Goal: Answer question/provide support: Share knowledge or assist other users

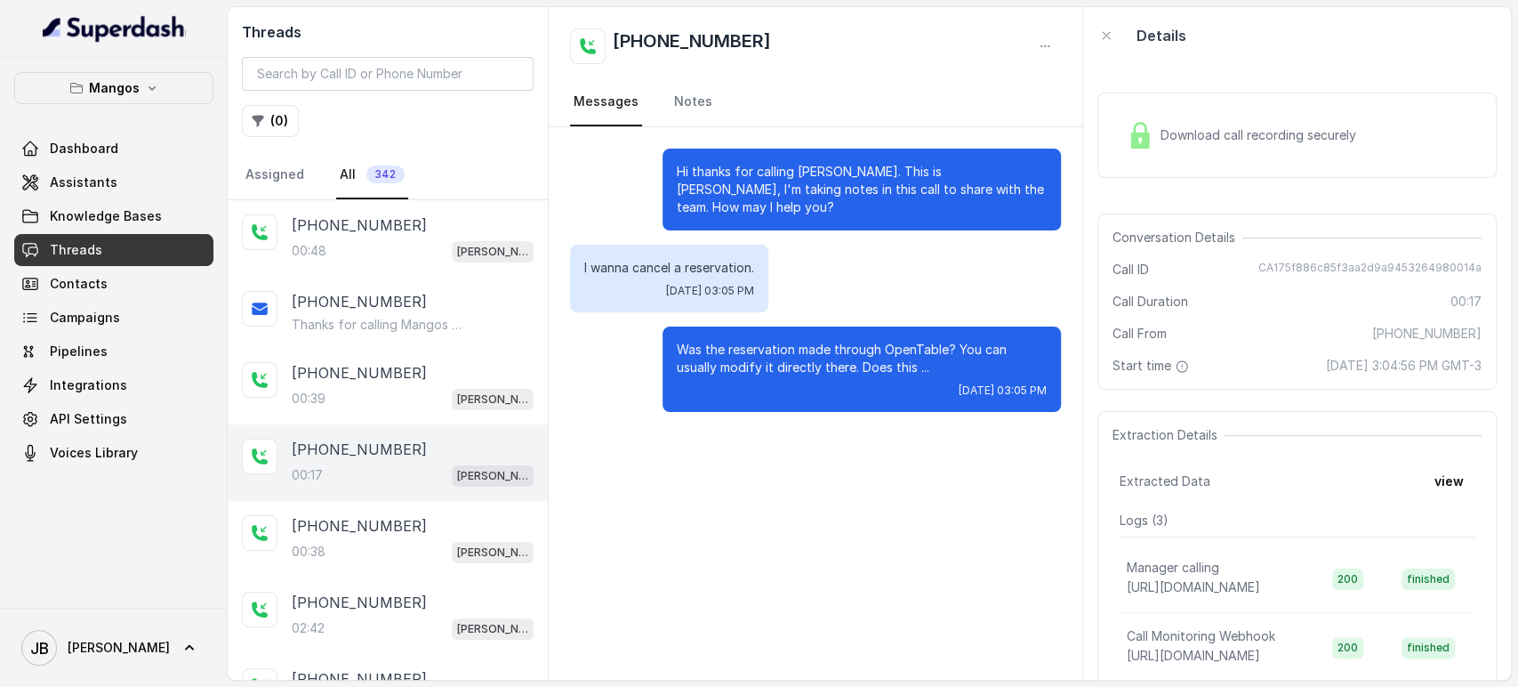
click at [125, 242] on link "Threads" at bounding box center [113, 250] width 199 height 32
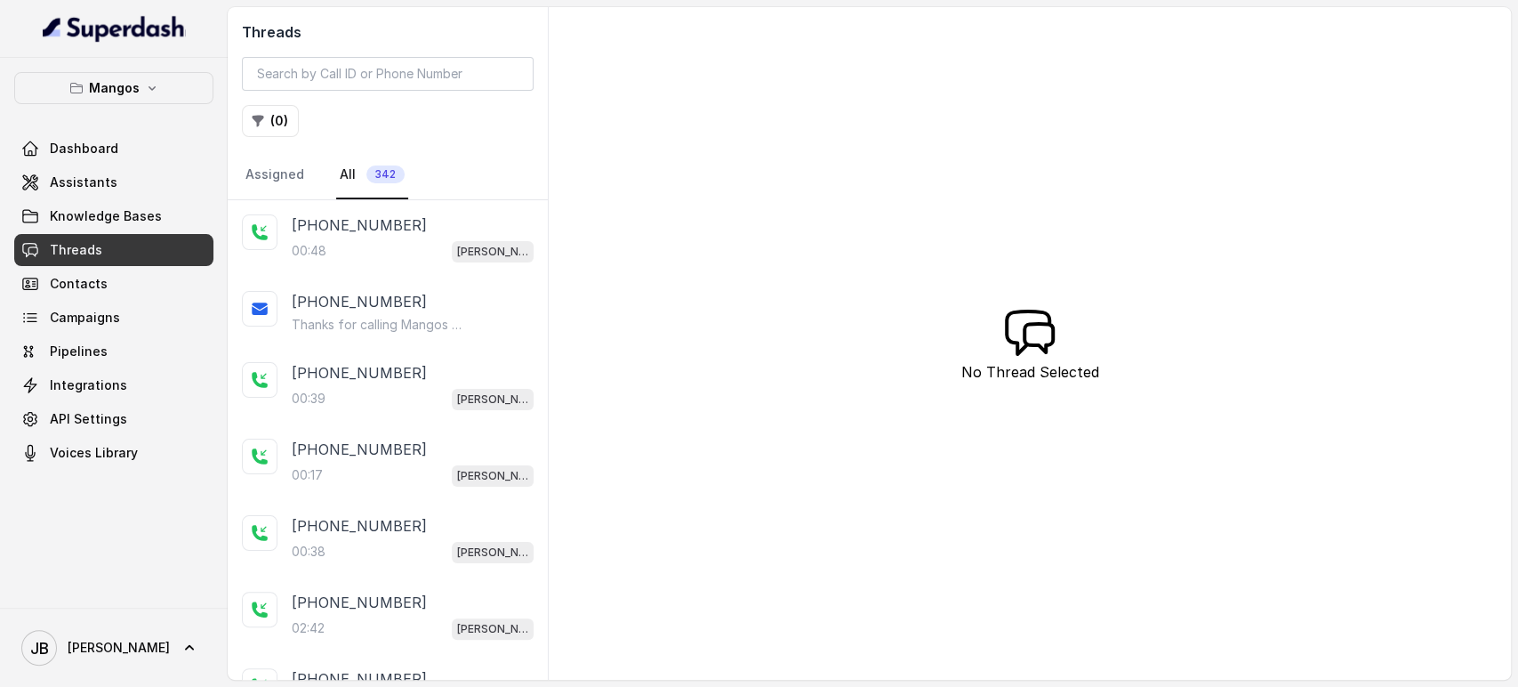
click at [167, 198] on div "Dashboard Assistants Knowledge Bases Threads Contacts Campaigns Pipelines Integ…" at bounding box center [113, 301] width 199 height 336
click at [153, 220] on span "Knowledge Bases" at bounding box center [106, 216] width 112 height 18
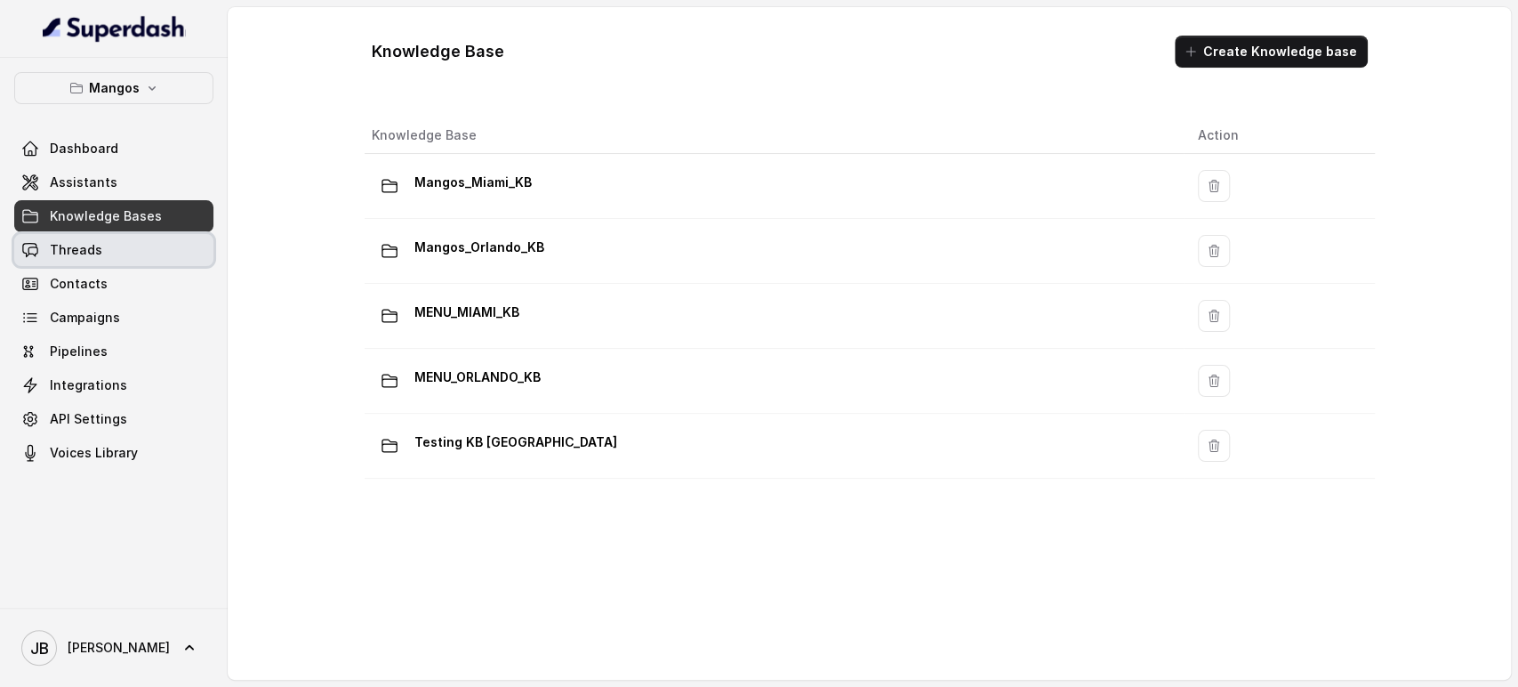
click at [145, 254] on link "Threads" at bounding box center [113, 250] width 199 height 32
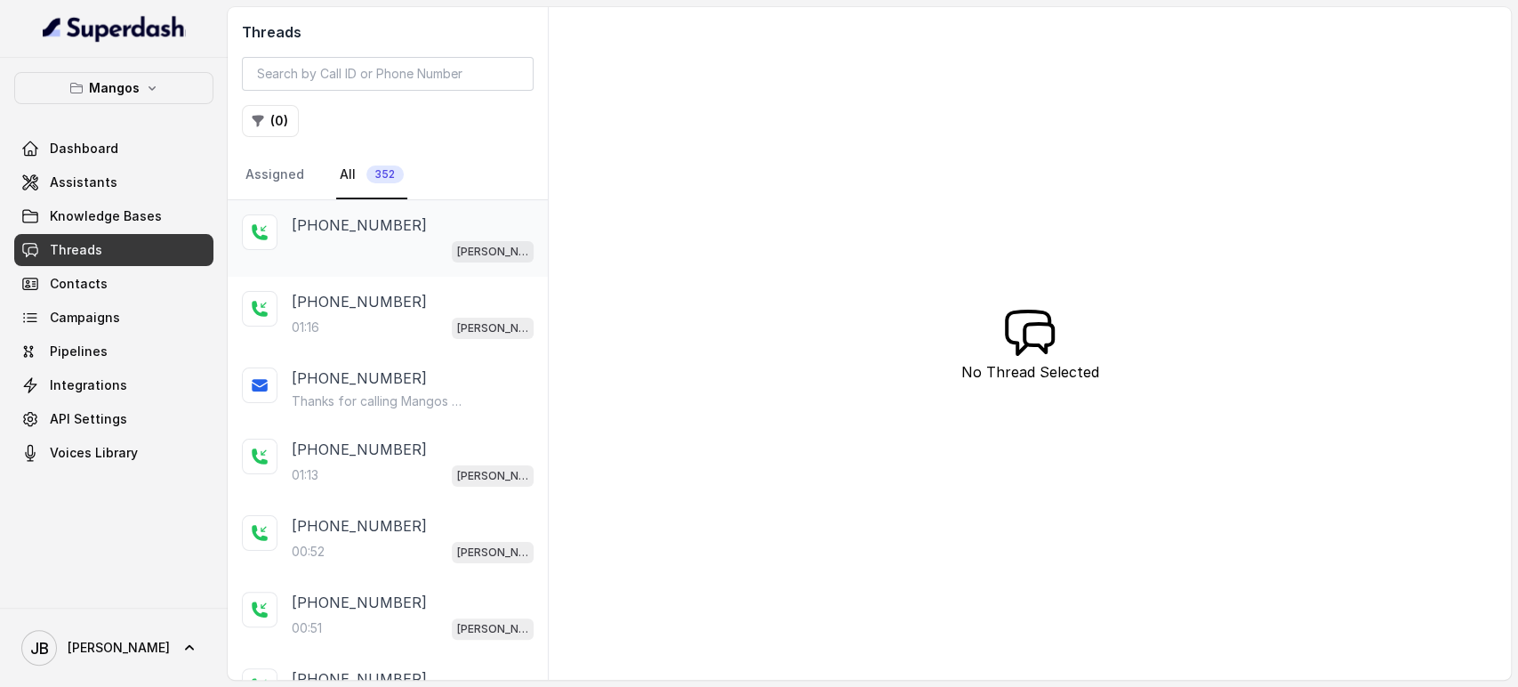
click at [391, 244] on div "[PERSON_NAME]" at bounding box center [413, 250] width 242 height 23
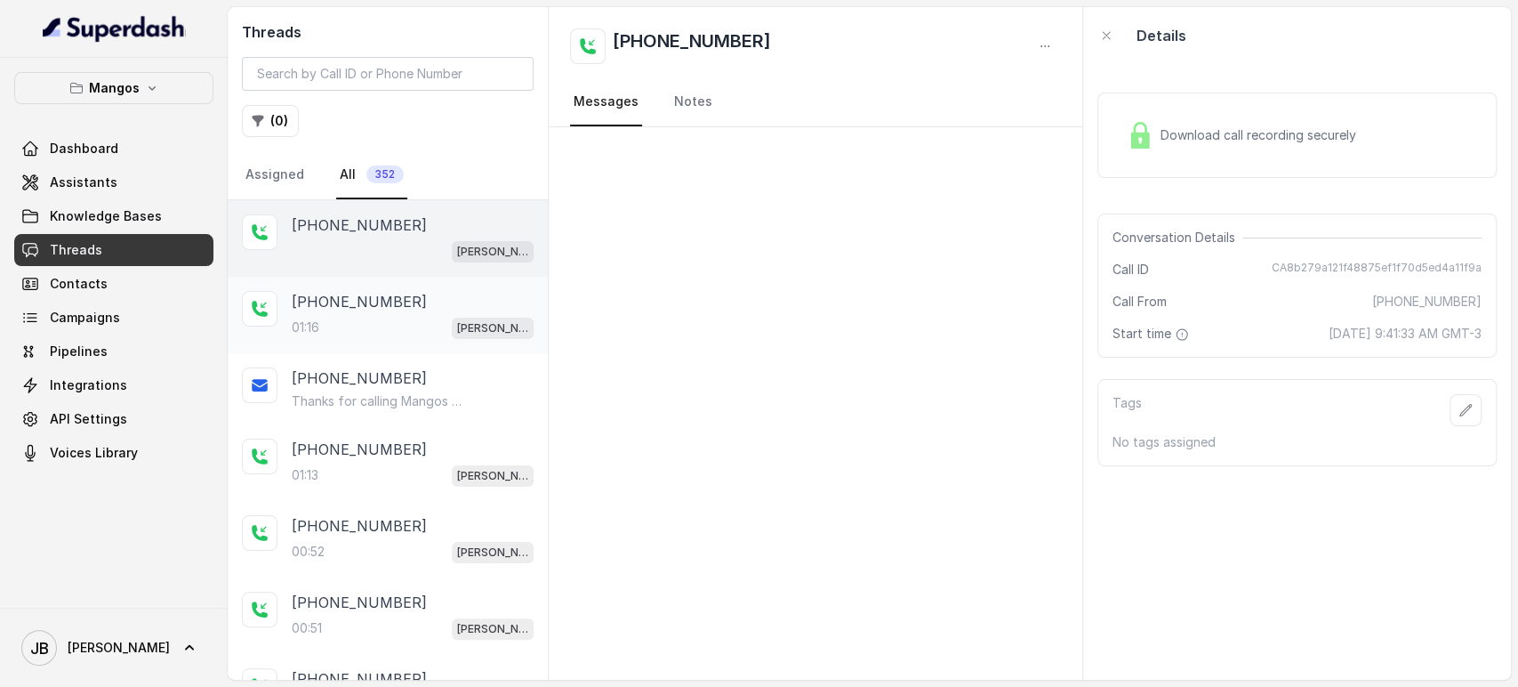
click at [401, 329] on div "01:16 [PERSON_NAME]" at bounding box center [413, 327] width 242 height 23
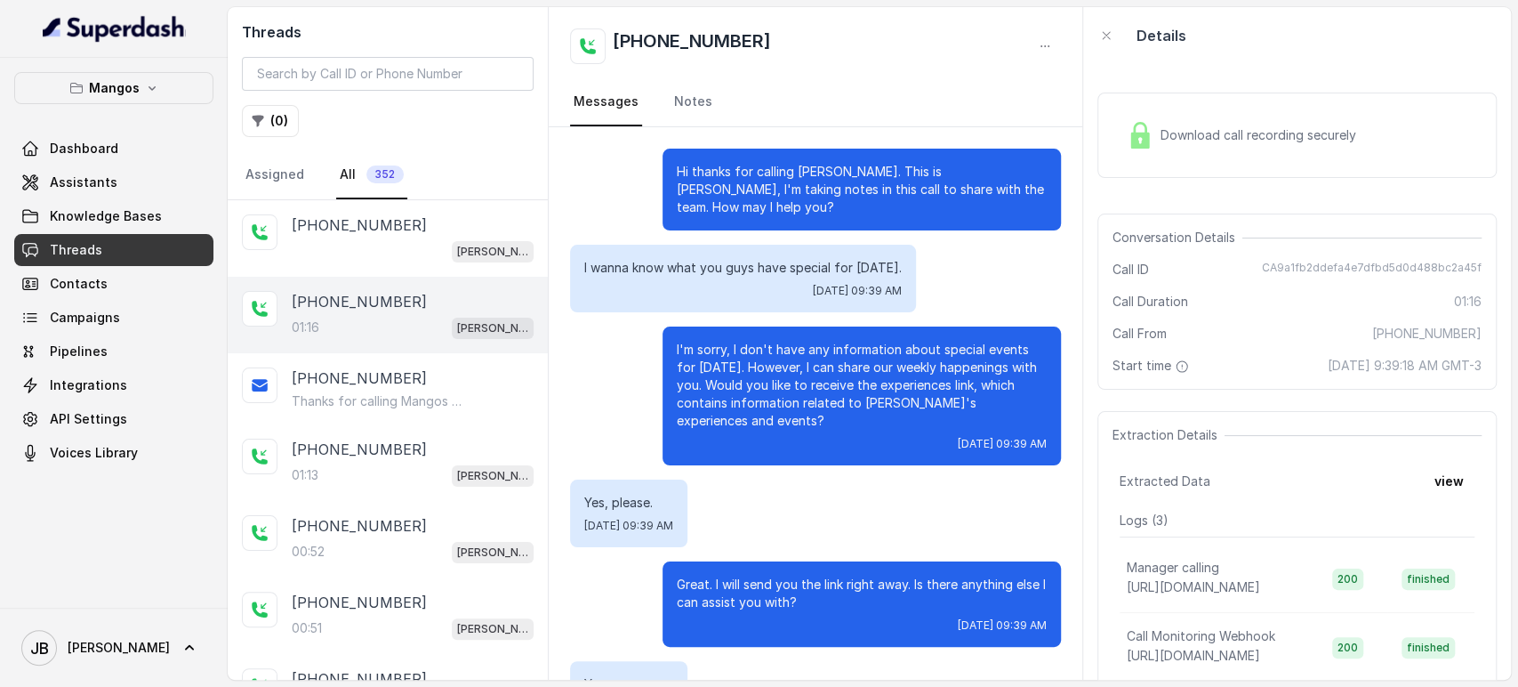
scroll to position [603, 0]
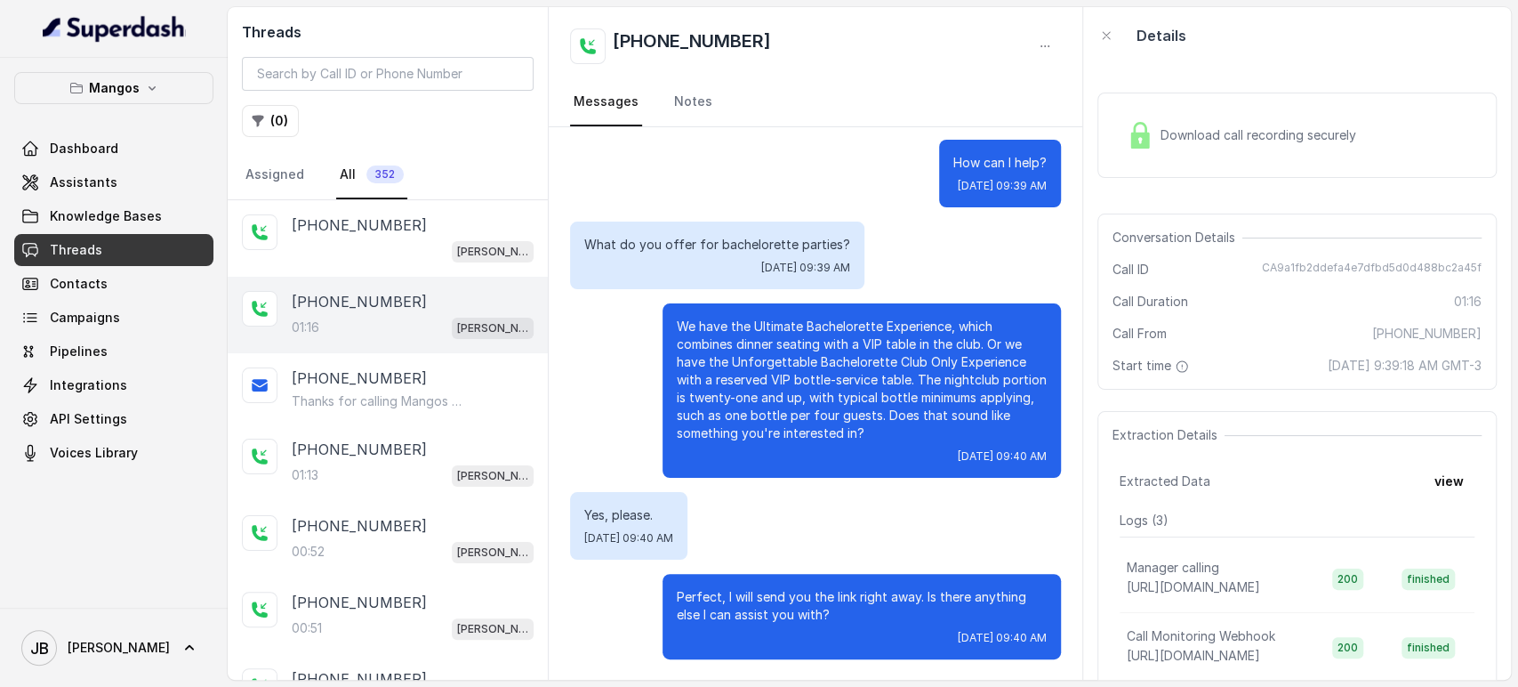
drag, startPoint x: 874, startPoint y: 436, endPoint x: 864, endPoint y: 435, distance: 10.7
click at [864, 435] on p "We have the Ultimate Bachelorette Experience, which combines dinner seating wit…" at bounding box center [862, 379] width 370 height 125
drag, startPoint x: 684, startPoint y: 356, endPoint x: 847, endPoint y: 365, distance: 163.0
click at [847, 365] on p "We have the Ultimate Bachelorette Experience, which combines dinner seating wit…" at bounding box center [862, 379] width 370 height 125
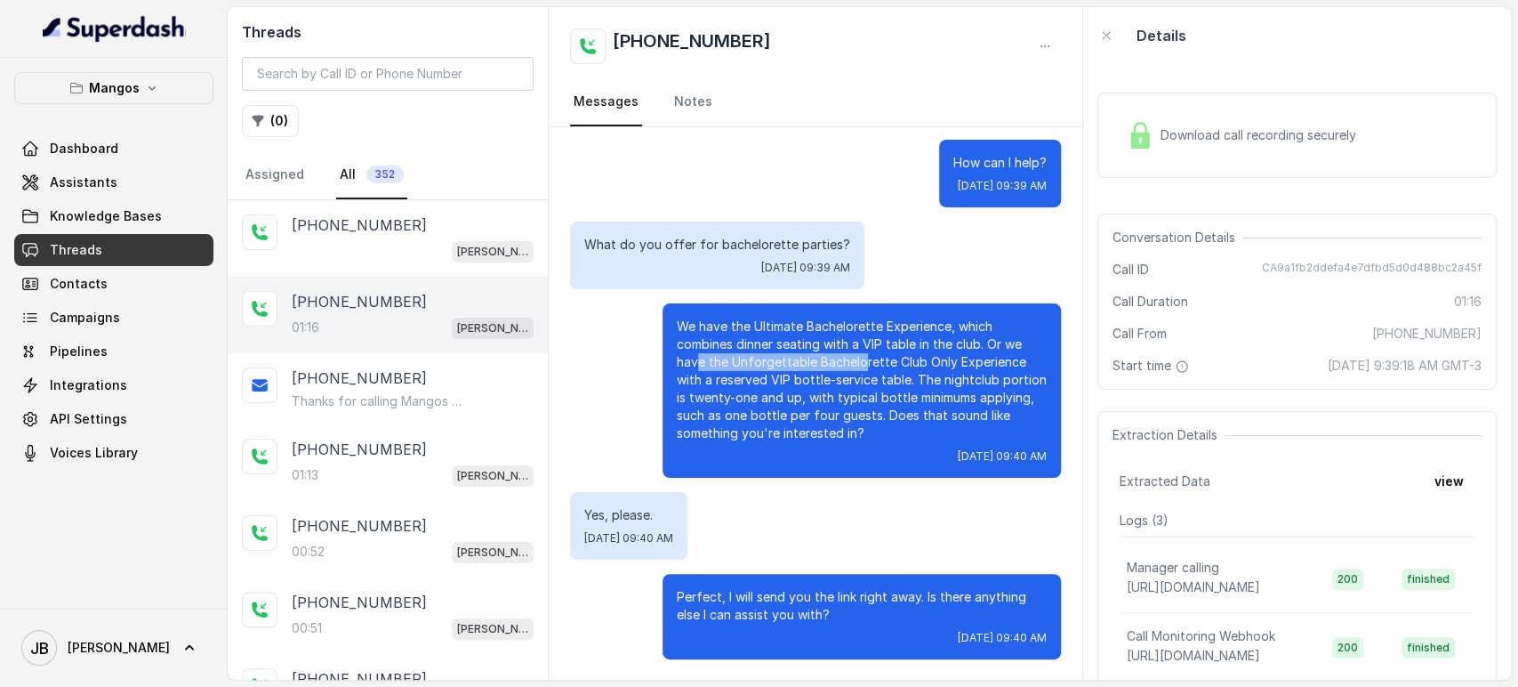
click at [847, 365] on p "We have the Ultimate Bachelorette Experience, which combines dinner seating wit…" at bounding box center [862, 379] width 370 height 125
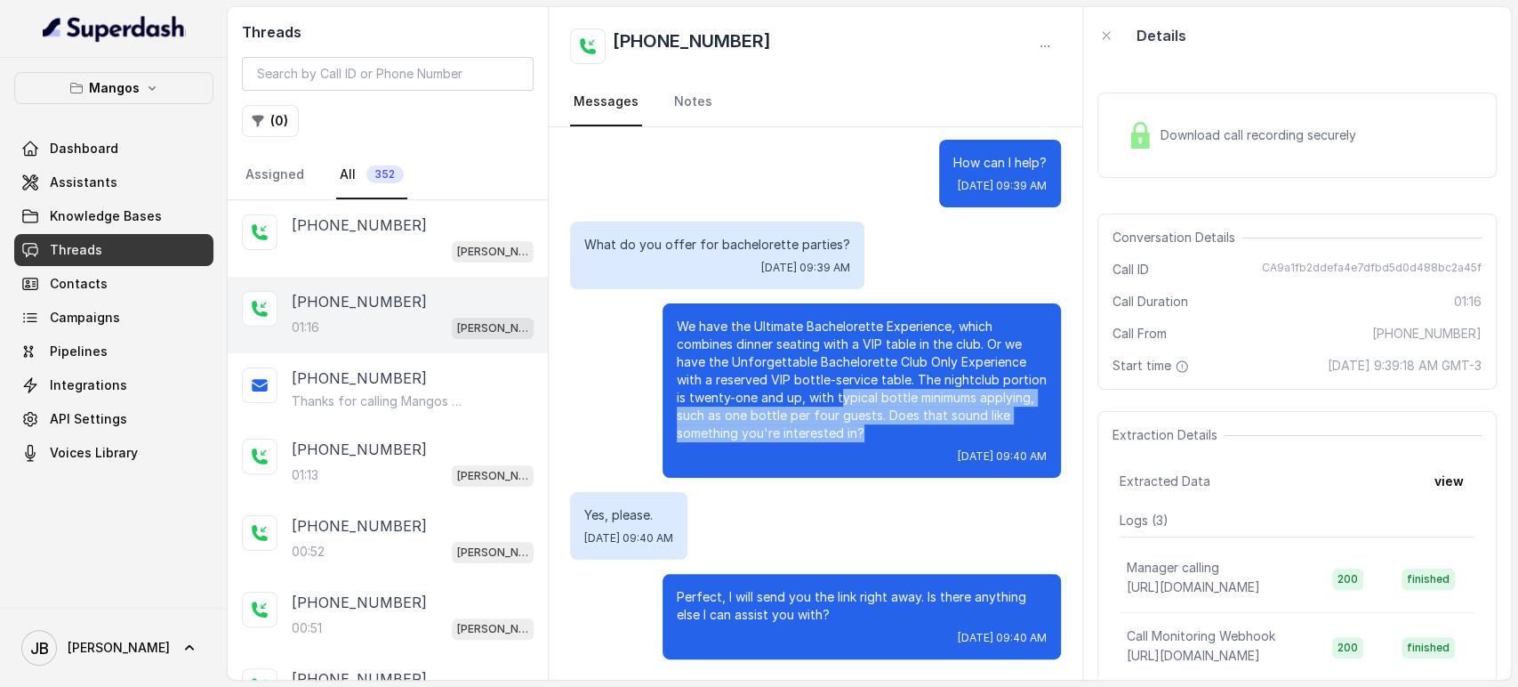
drag, startPoint x: 824, startPoint y: 393, endPoint x: 854, endPoint y: 433, distance: 50.2
click at [854, 433] on p "We have the Ultimate Bachelorette Experience, which combines dinner seating wit…" at bounding box center [862, 379] width 370 height 125
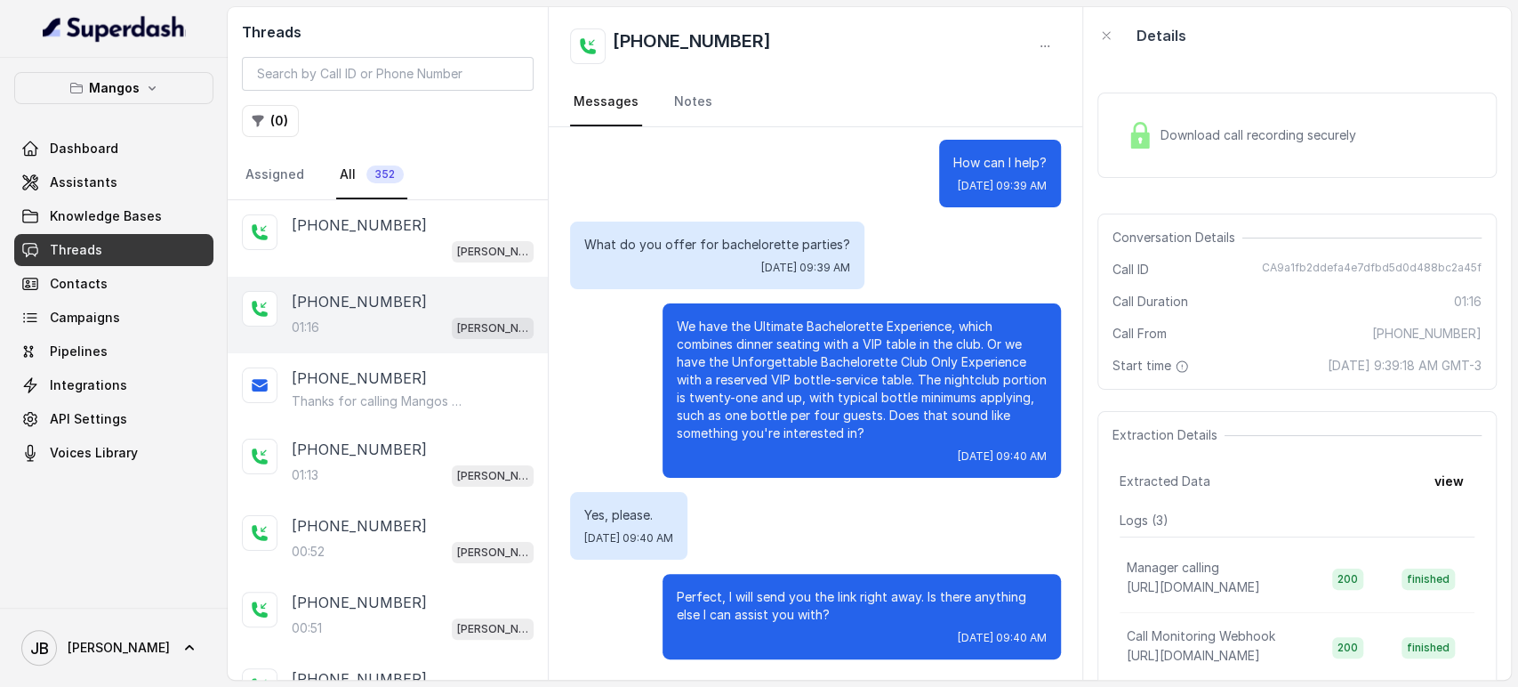
drag, startPoint x: 826, startPoint y: 620, endPoint x: 847, endPoint y: 618, distance: 20.5
click at [847, 618] on p "Perfect, I will send you the link right away. Is there anything else I can assi…" at bounding box center [862, 606] width 370 height 36
click at [1439, 486] on button "view" at bounding box center [1449, 481] width 51 height 32
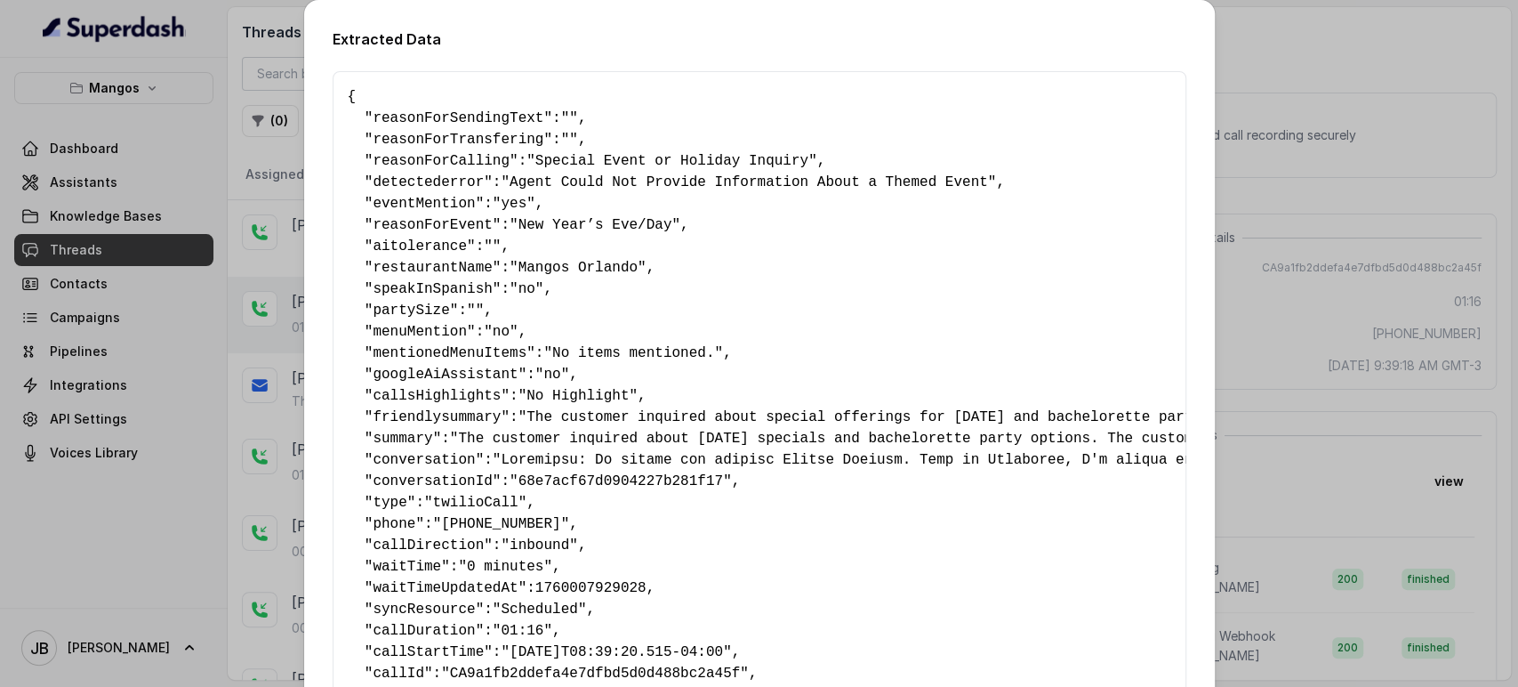
scroll to position [278, 0]
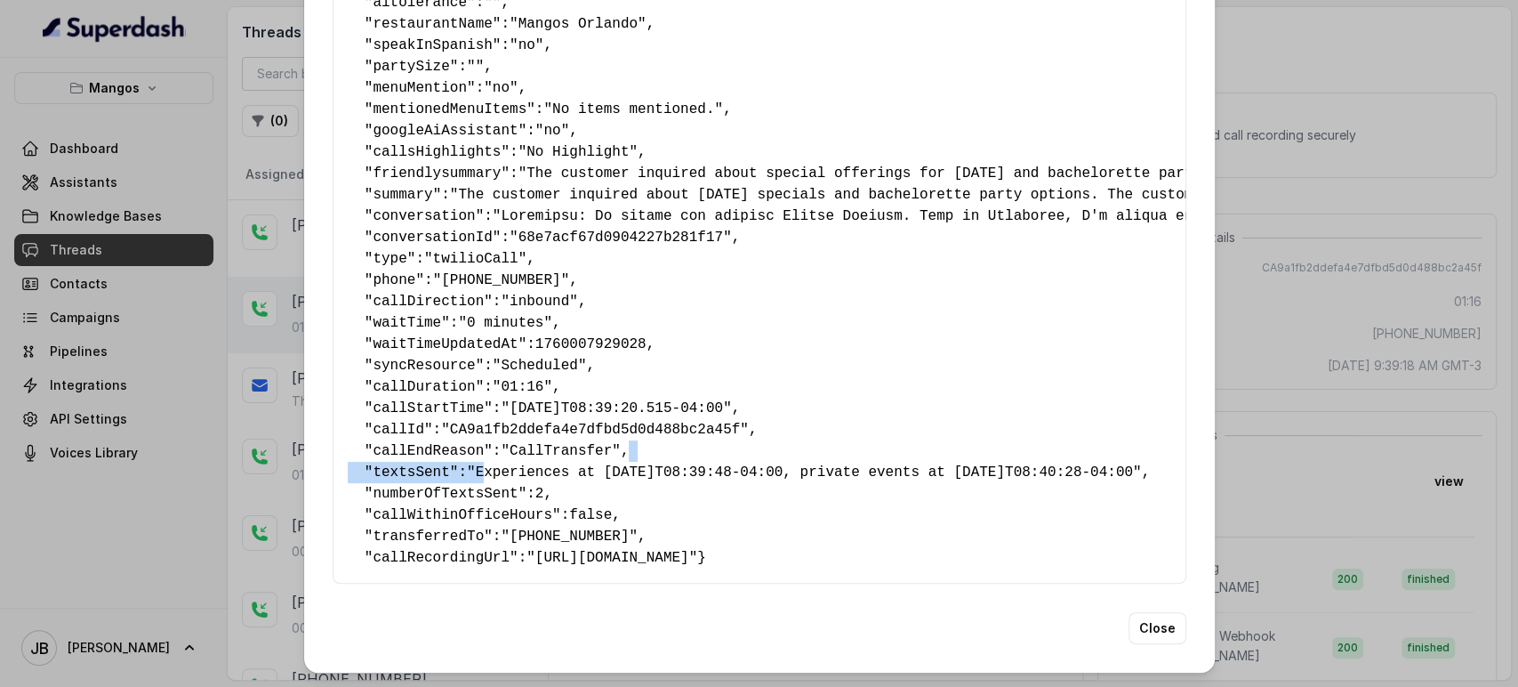
drag, startPoint x: 470, startPoint y: 436, endPoint x: 1046, endPoint y: 422, distance: 575.6
click at [1046, 422] on pre "{ " reasonForSendingText ": "" , " reasonForTransfering ": "" , " reasonForCall…" at bounding box center [760, 206] width 824 height 726
click at [1110, 446] on pre "{ " reasonForSendingText ": "" , " reasonForTransfering ": "" , " reasonForCall…" at bounding box center [760, 206] width 824 height 726
drag, startPoint x: 900, startPoint y: 437, endPoint x: 797, endPoint y: 433, distance: 103.2
click at [797, 464] on span ""Experiences at [DATE]T08:39:48-04:00, private events at [DATE]T08:40:28-04:00"" at bounding box center [804, 472] width 675 height 16
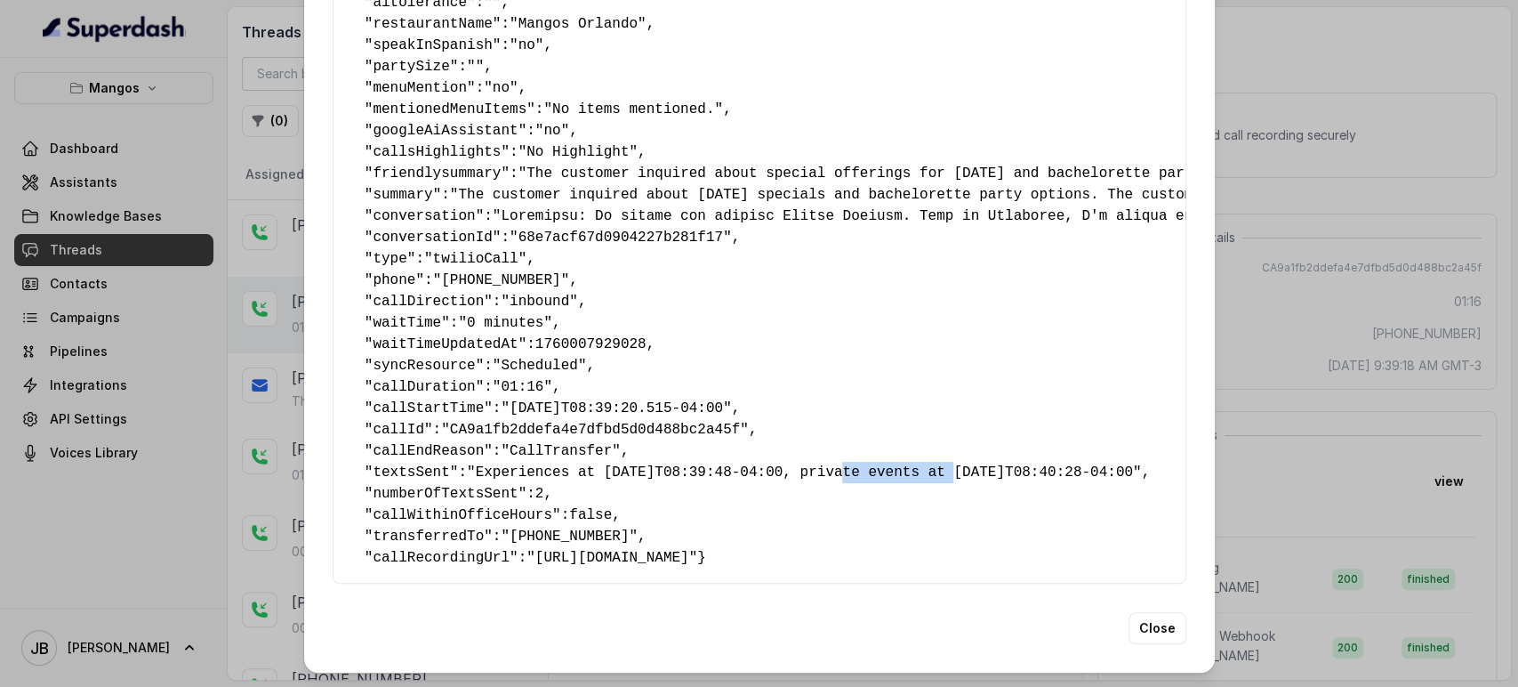
click at [797, 464] on span ""Experiences at [DATE]T08:39:48-04:00, private events at [DATE]T08:40:28-04:00"" at bounding box center [804, 472] width 675 height 16
click at [1231, 426] on div "Extracted Data { " reasonForSendingText ": "" , " reasonForTransfering ": "" , …" at bounding box center [759, 343] width 1518 height 687
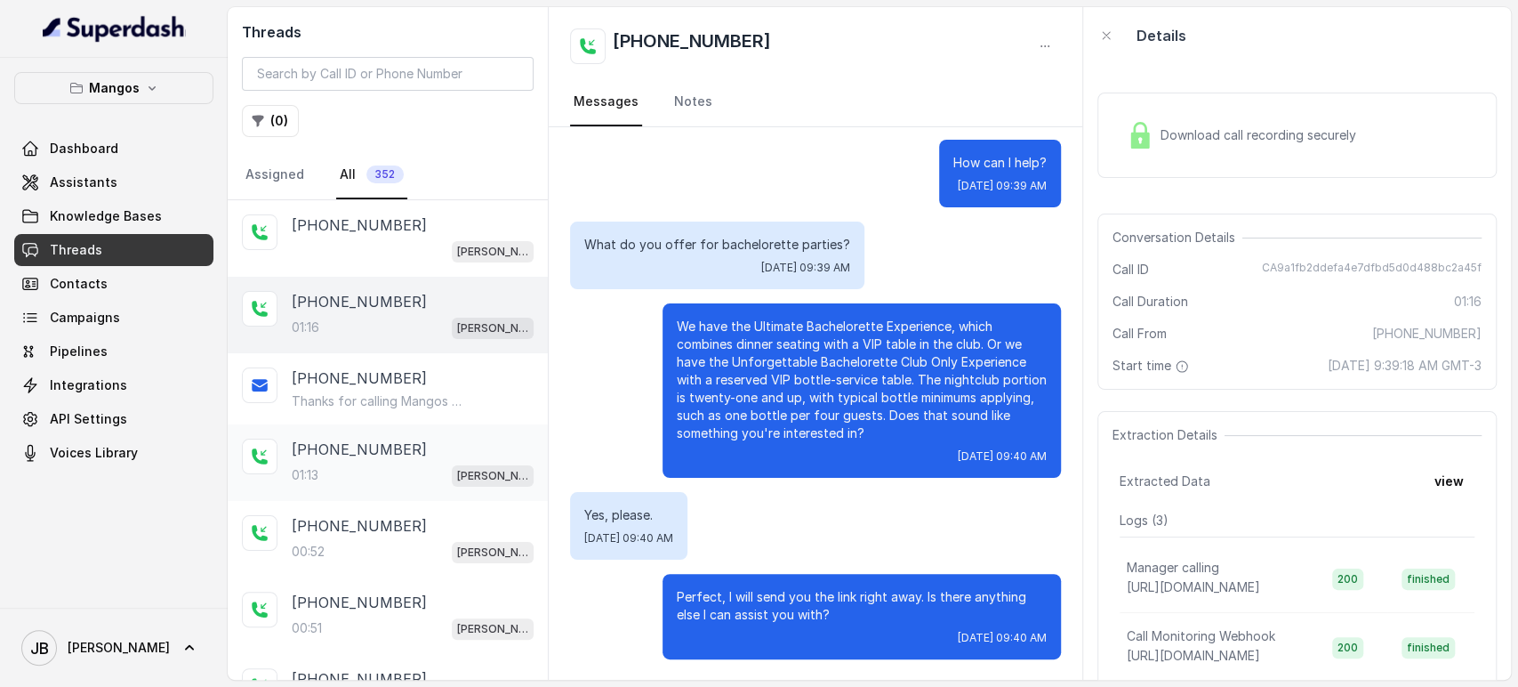
click at [389, 454] on div "[PHONE_NUMBER]" at bounding box center [413, 448] width 242 height 21
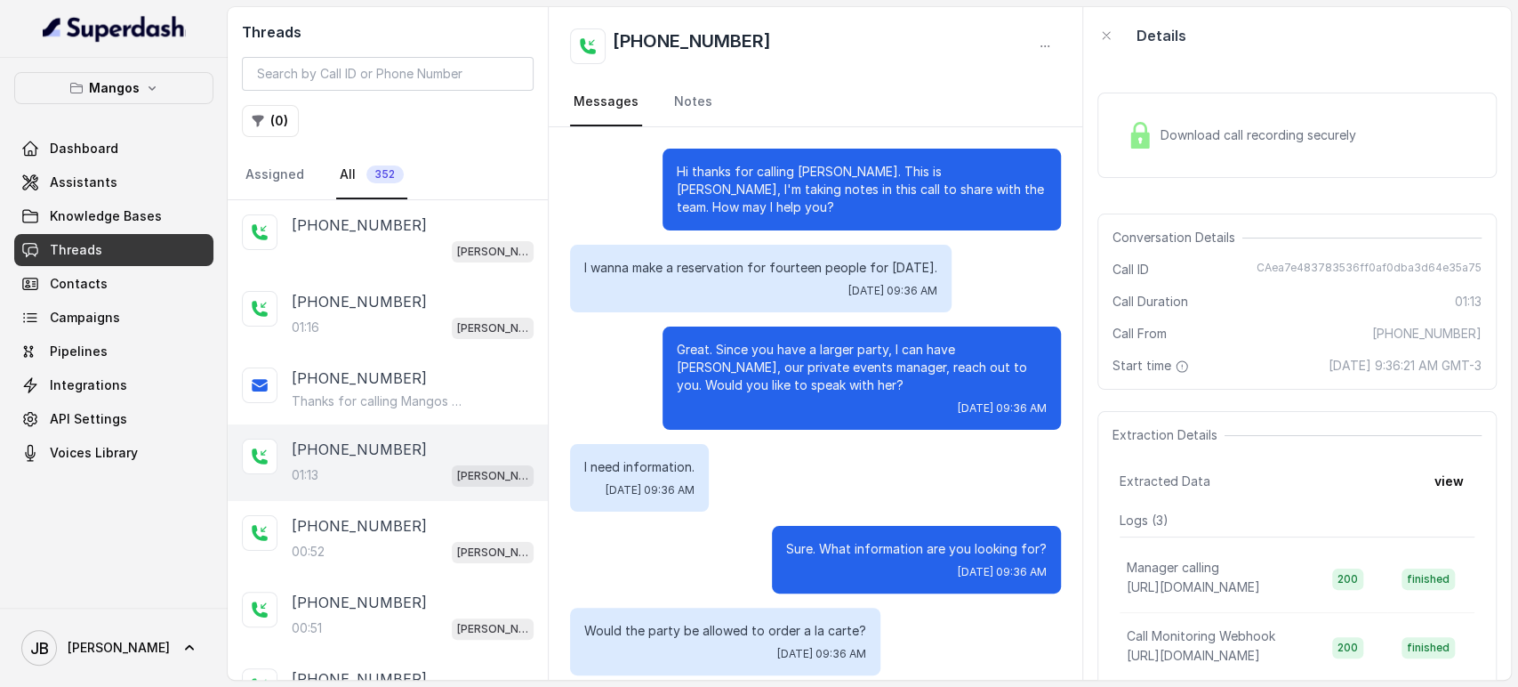
scroll to position [40, 0]
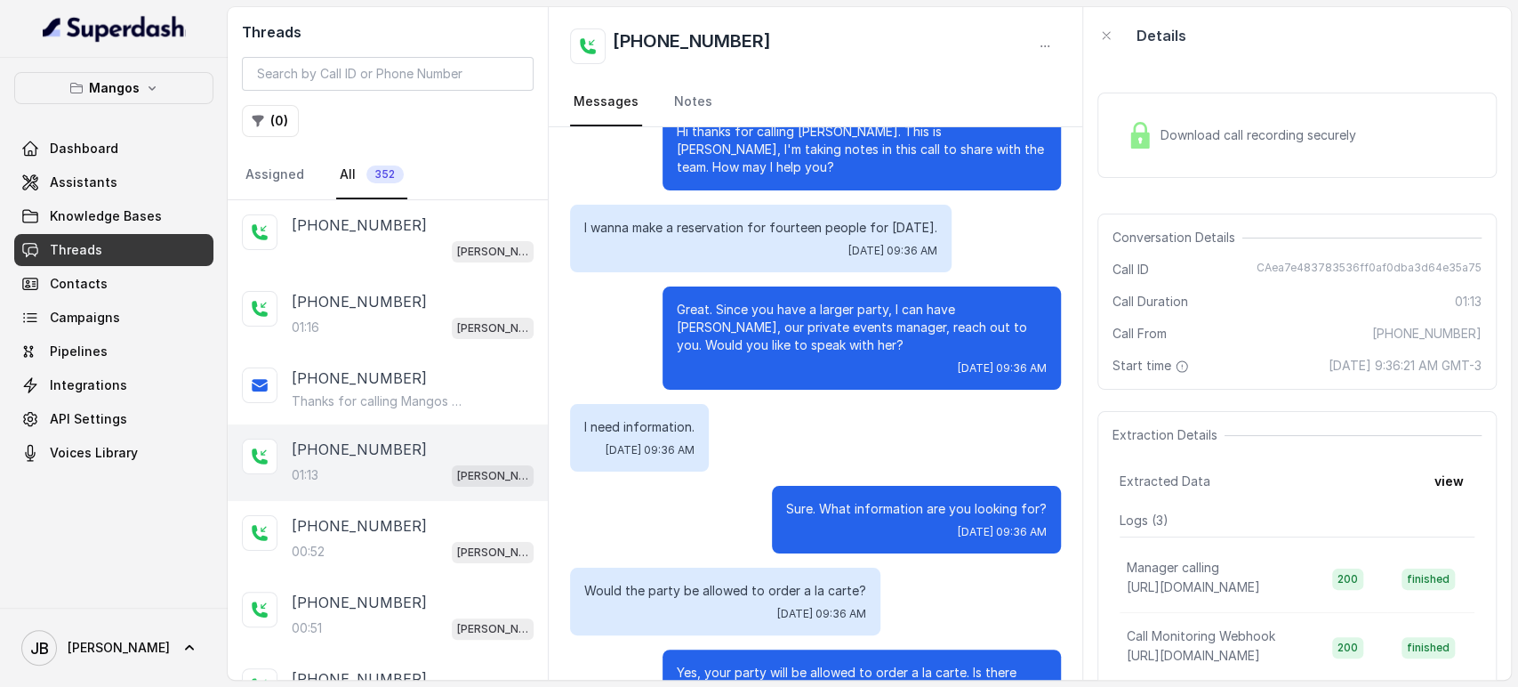
click at [797, 354] on p "Great. Since you have a larger party, I can have [PERSON_NAME], our private eve…" at bounding box center [862, 327] width 370 height 53
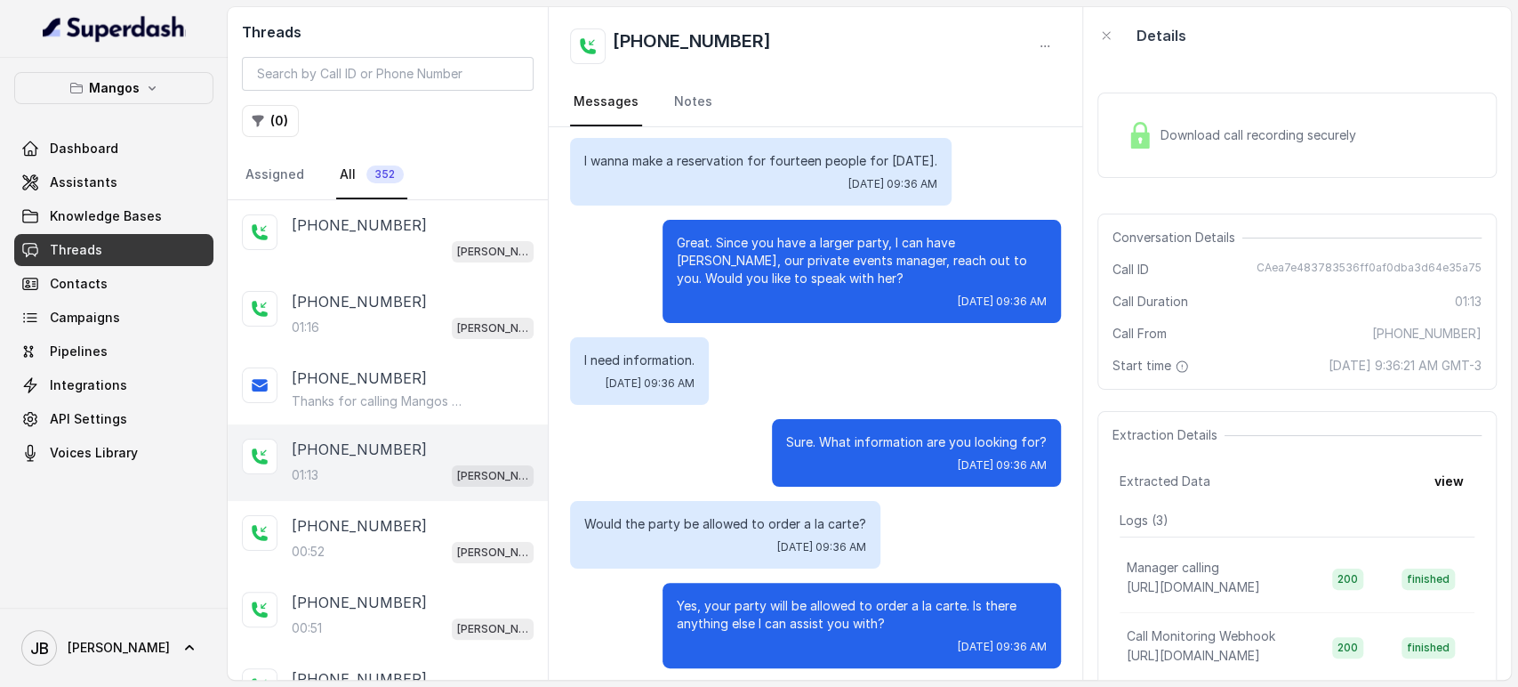
scroll to position [109, 0]
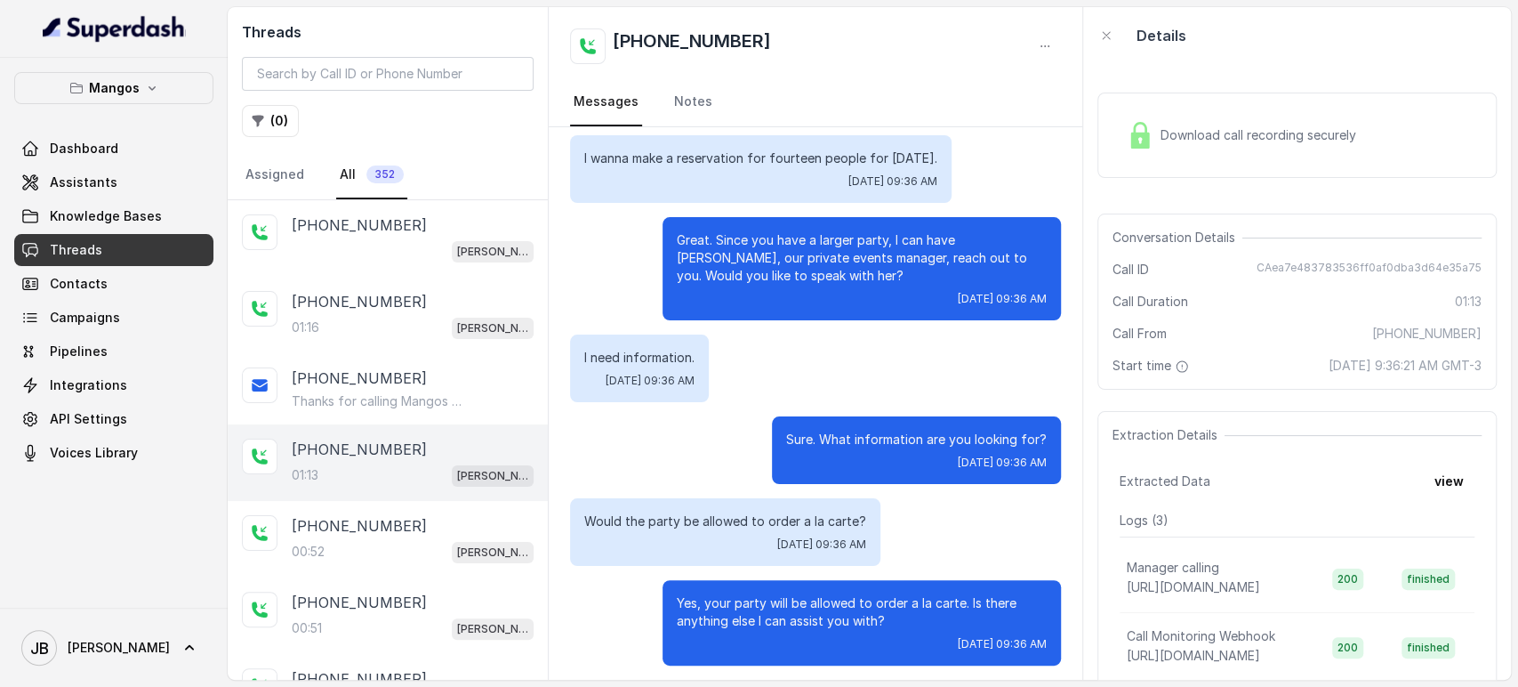
click at [887, 446] on p "Sure. What information are you looking for?" at bounding box center [916, 439] width 261 height 18
click at [901, 402] on div "I need information. [DATE] 09:36 AM" at bounding box center [815, 368] width 491 height 68
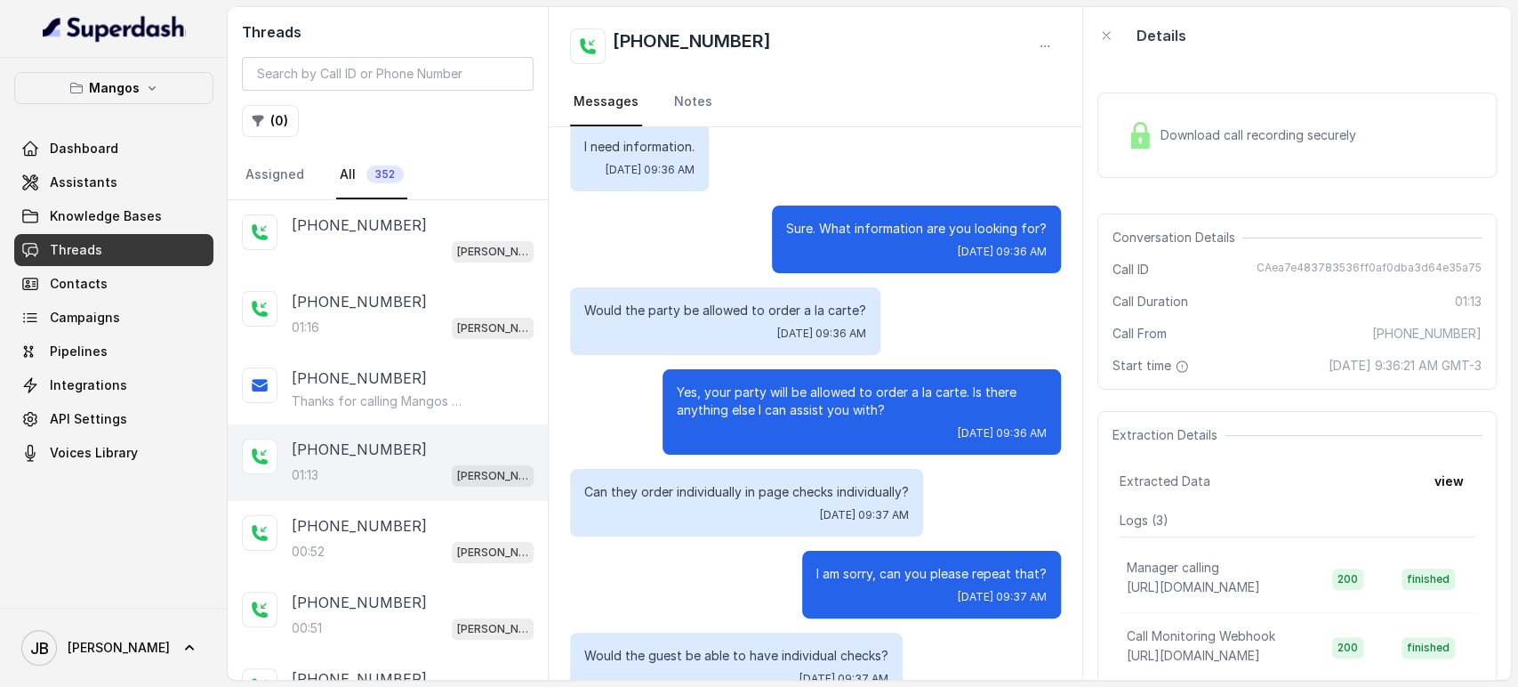
scroll to position [327, 0]
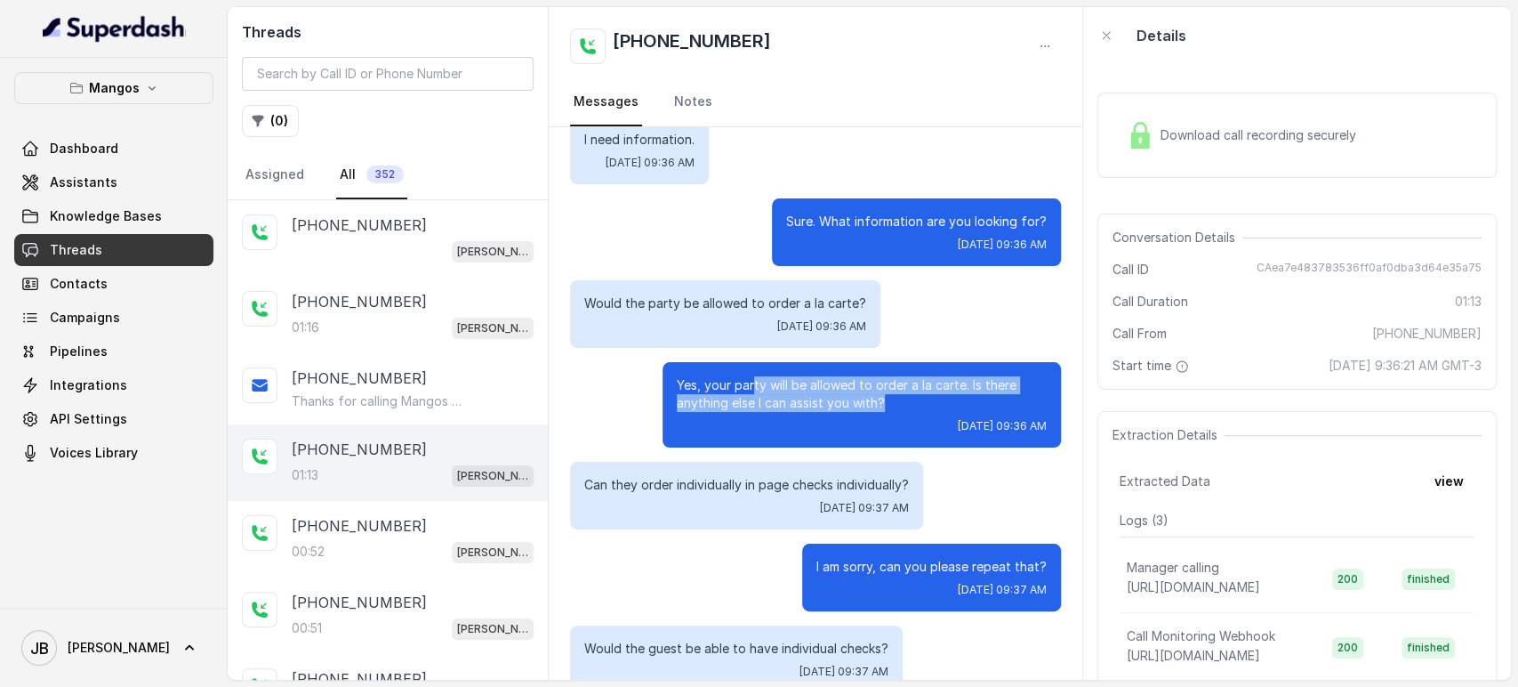
drag, startPoint x: 741, startPoint y: 400, endPoint x: 923, endPoint y: 421, distance: 183.5
click at [923, 412] on p "Yes, your party will be allowed to order a la carte. Is there anything else I c…" at bounding box center [862, 394] width 370 height 36
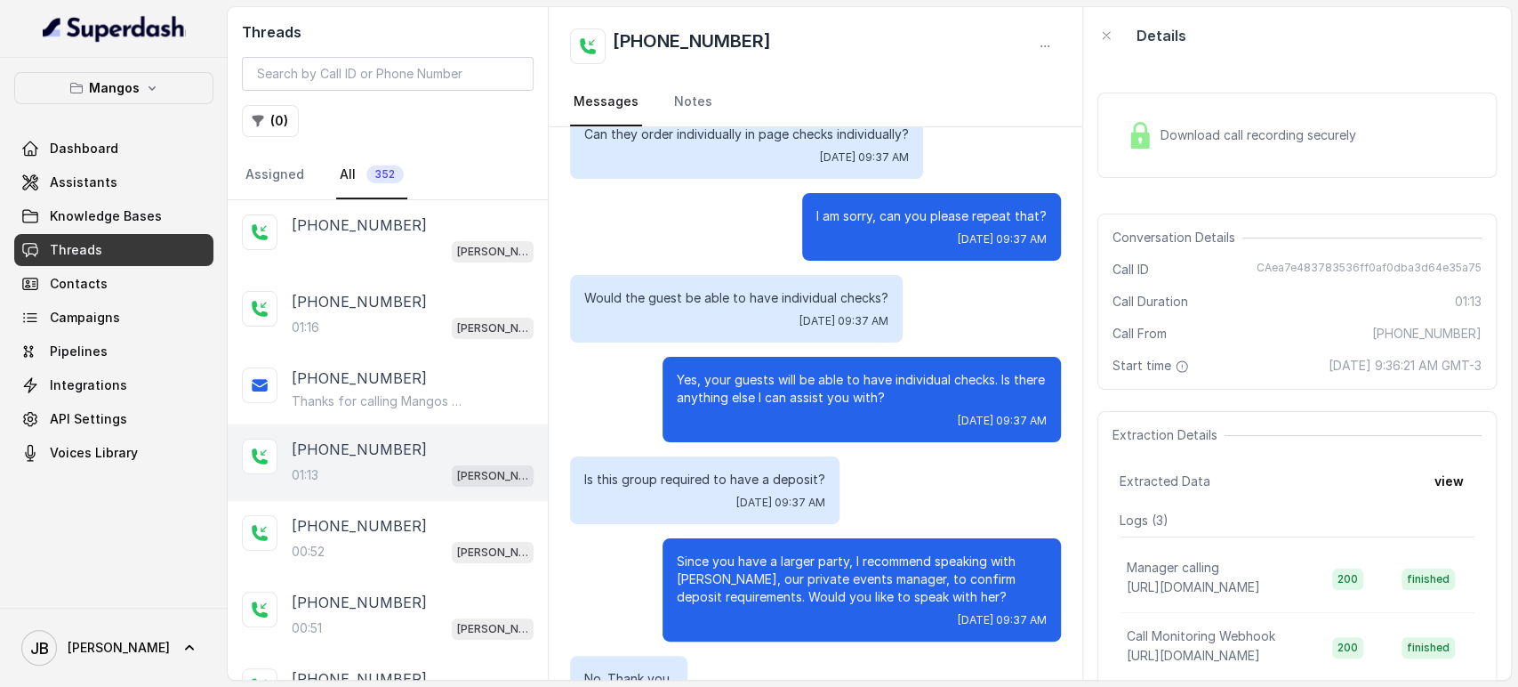
scroll to position [679, 0]
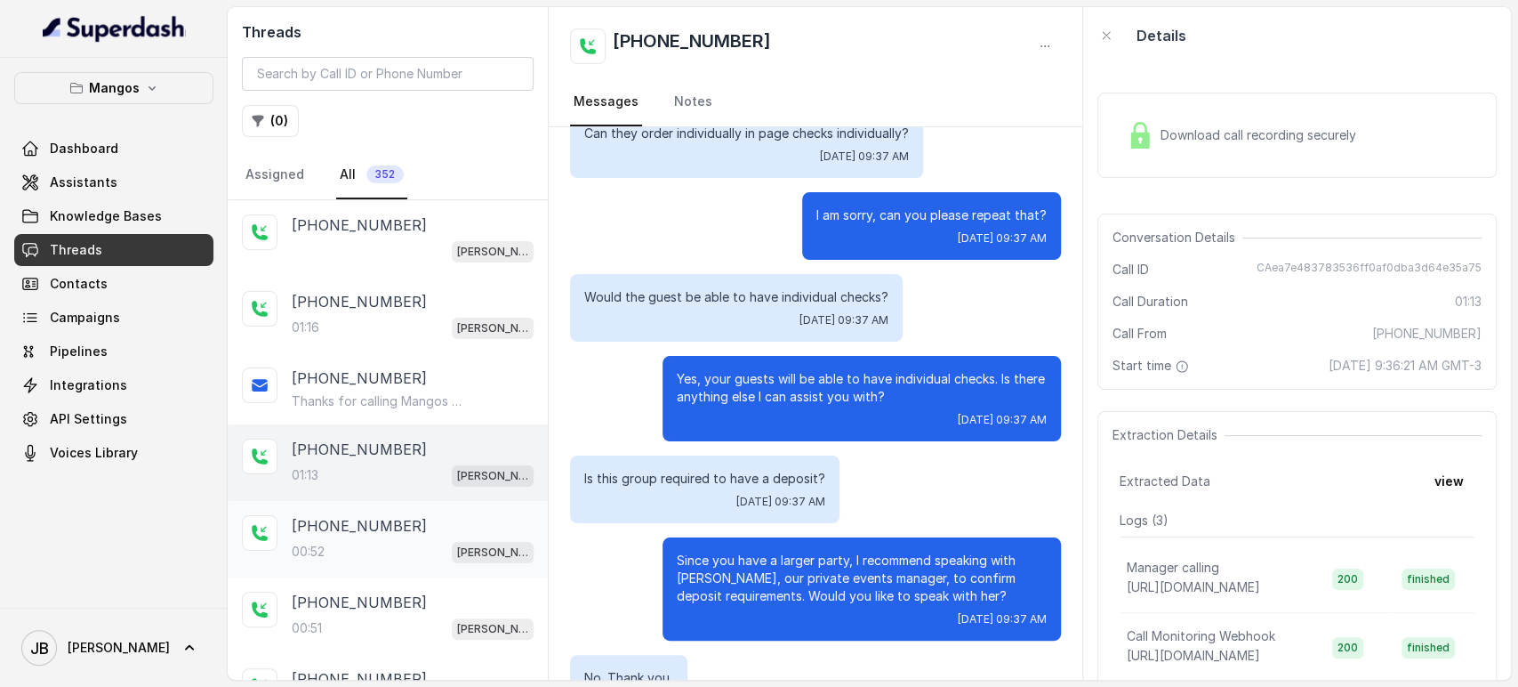
click at [391, 552] on div "00:52 [PERSON_NAME]" at bounding box center [413, 551] width 242 height 23
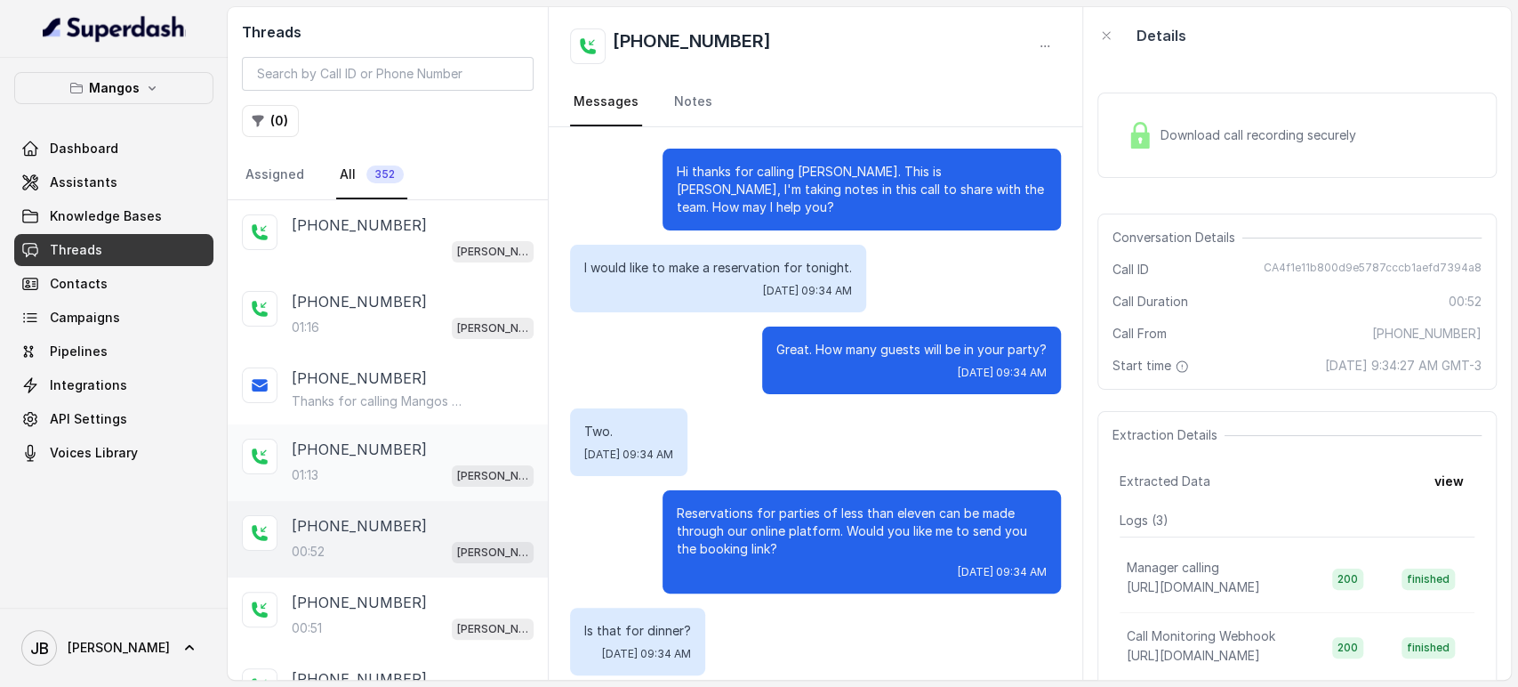
scroll to position [624, 0]
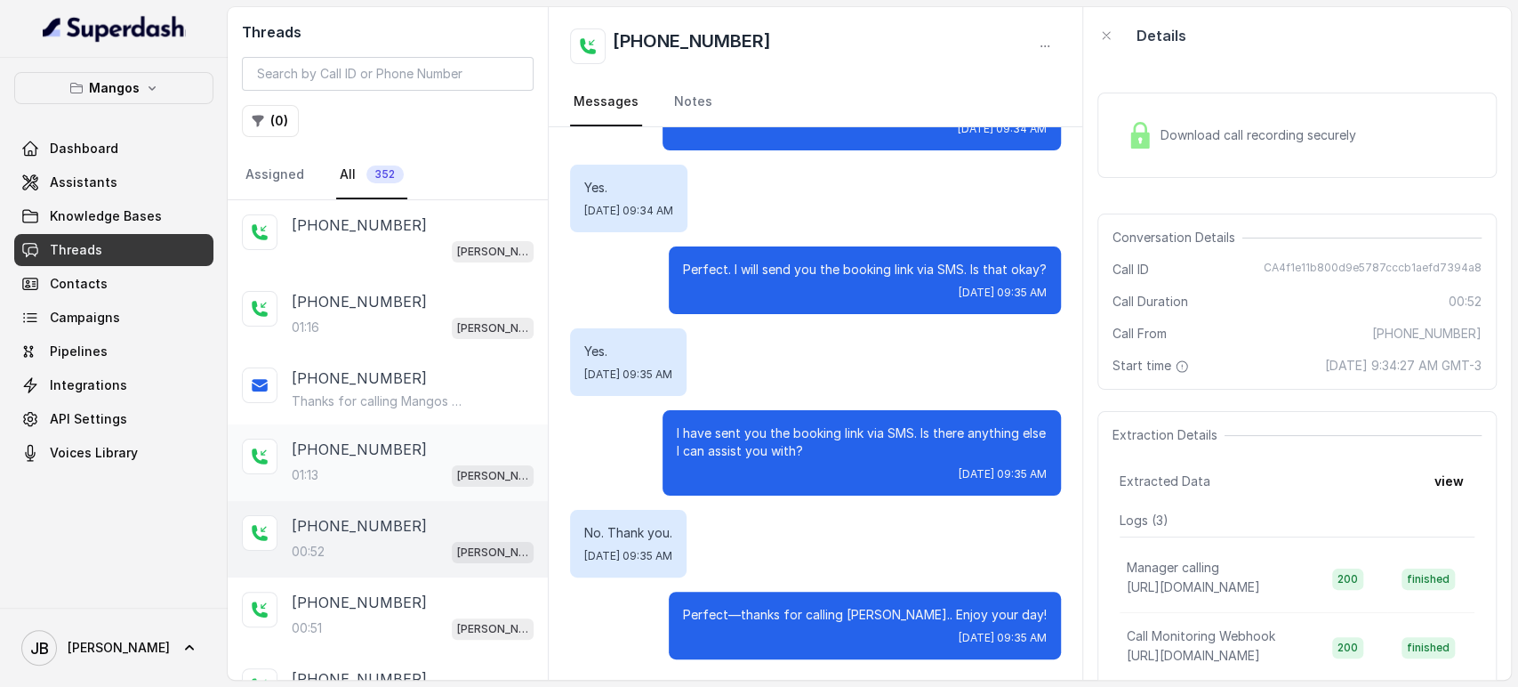
click at [398, 476] on div "01:13 [PERSON_NAME]" at bounding box center [413, 474] width 242 height 23
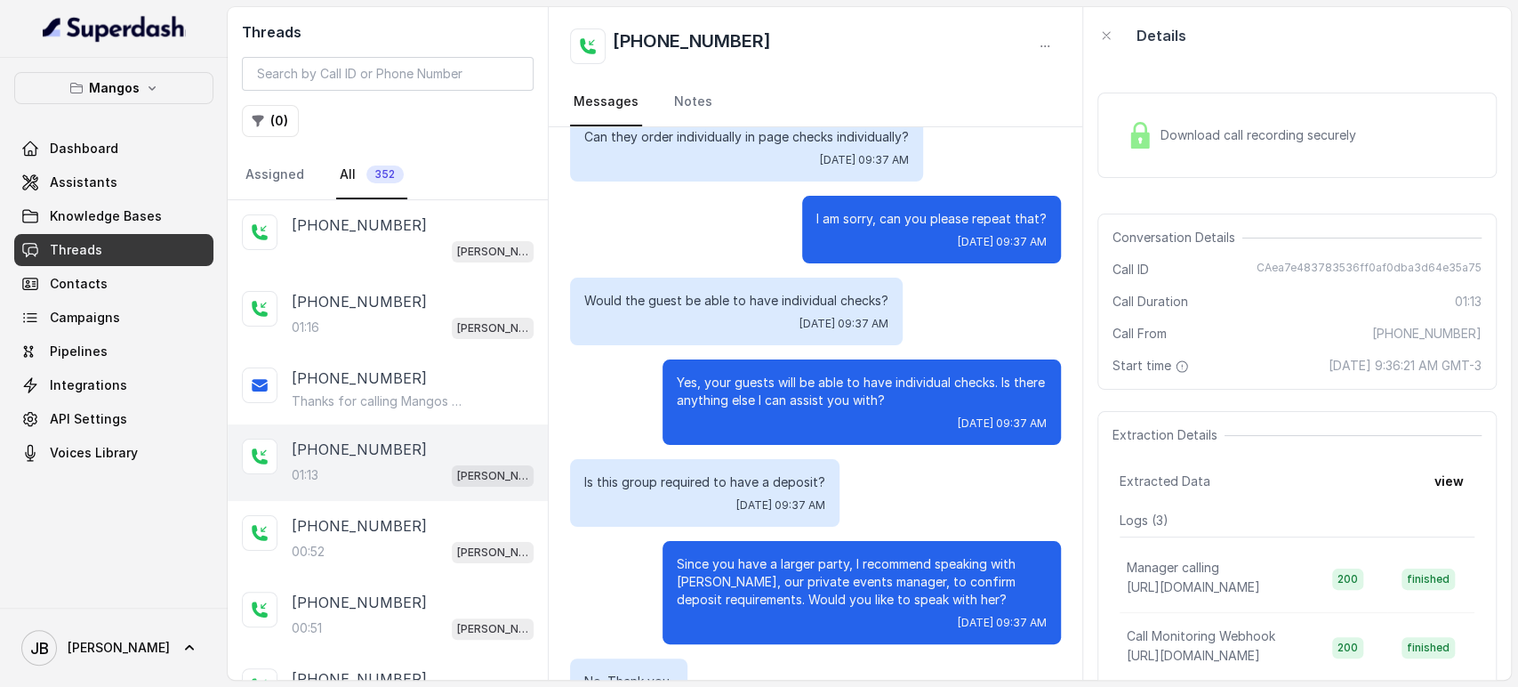
scroll to position [658, 0]
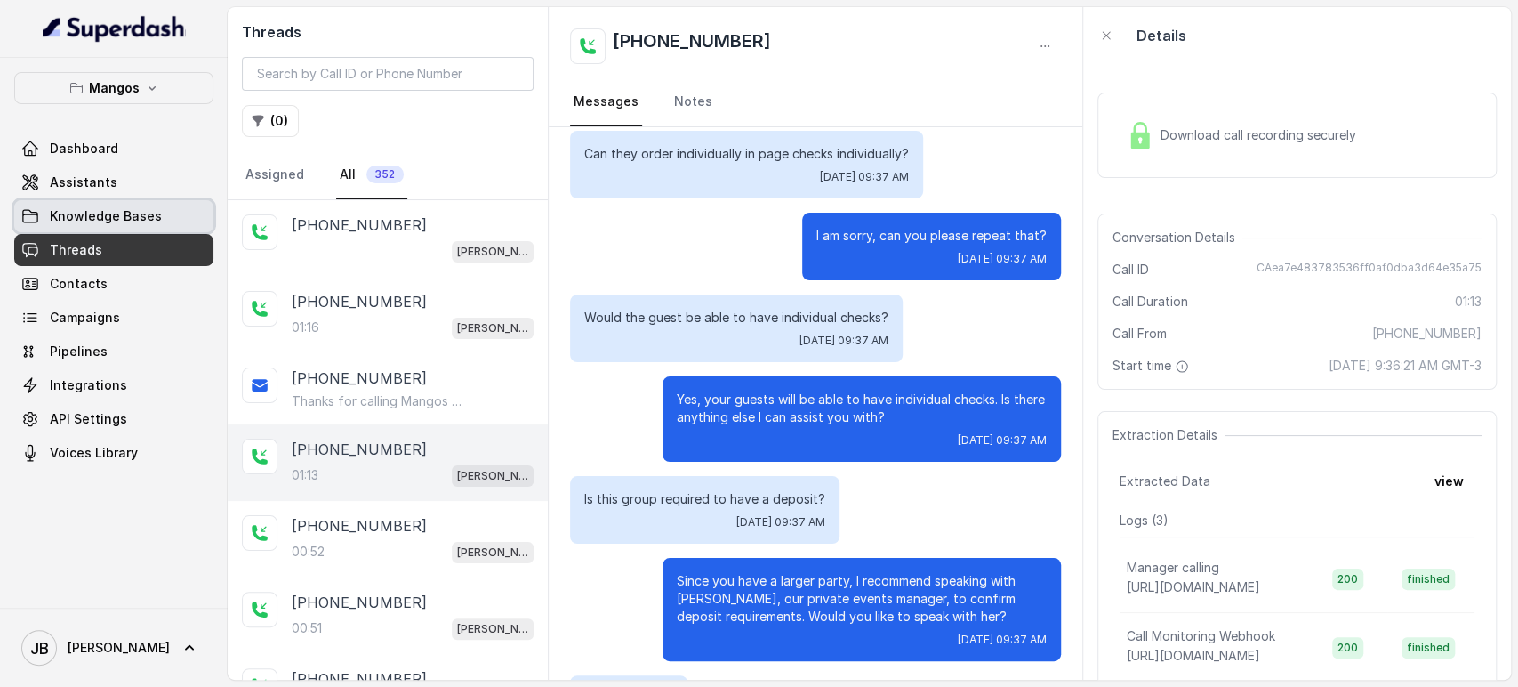
click at [132, 216] on span "Knowledge Bases" at bounding box center [106, 216] width 112 height 18
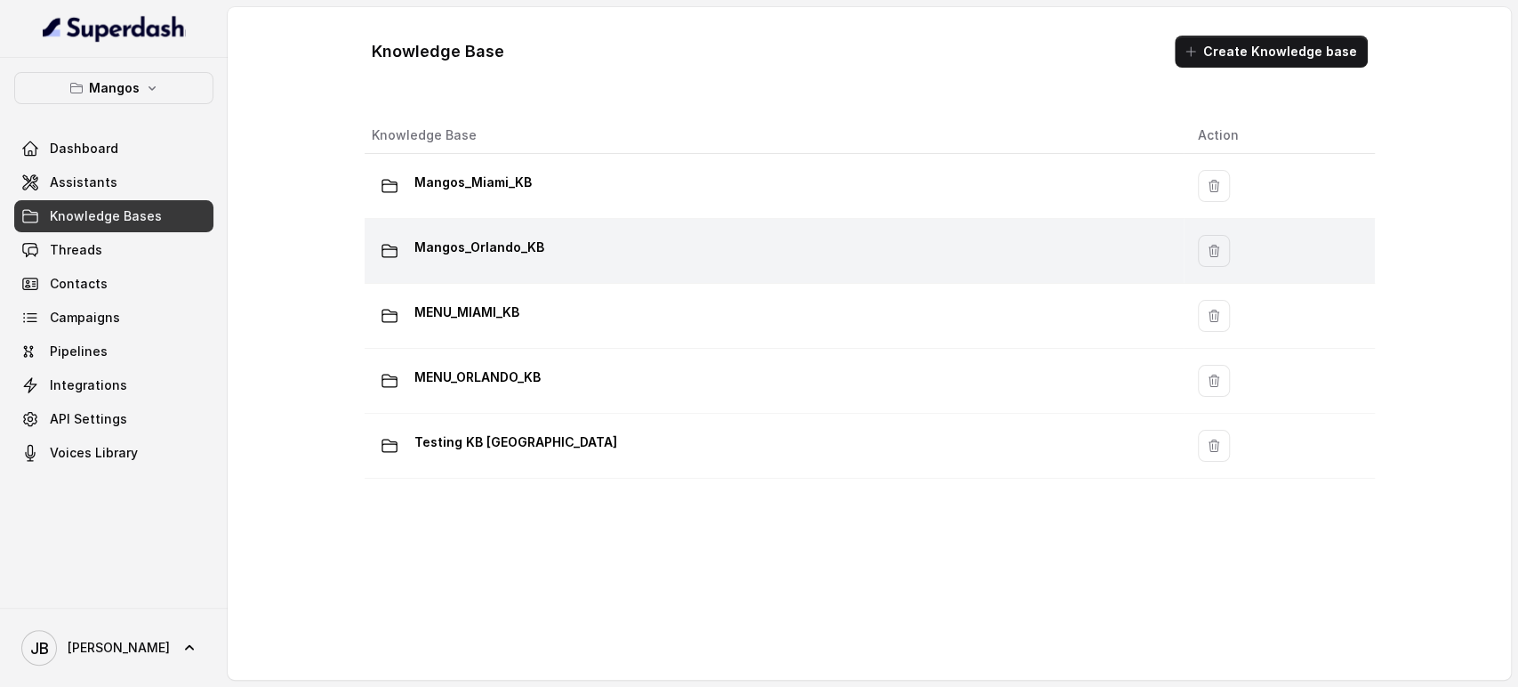
click at [494, 265] on div "Mangos_Orlando_KB" at bounding box center [771, 251] width 798 height 36
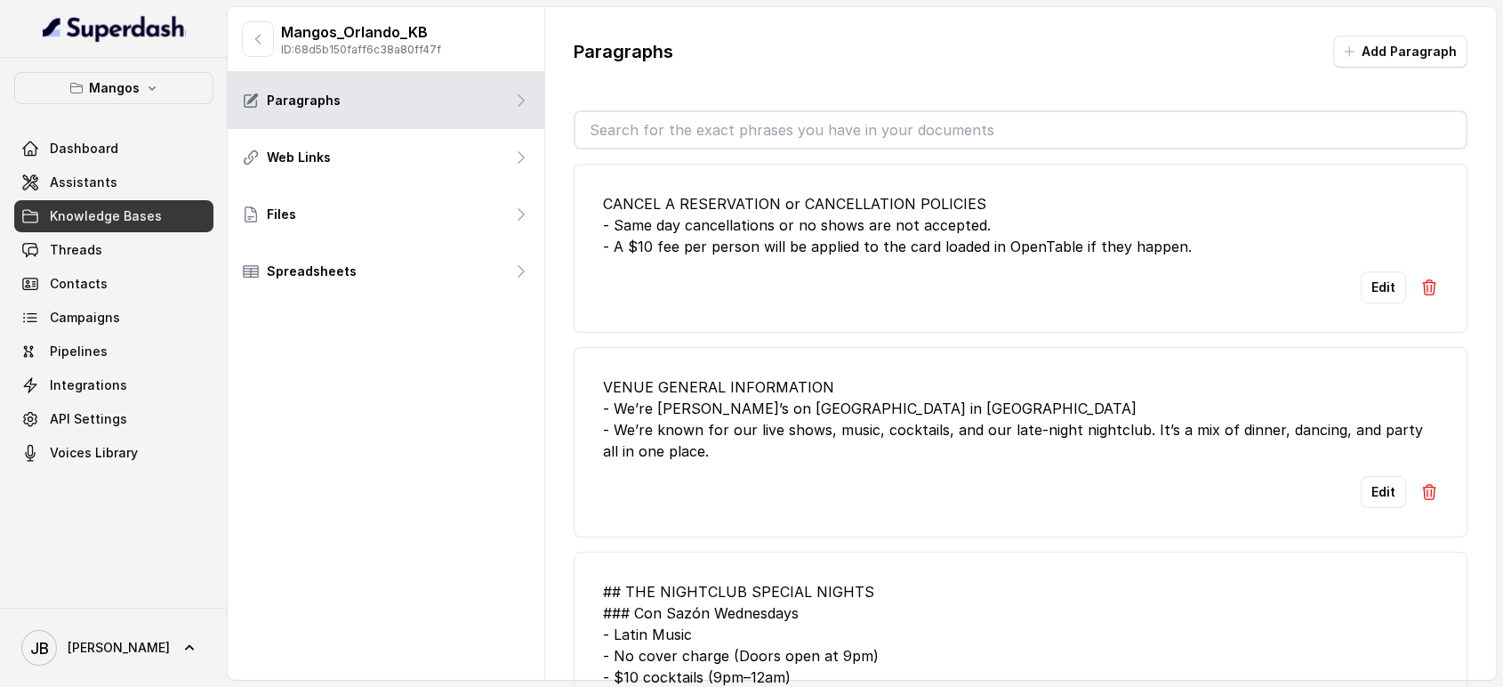
click at [694, 140] on input "text" at bounding box center [1020, 130] width 891 height 36
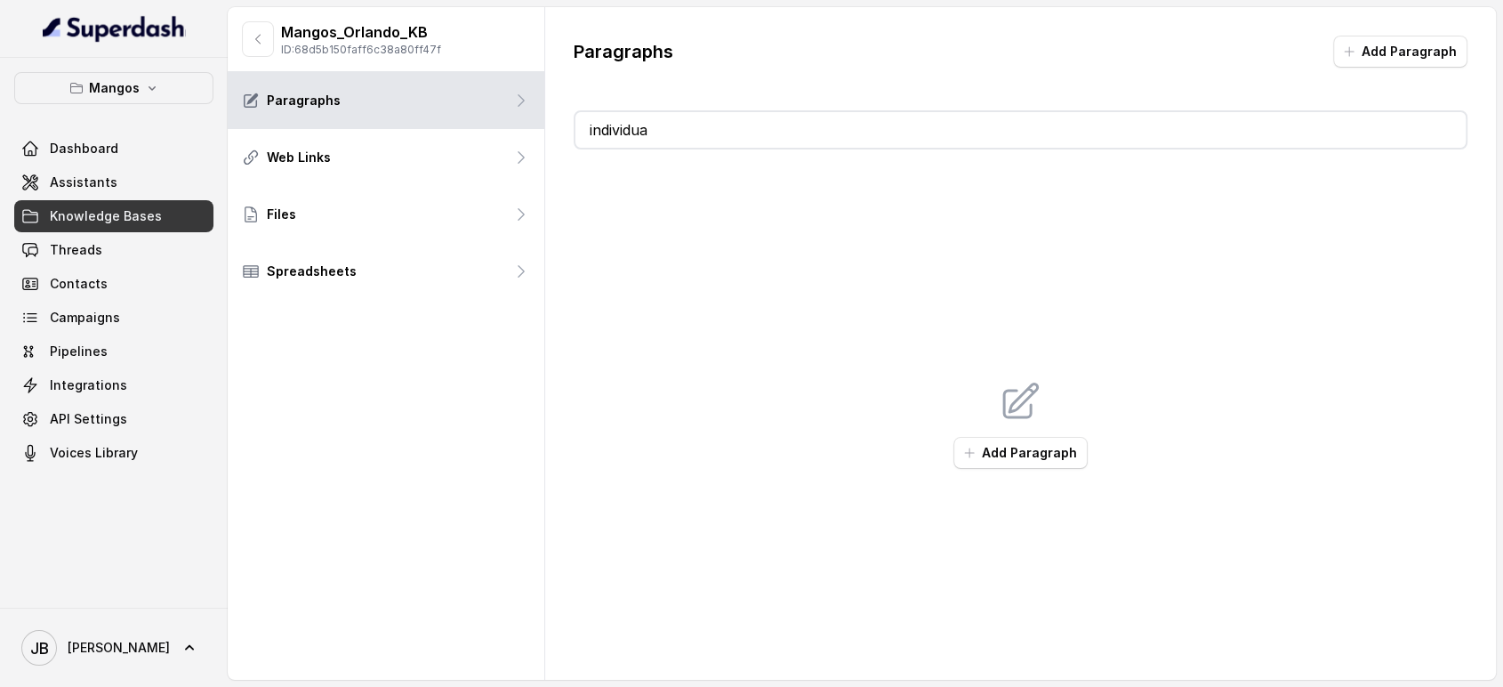
type input "individual"
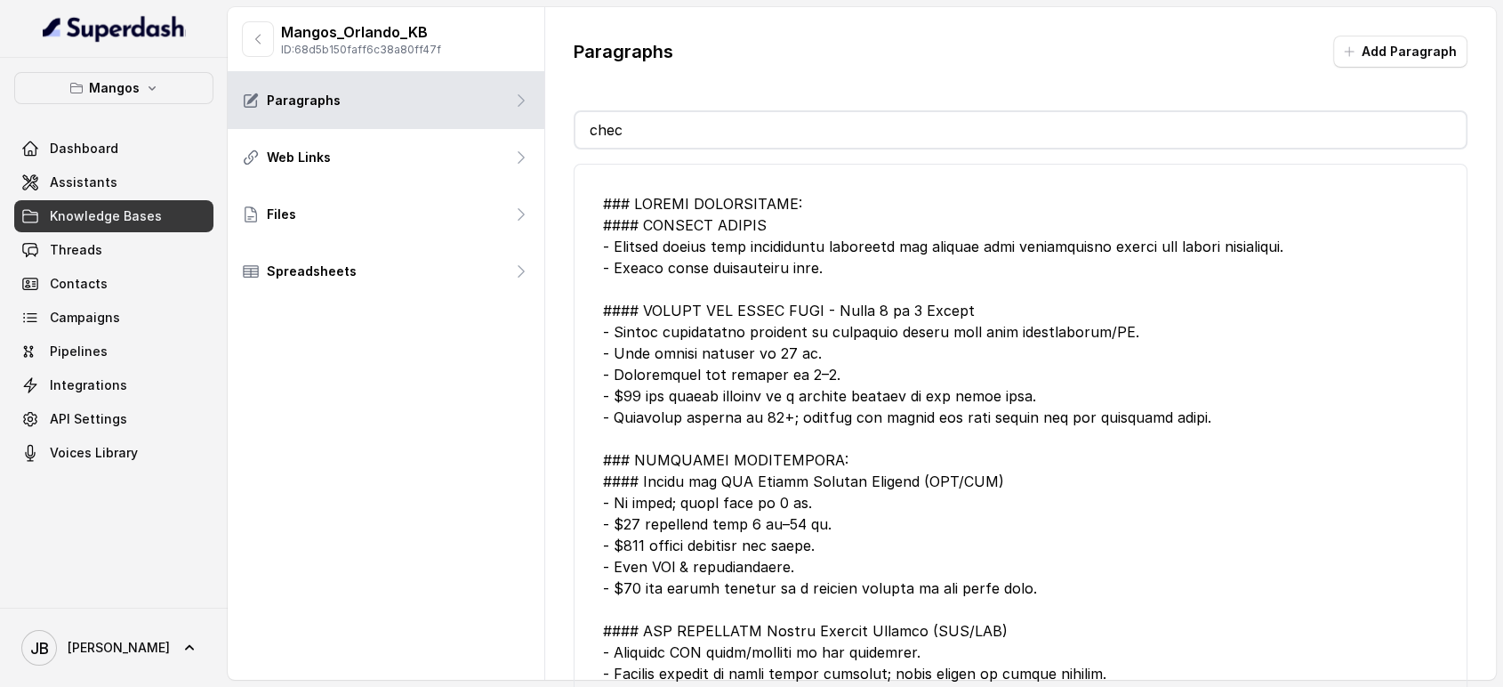
type input "check"
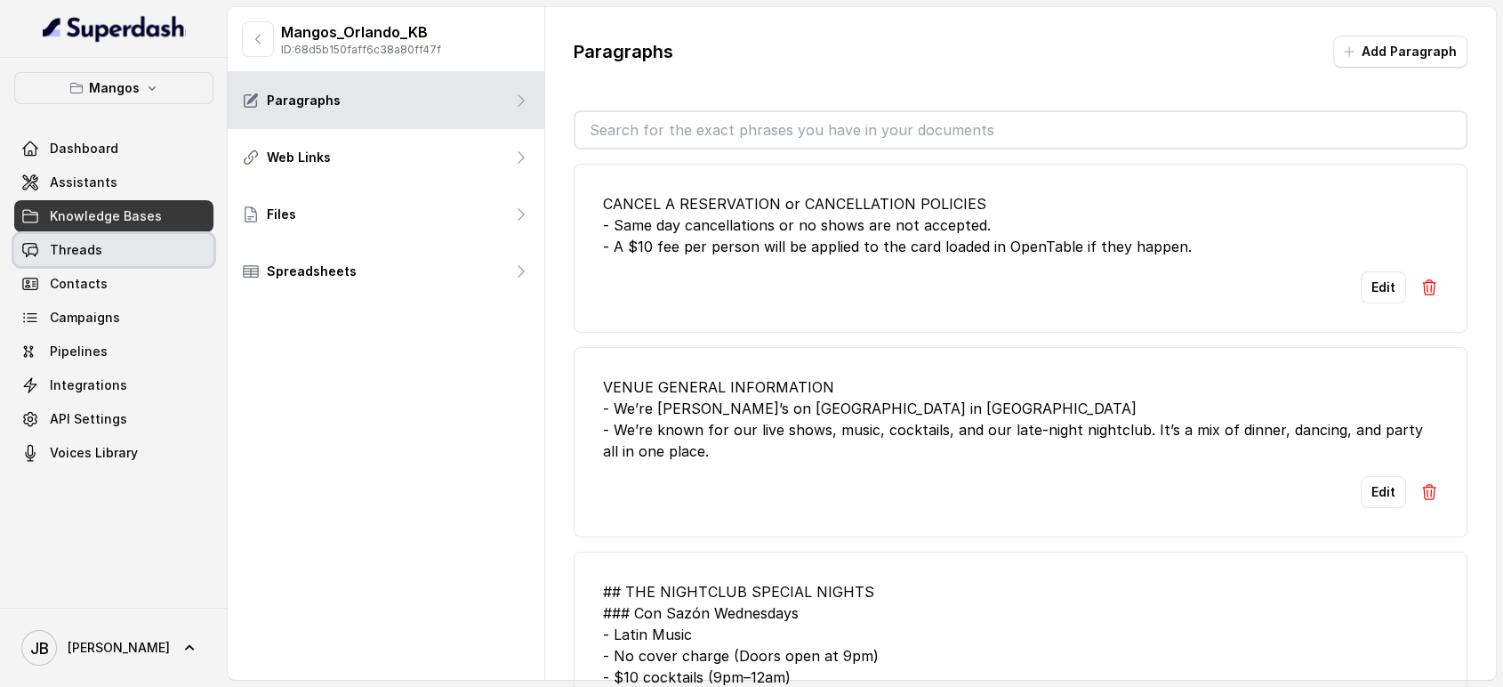
click at [174, 248] on link "Threads" at bounding box center [113, 250] width 199 height 32
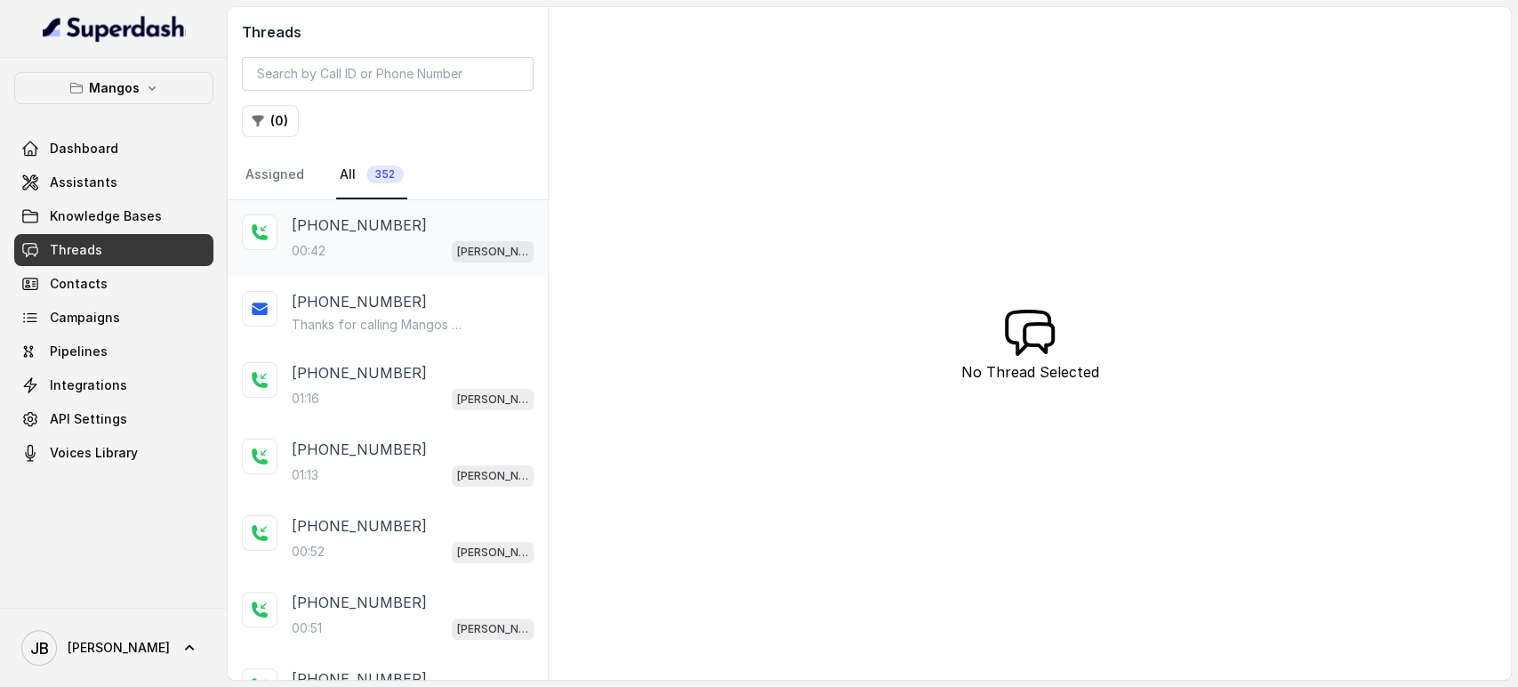
click at [438, 235] on div "[PHONE_NUMBER]:42 Mangos Orlando" at bounding box center [413, 238] width 242 height 48
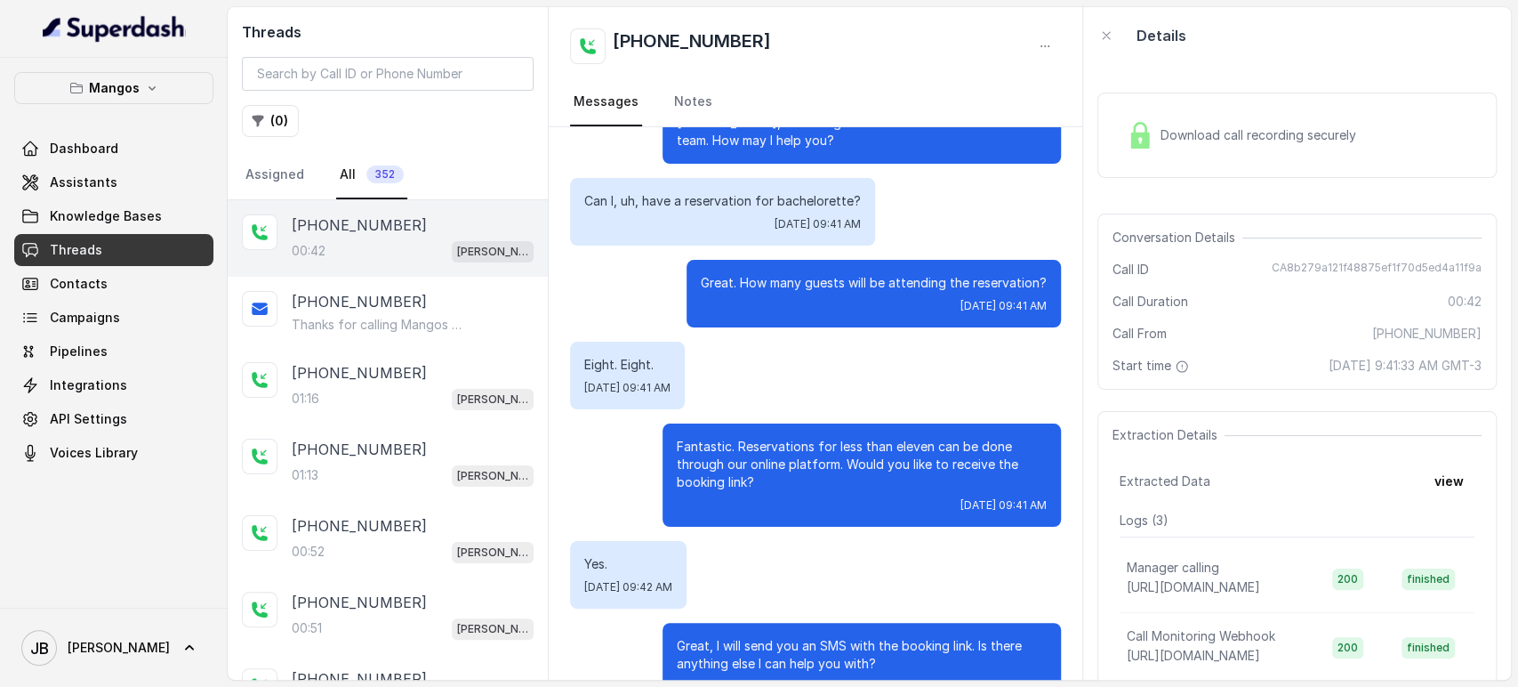
scroll to position [177, 0]
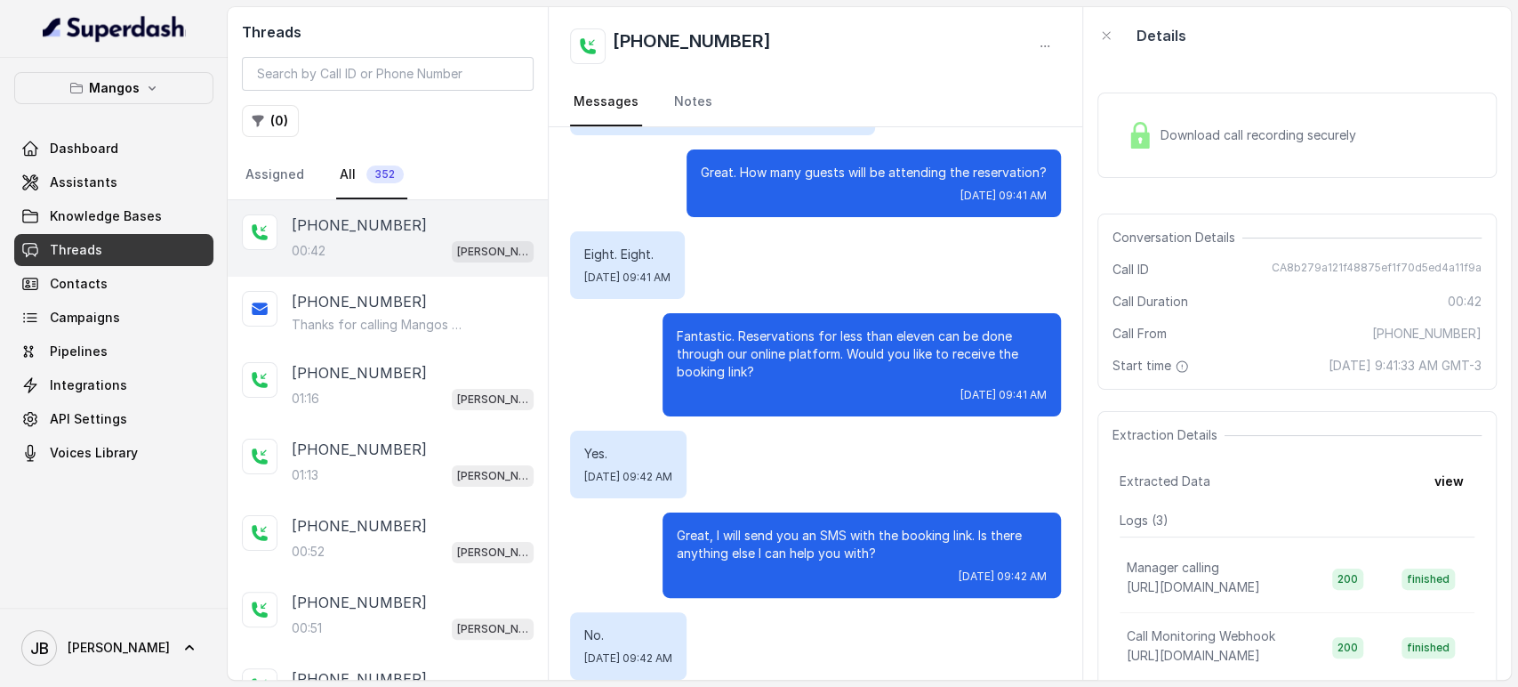
click at [808, 538] on p "Great, I will send you an SMS with the booking link. Is there anything else I c…" at bounding box center [862, 544] width 370 height 36
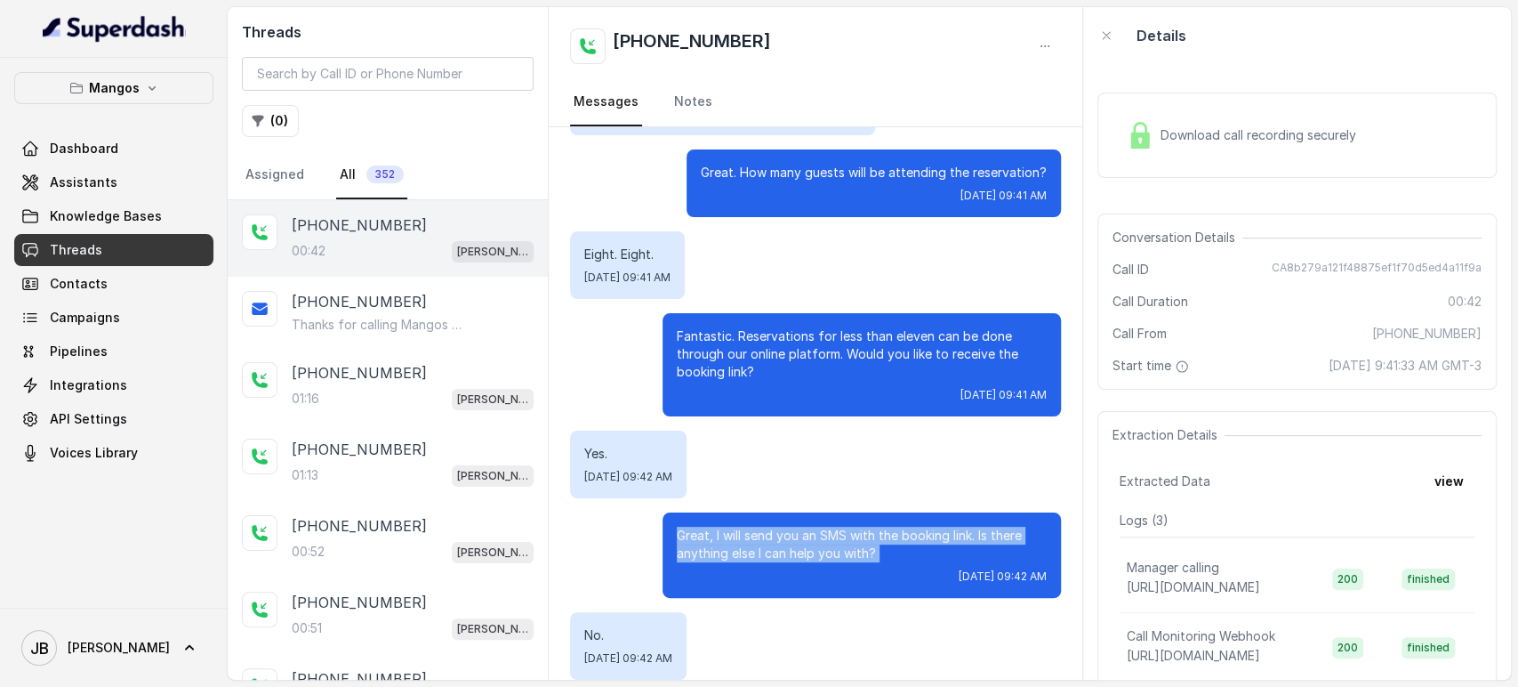
click at [808, 538] on p "Great, I will send you an SMS with the booking link. Is there anything else I c…" at bounding box center [862, 544] width 370 height 36
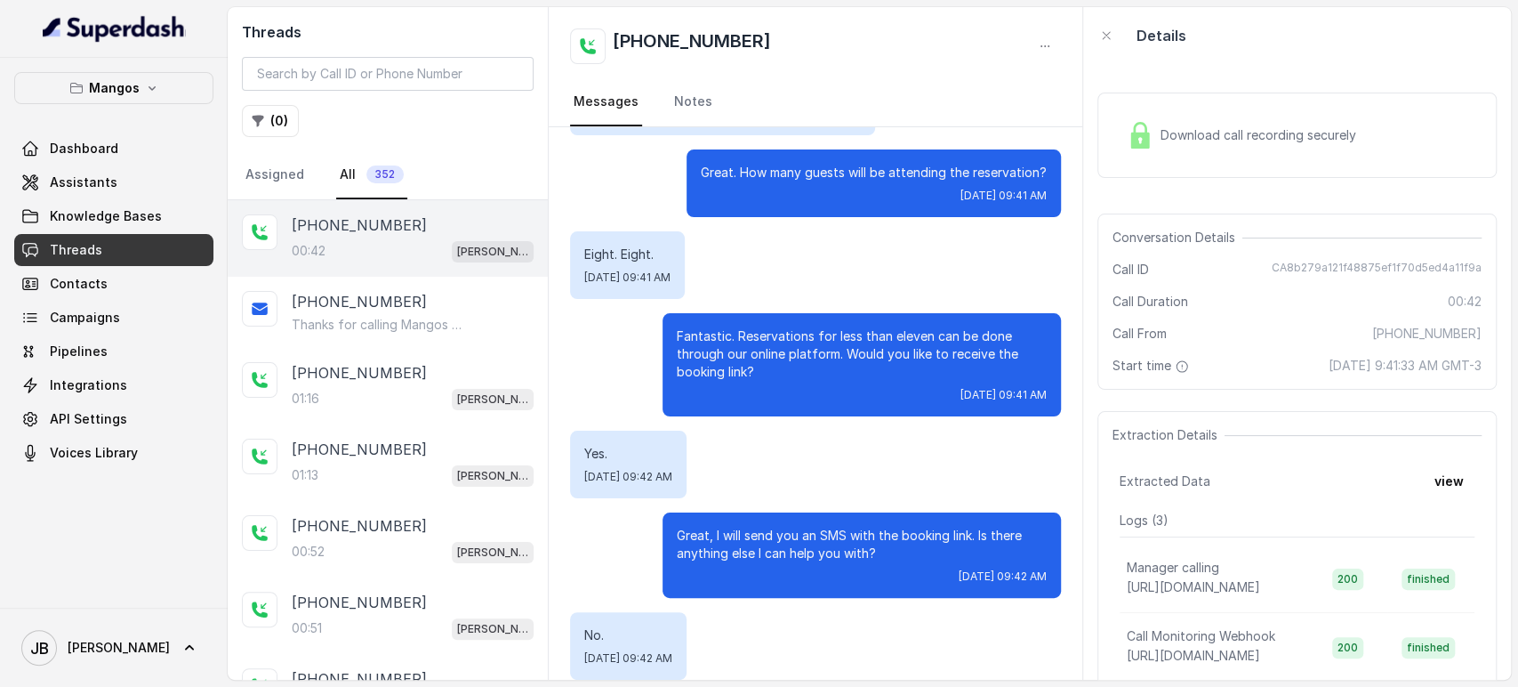
click at [831, 460] on div "Yes. [DATE] 09:42 AM" at bounding box center [815, 464] width 491 height 68
click at [844, 356] on p "Fantastic. Reservations for less than eleven can be done through our online pla…" at bounding box center [862, 353] width 370 height 53
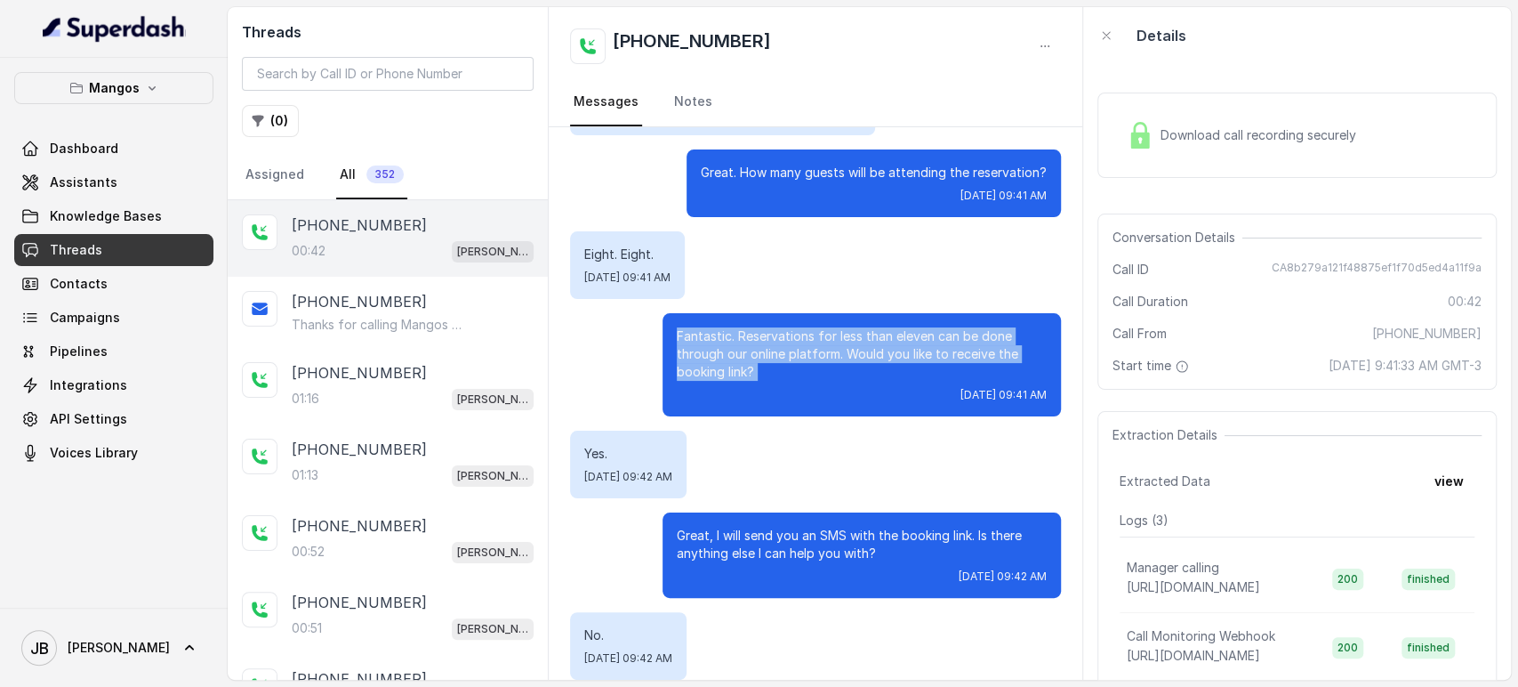
click at [844, 356] on p "Fantastic. Reservations for less than eleven can be done through our online pla…" at bounding box center [862, 353] width 370 height 53
click at [841, 382] on div "Fantastic. Reservations for less than eleven can be done through our online pla…" at bounding box center [862, 364] width 398 height 103
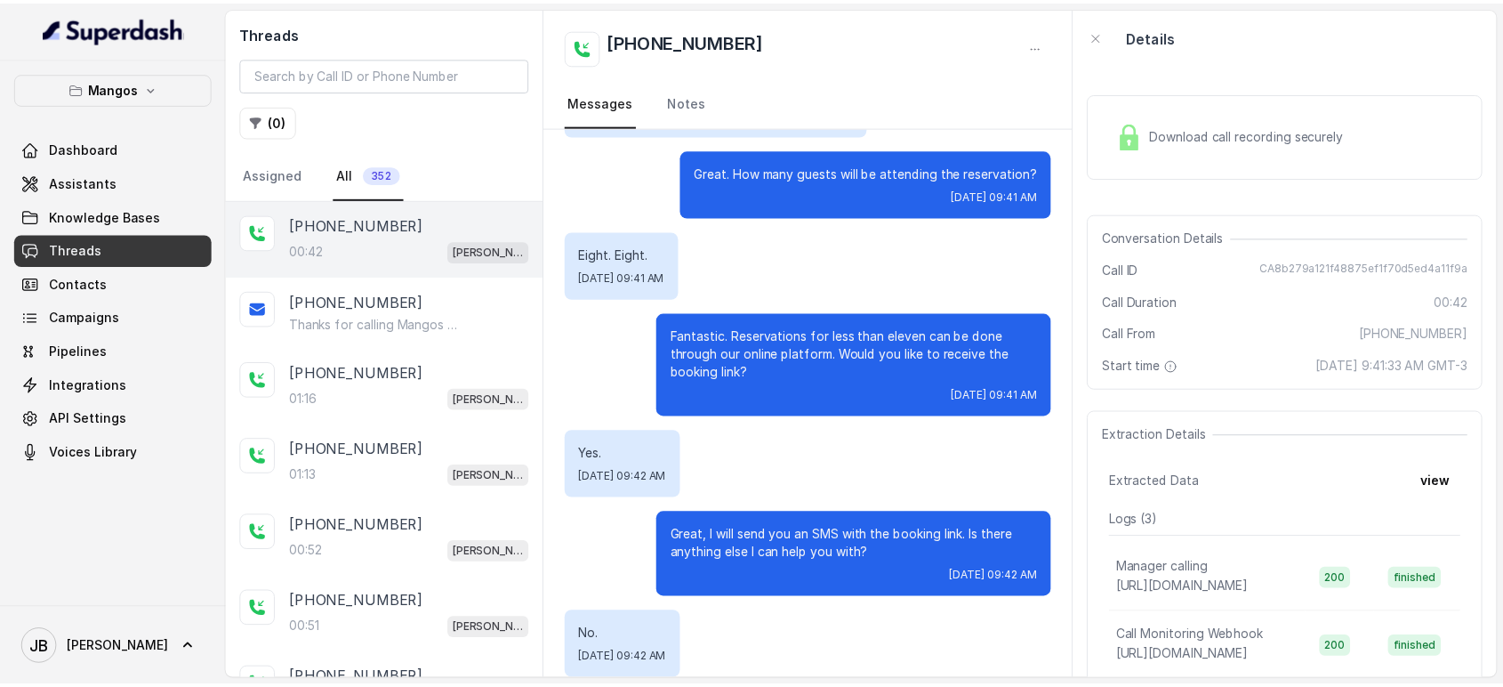
scroll to position [278, 0]
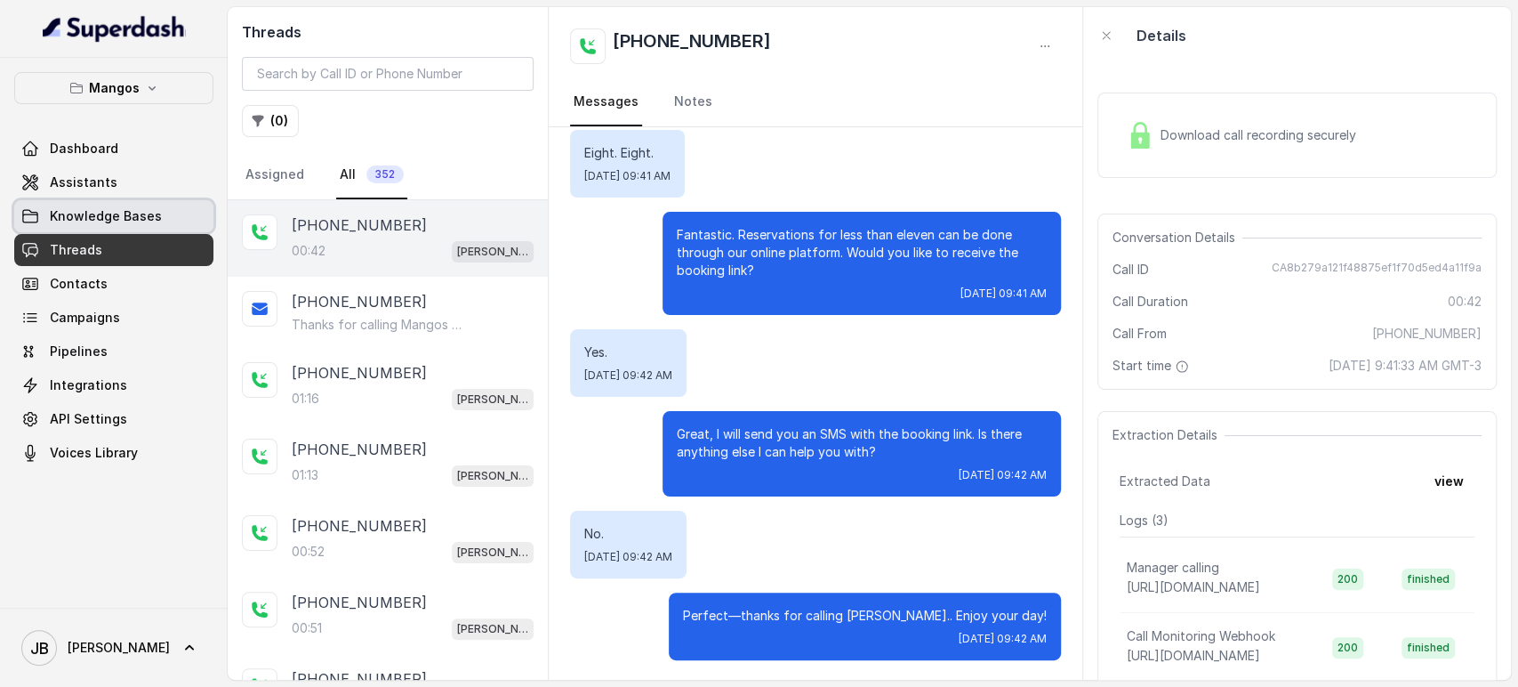
click at [165, 219] on link "Knowledge Bases" at bounding box center [113, 216] width 199 height 32
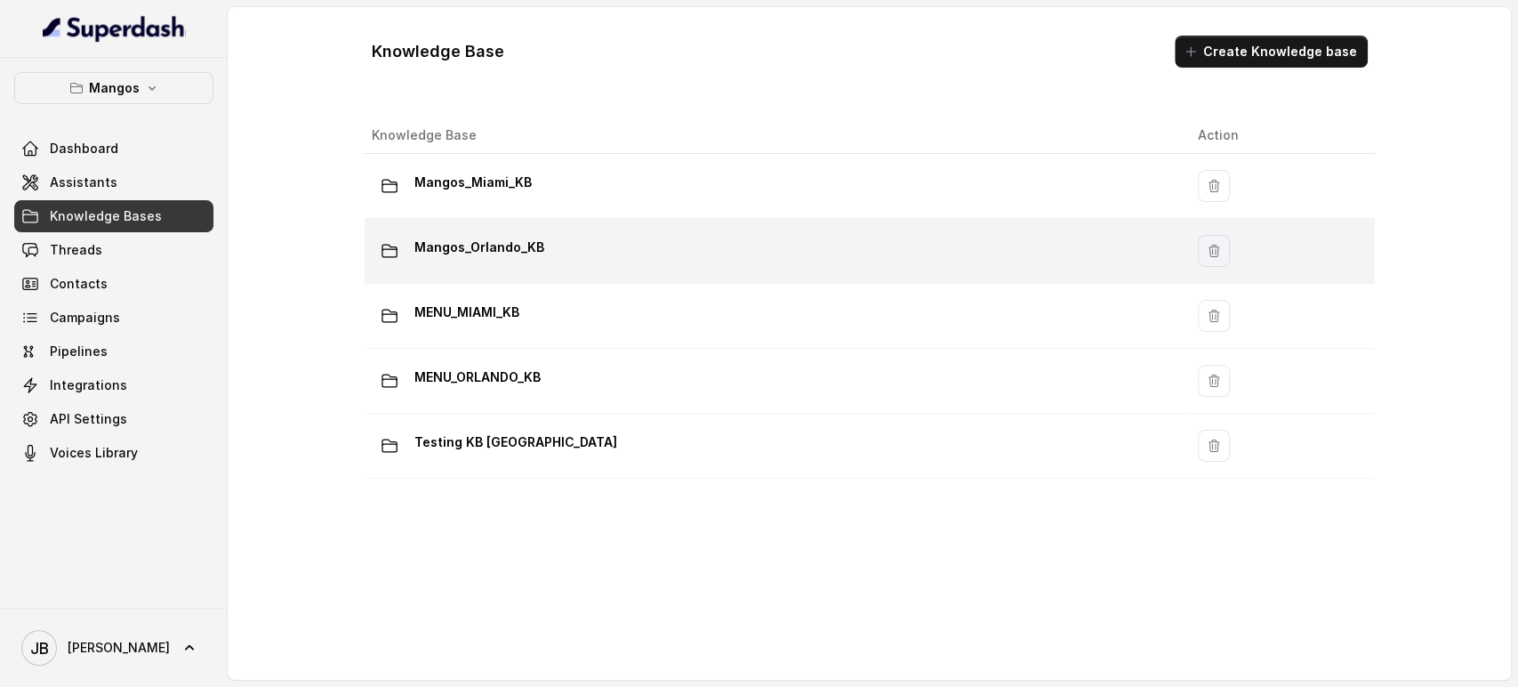
click at [509, 230] on td "Mangos_Orlando_KB" at bounding box center [774, 251] width 819 height 65
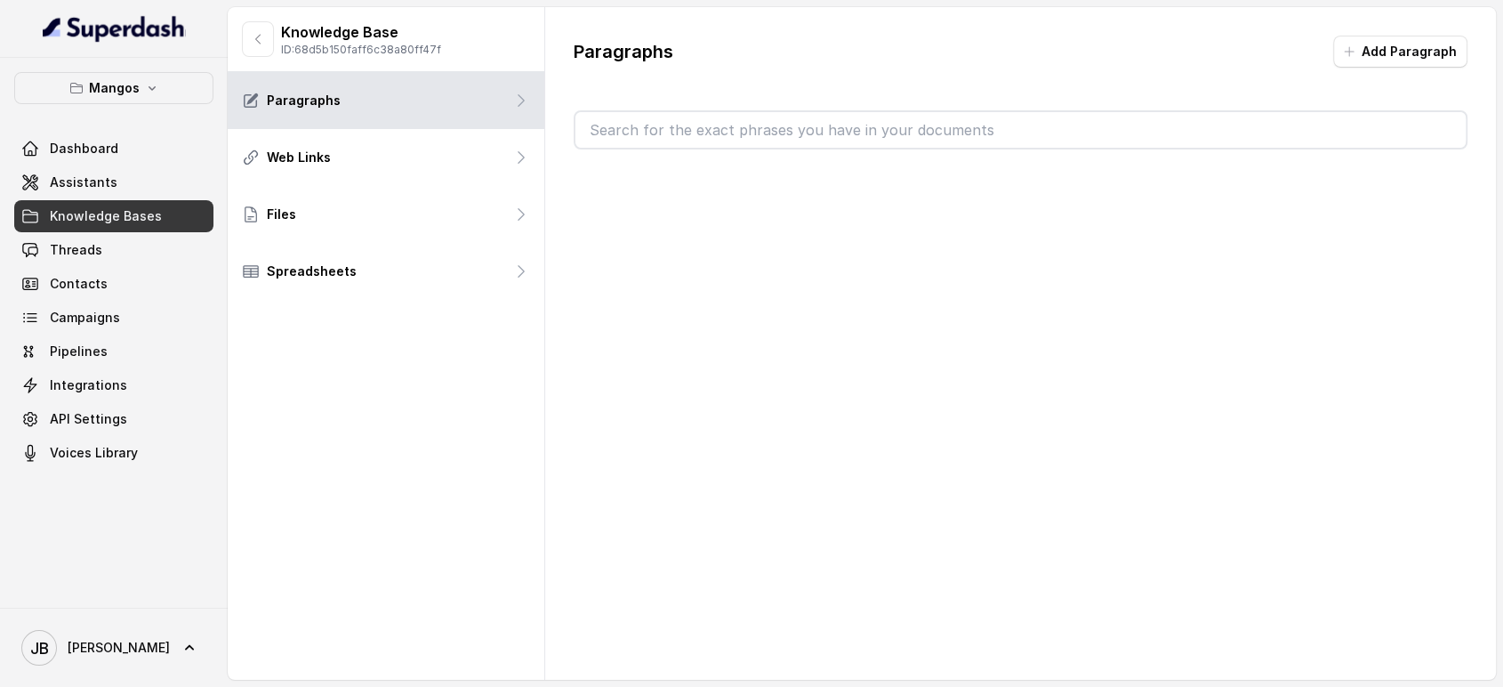
click at [733, 134] on input "text" at bounding box center [1020, 130] width 891 height 36
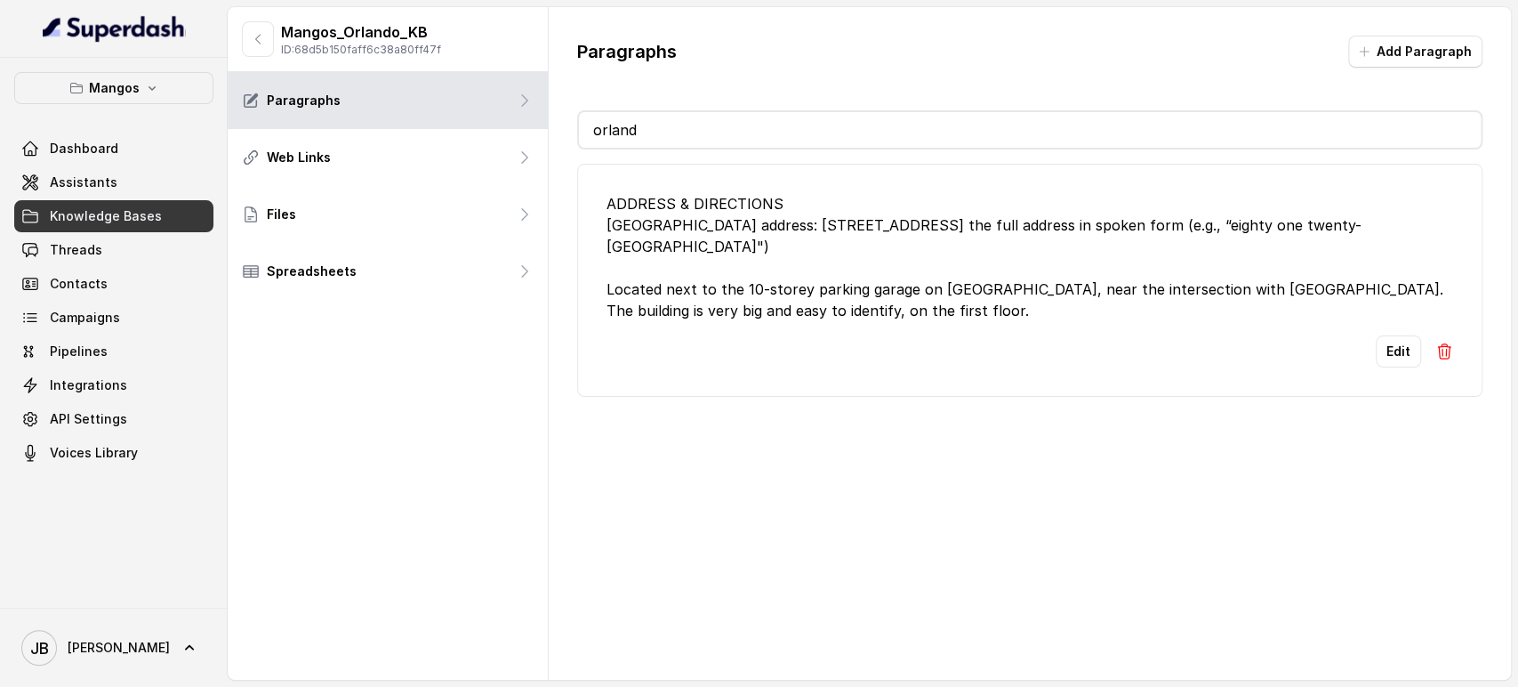
type input "orlando"
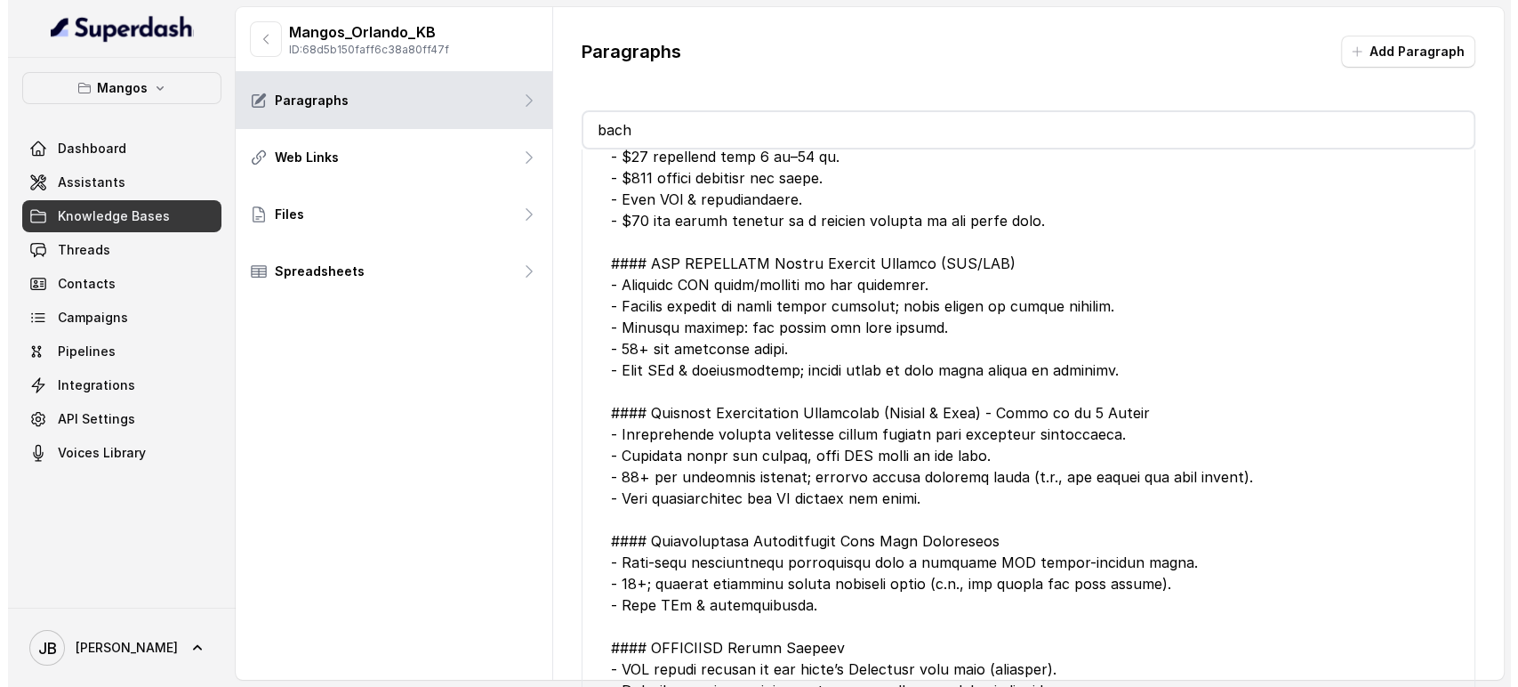
scroll to position [502, 0]
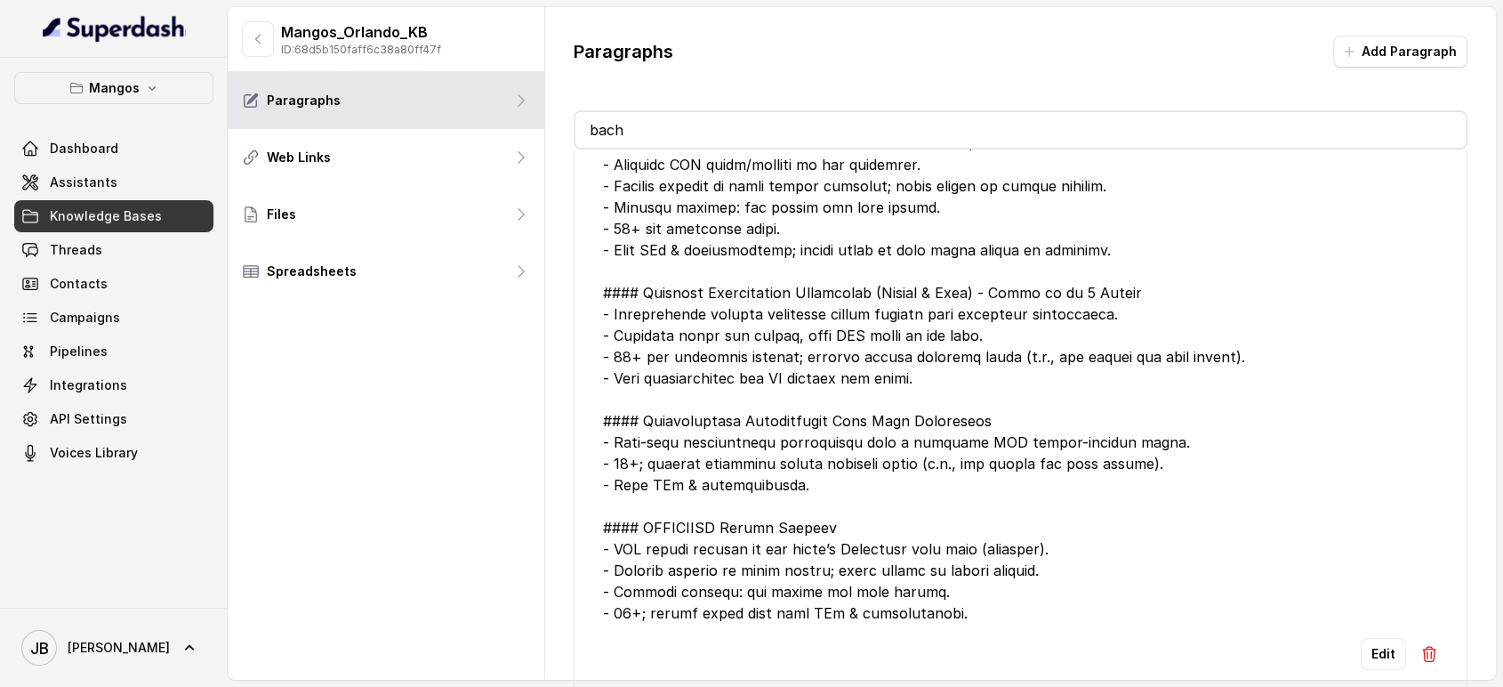
type input "bach"
click at [750, 405] on div at bounding box center [1021, 165] width 836 height 918
click at [784, 437] on div at bounding box center [1021, 165] width 836 height 918
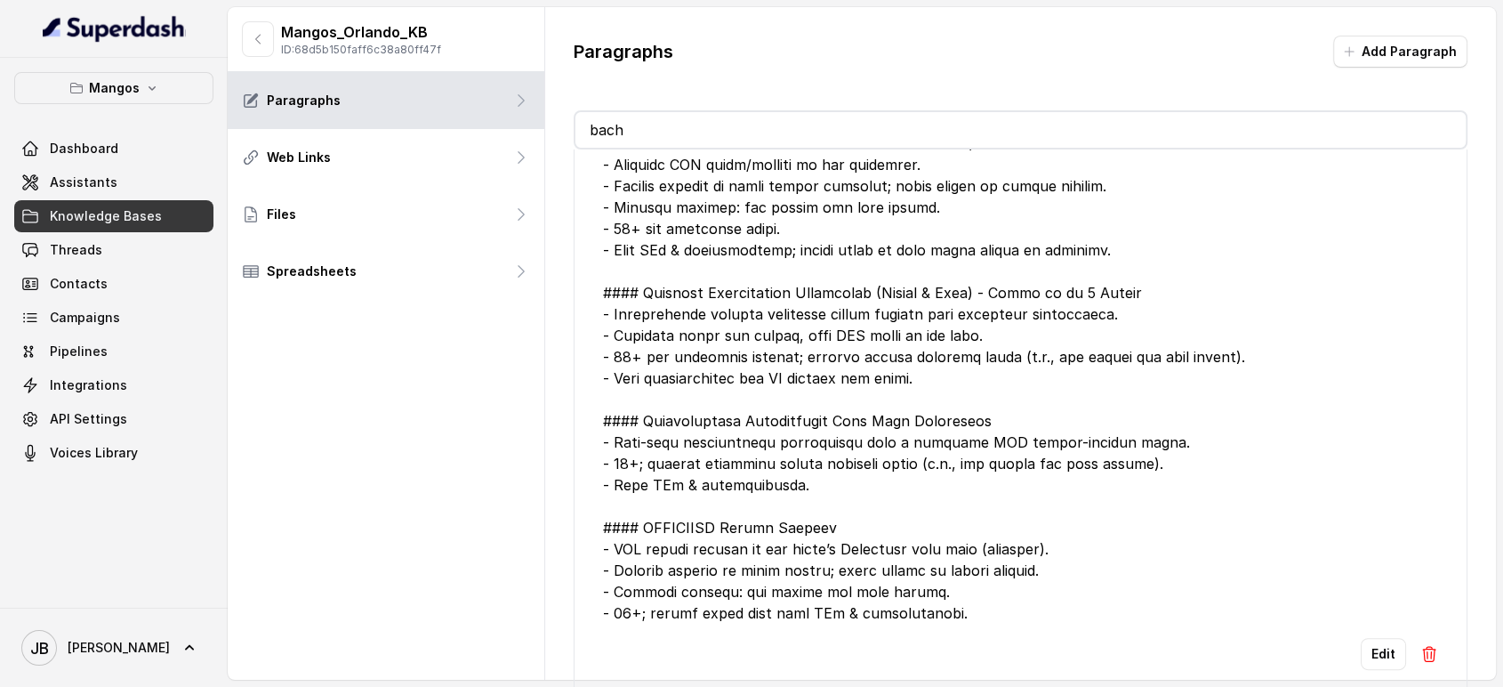
click at [827, 398] on div at bounding box center [1021, 165] width 836 height 918
click at [874, 419] on div at bounding box center [1021, 165] width 836 height 918
click at [1368, 638] on button "Edit" at bounding box center [1383, 654] width 45 height 32
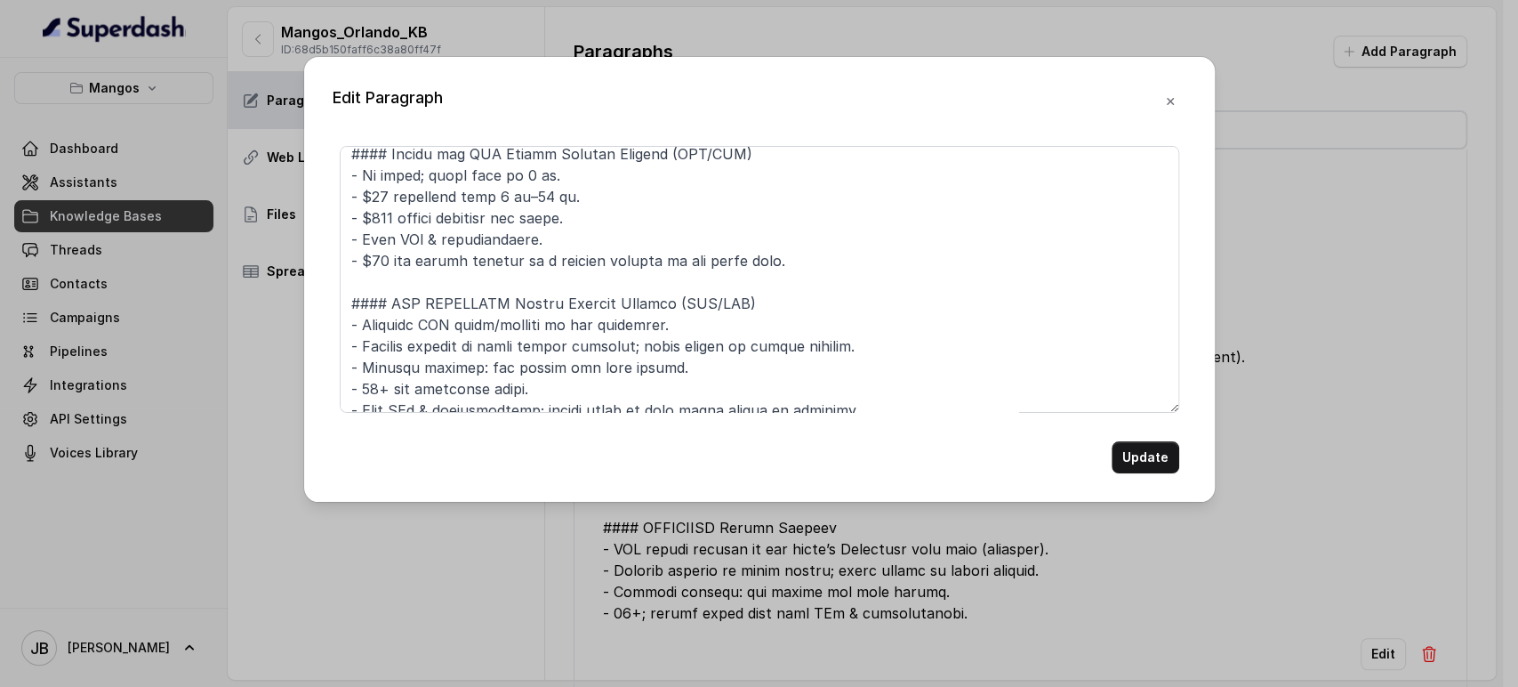
scroll to position [553, 0]
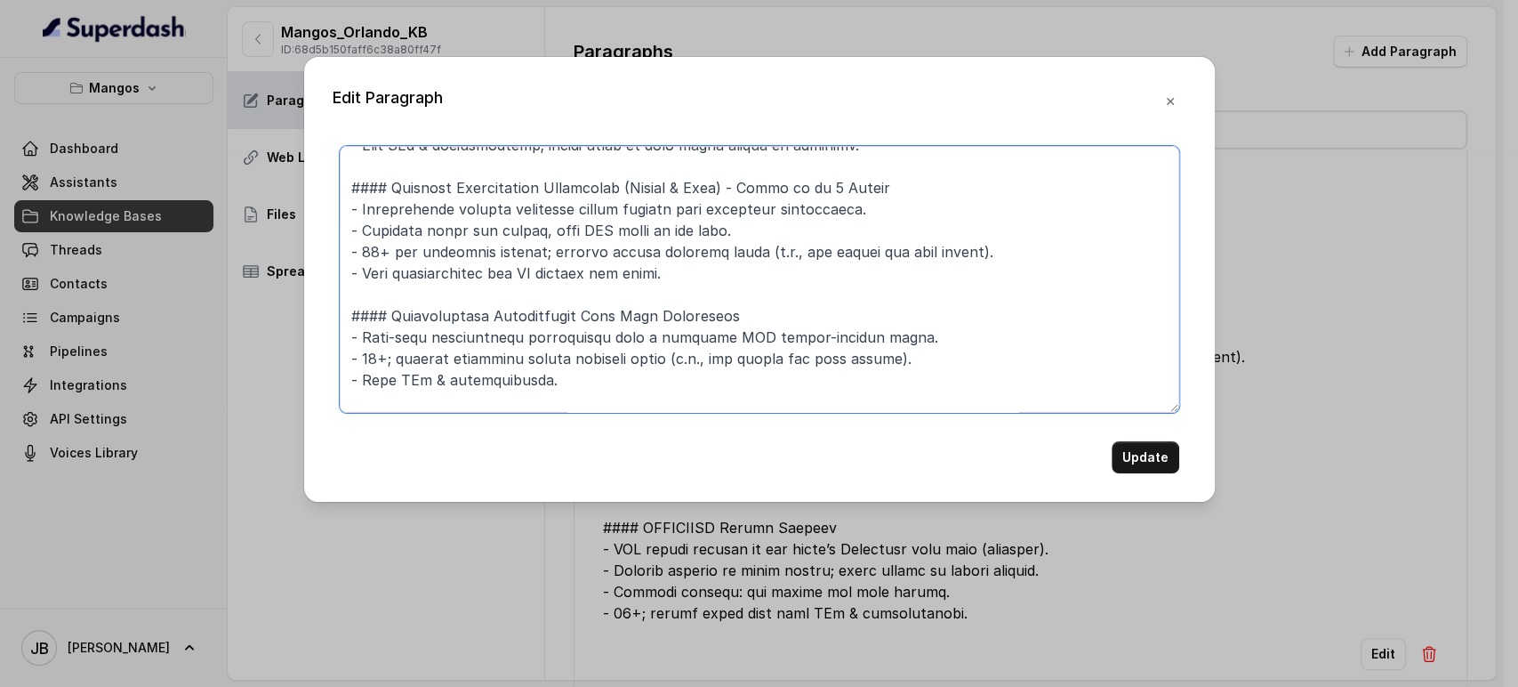
click at [880, 196] on textarea at bounding box center [760, 279] width 840 height 267
paste textarea "- Party up to 8 People"
type textarea "### LOREMI DOLORSITAME: #### CONSECT ADIPIS - Elitsed doeius temp incididuntu l…"
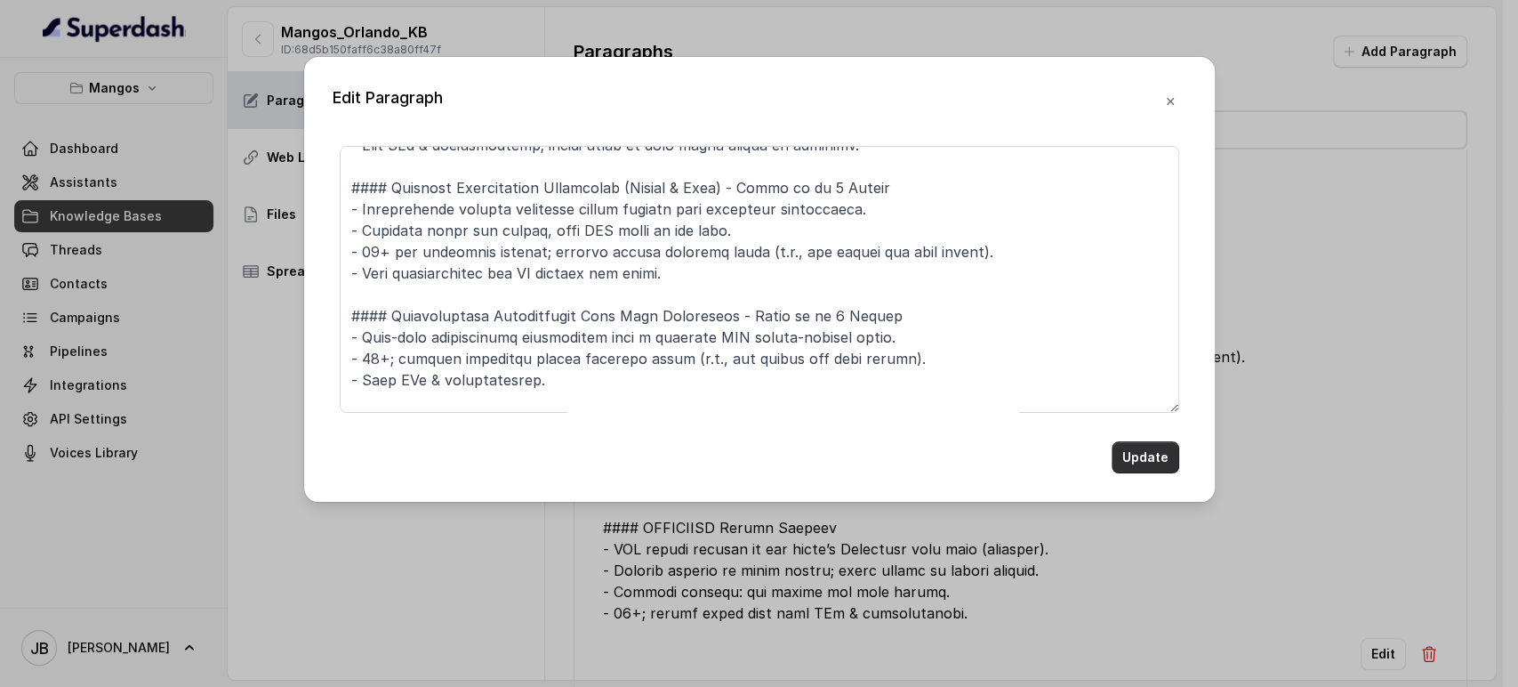
click at [1173, 454] on button "Update" at bounding box center [1146, 457] width 68 height 32
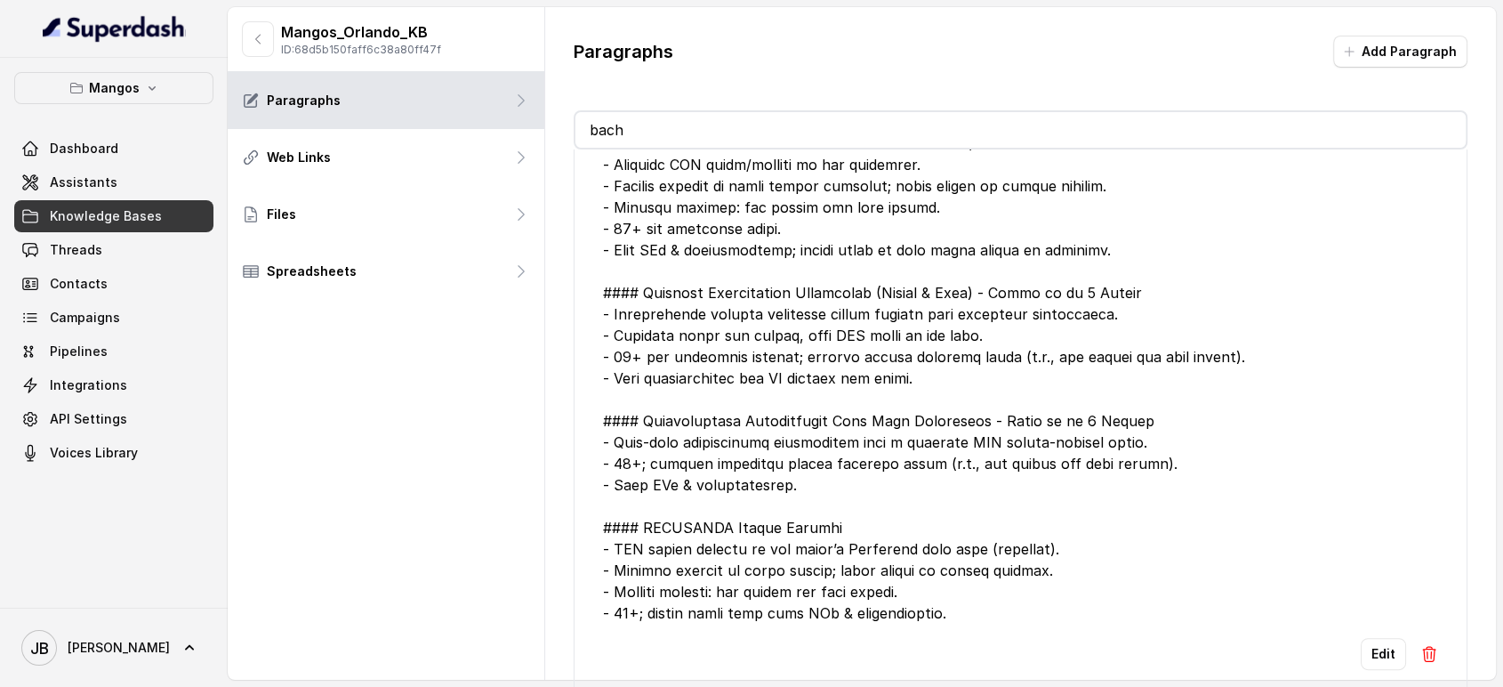
click at [151, 212] on span "Knowledge Bases" at bounding box center [106, 216] width 112 height 18
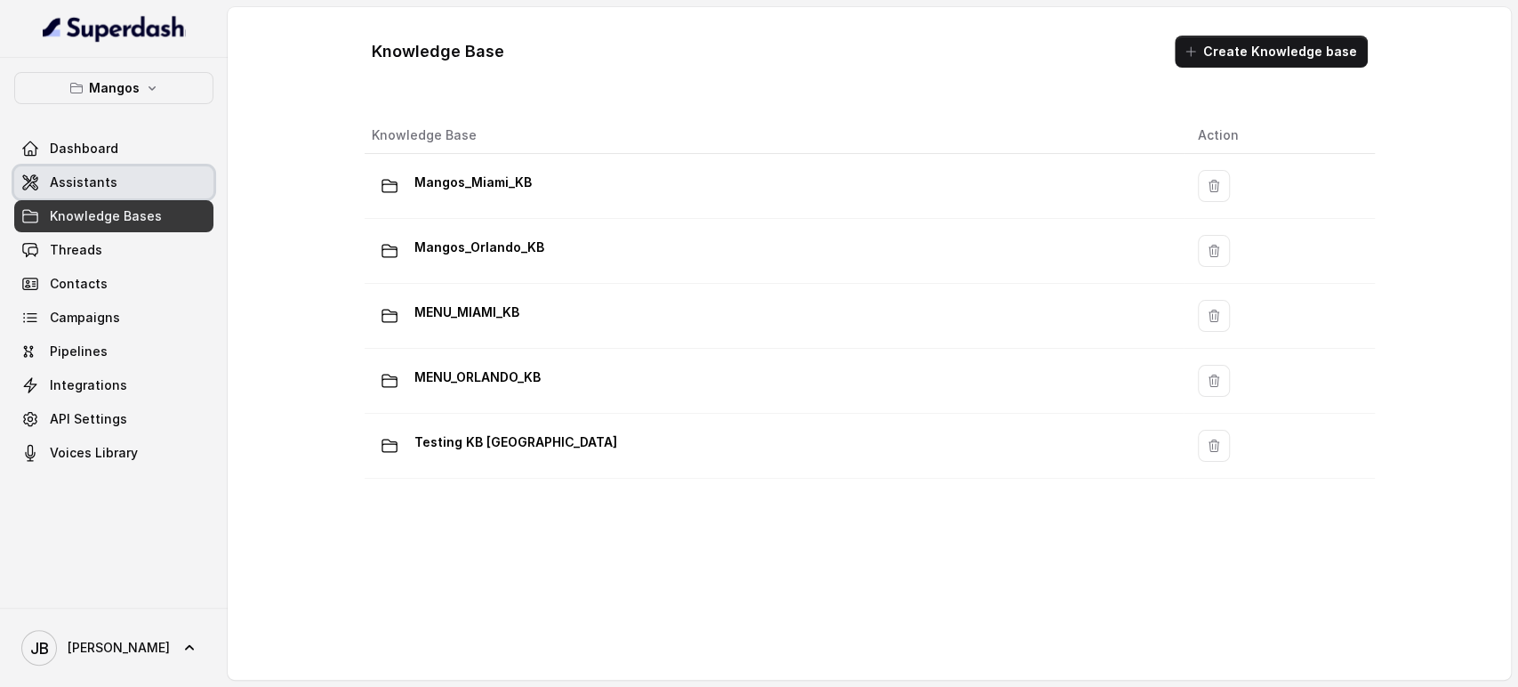
click at [103, 176] on span "Assistants" at bounding box center [84, 182] width 68 height 18
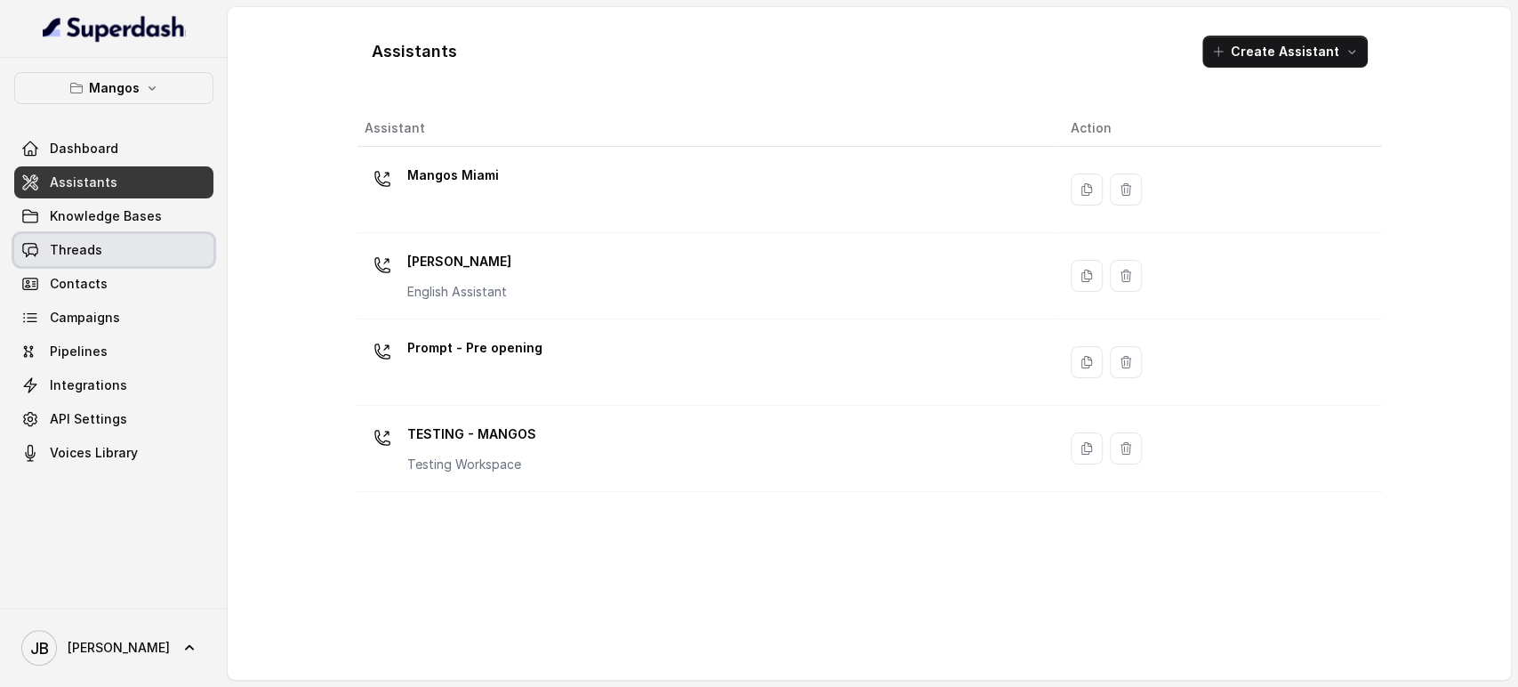
click at [113, 234] on link "Threads" at bounding box center [113, 250] width 199 height 32
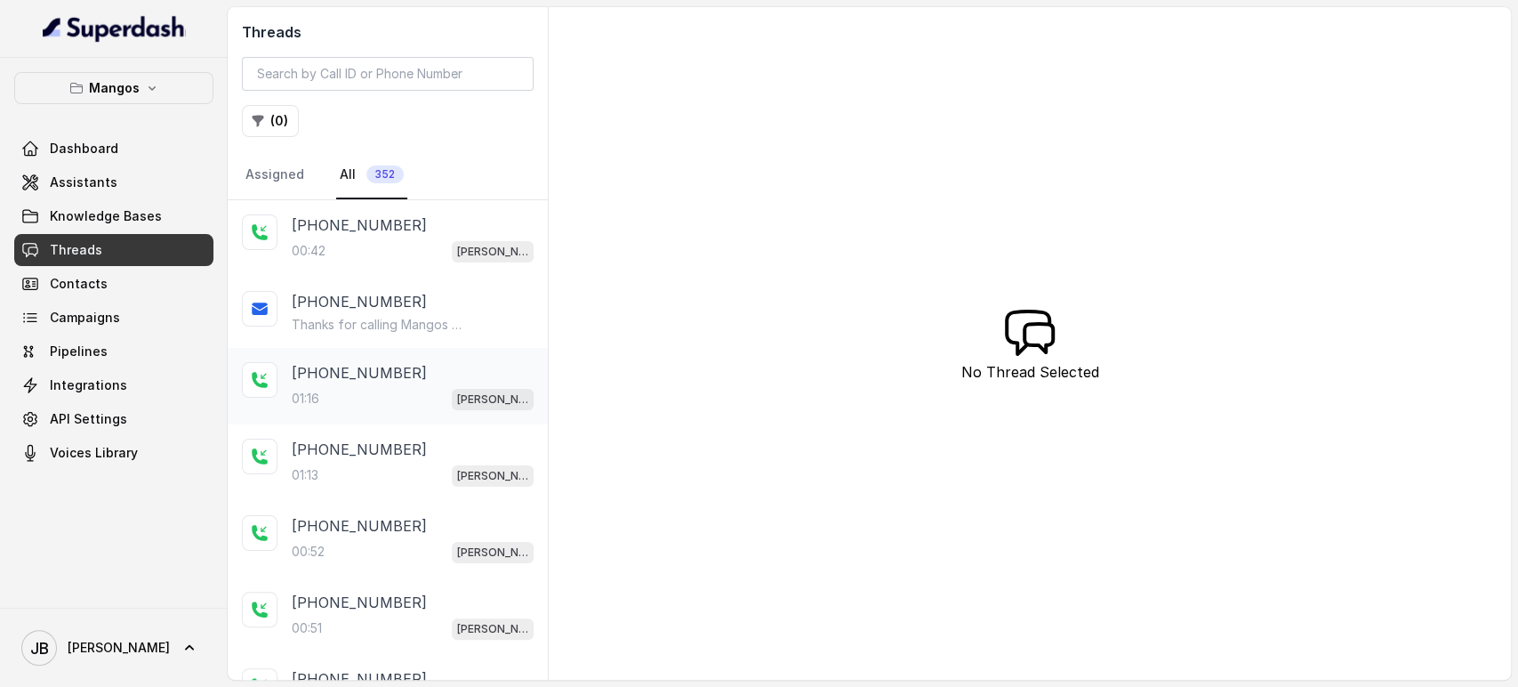
click at [414, 404] on div "01:16 [PERSON_NAME]" at bounding box center [413, 398] width 242 height 23
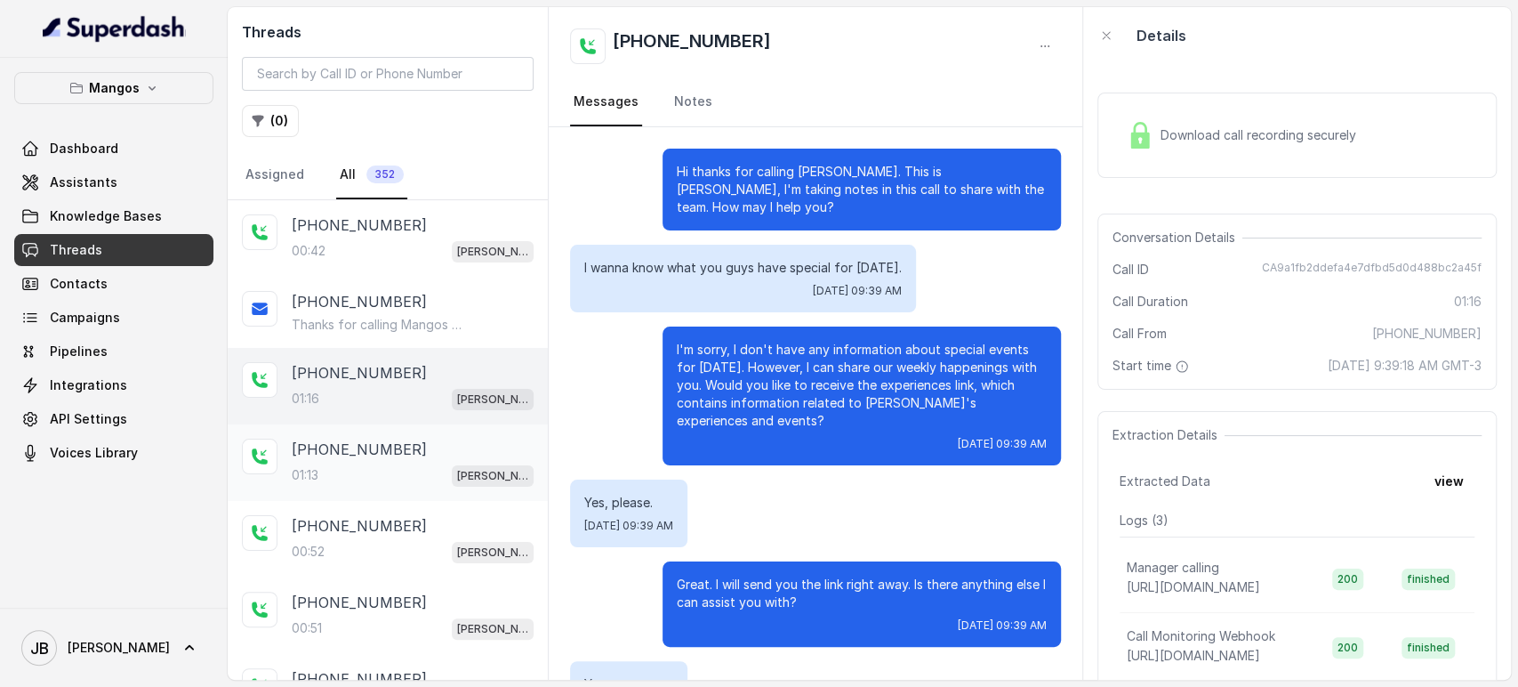
scroll to position [603, 0]
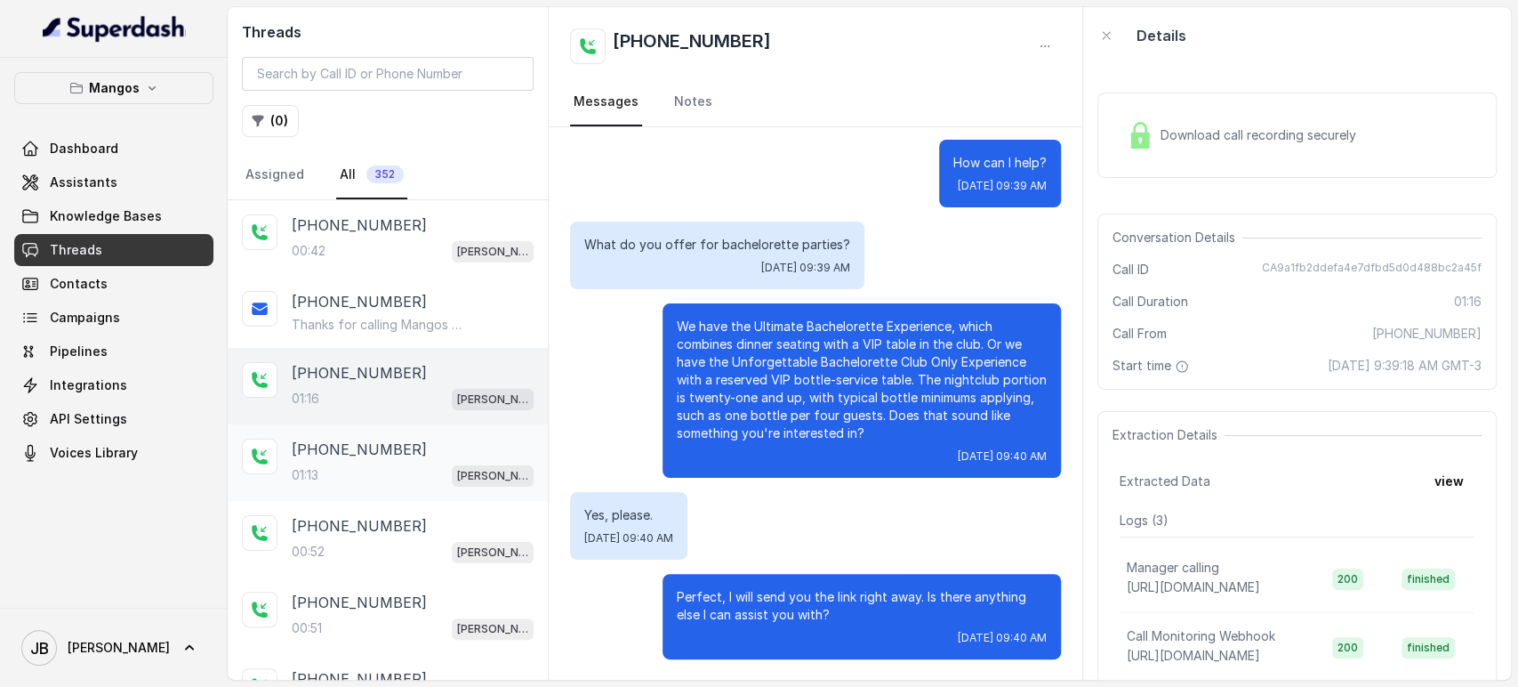
click at [398, 438] on div "[PHONE_NUMBER]" at bounding box center [413, 448] width 242 height 21
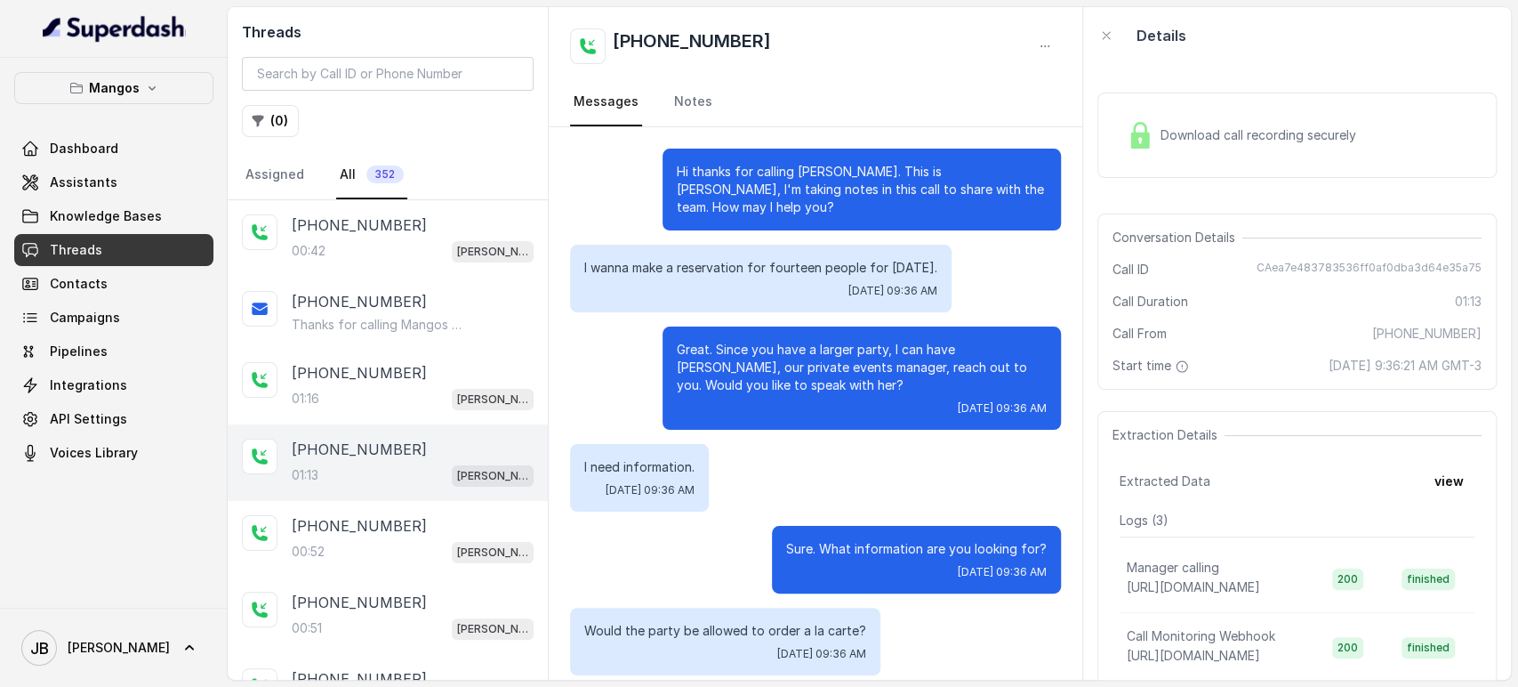
scroll to position [840, 0]
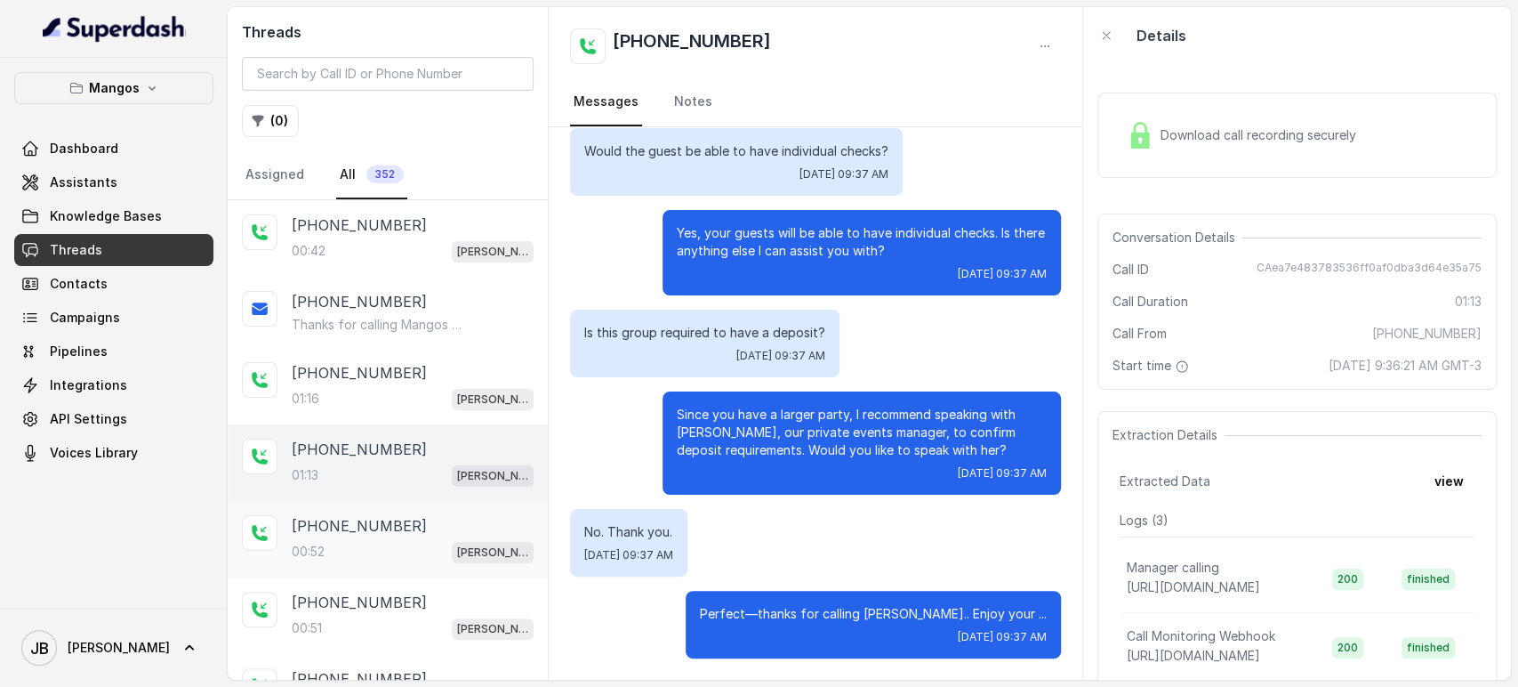
click at [503, 566] on div "[PHONE_NUMBER]:52 Mangos Orlando" at bounding box center [388, 539] width 320 height 76
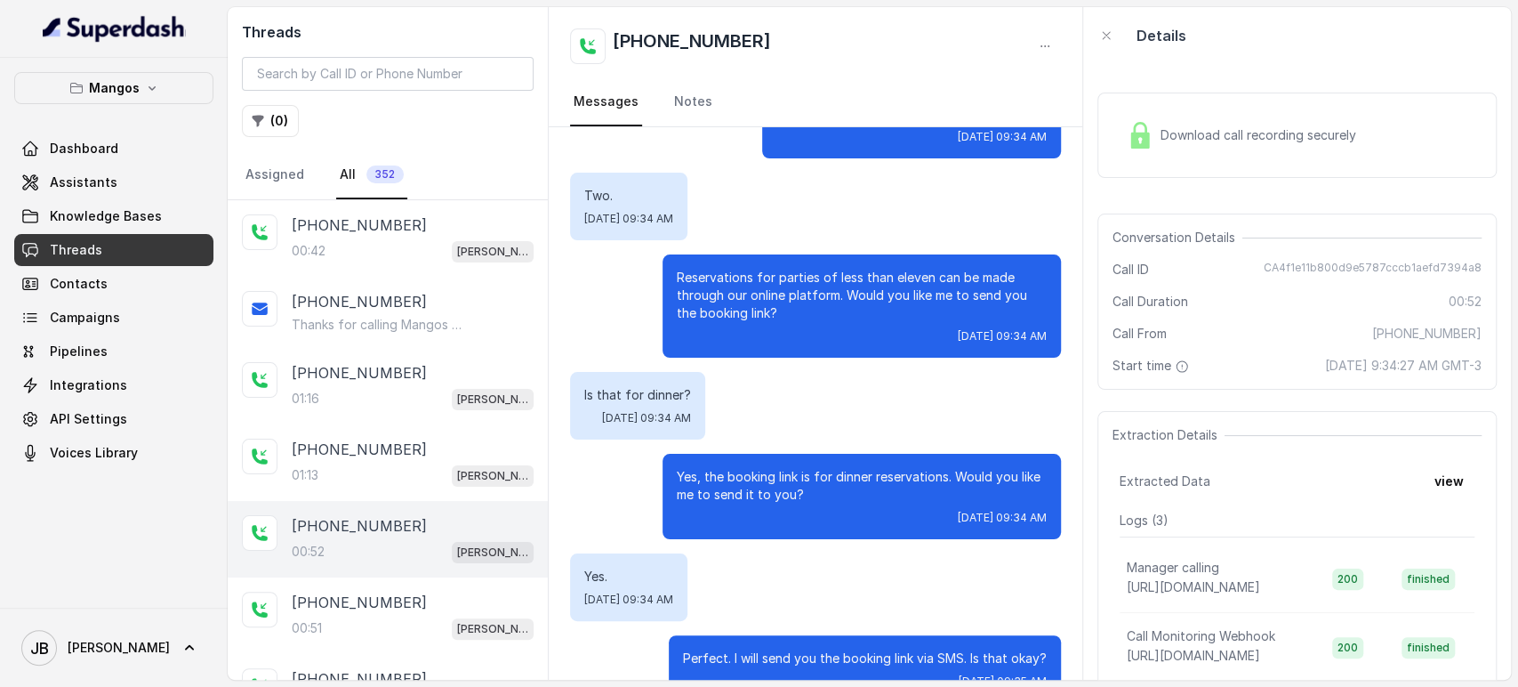
scroll to position [237, 0]
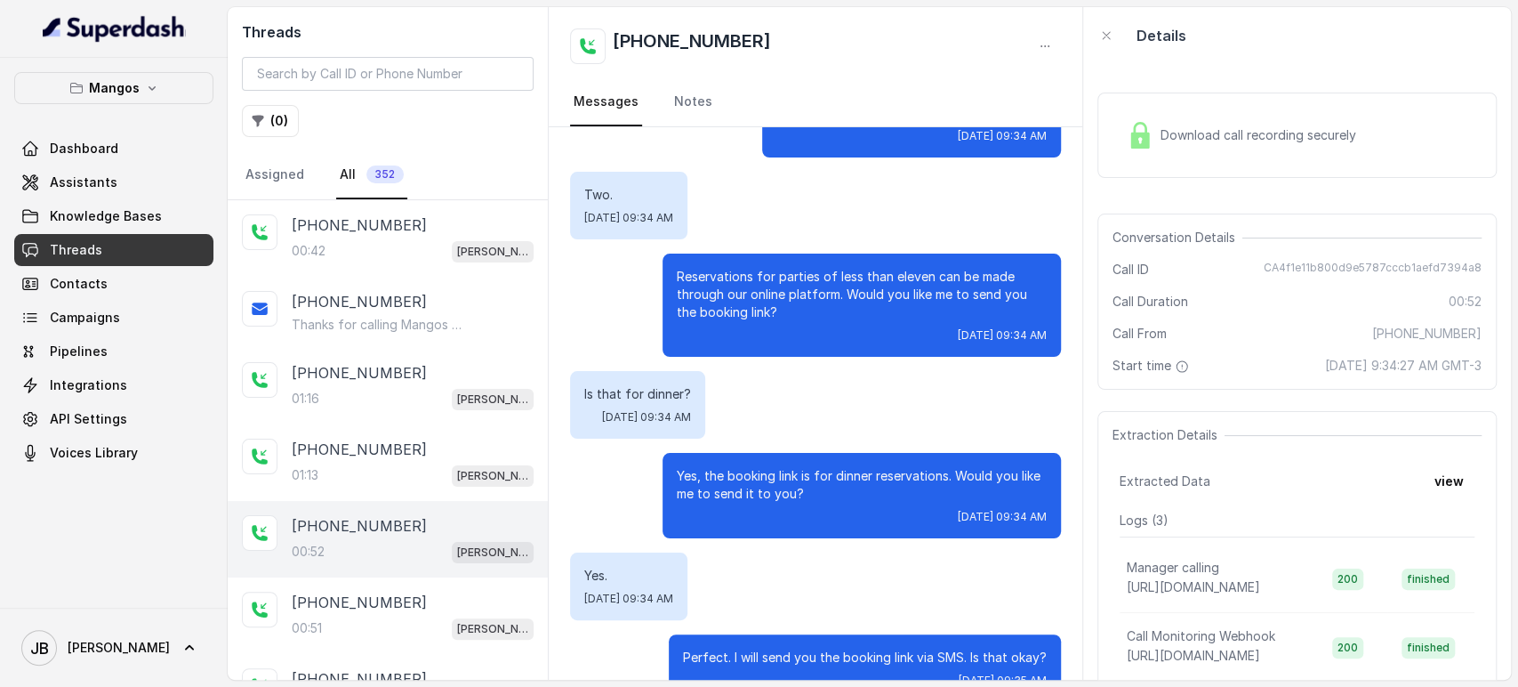
click at [730, 475] on p "Yes, the booking link is for dinner reservations. Would you like me to send it …" at bounding box center [862, 485] width 370 height 36
click at [823, 393] on div "Is that for dinner? [DATE] 09:34 AM" at bounding box center [815, 405] width 491 height 68
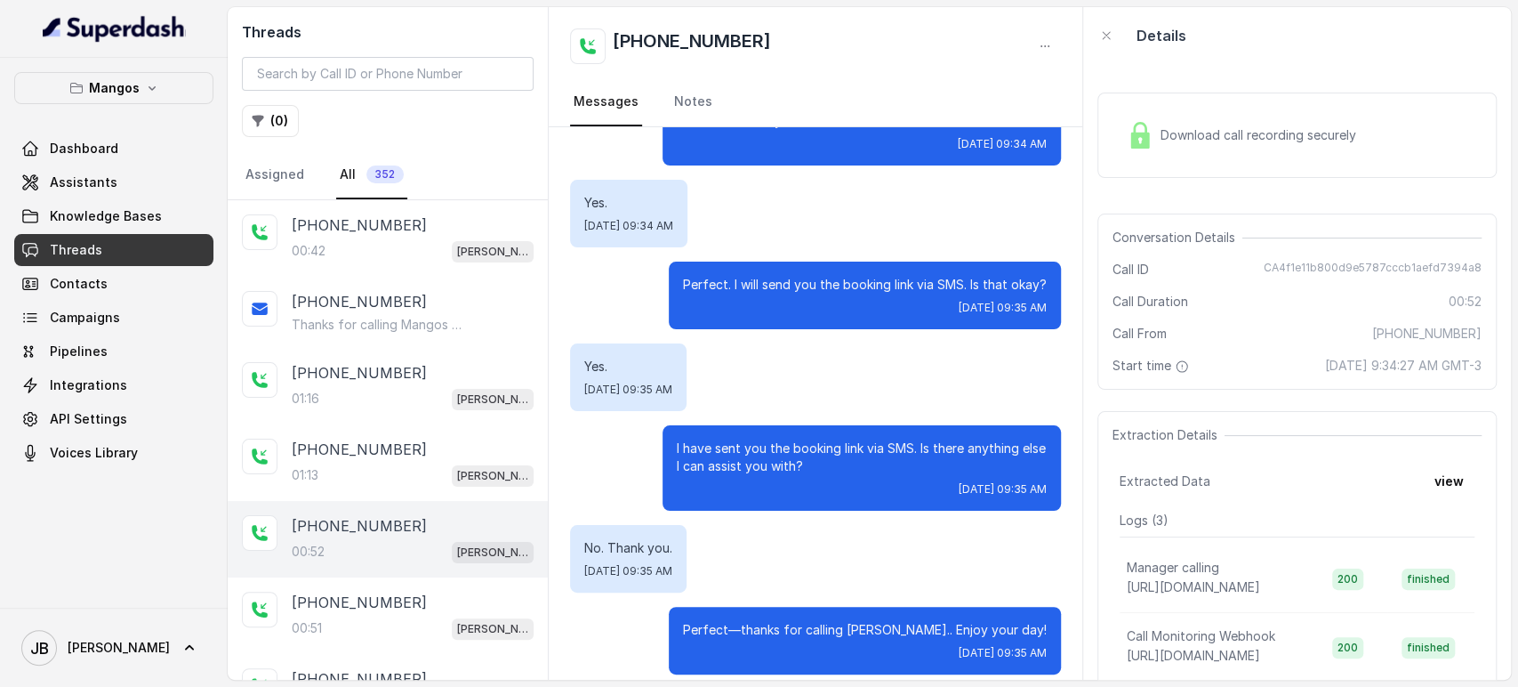
scroll to position [612, 0]
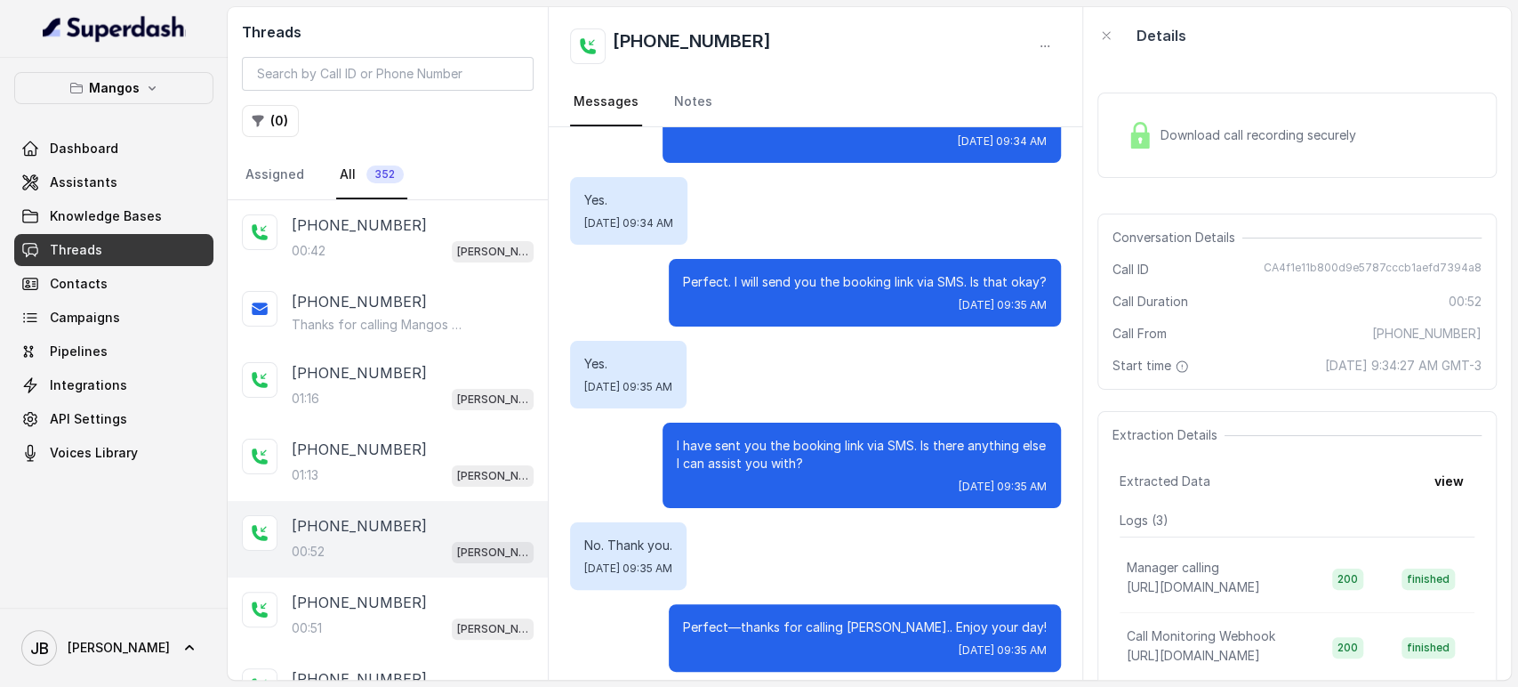
click at [743, 441] on p "I have sent you the booking link via SMS. Is there anything else I can assist y…" at bounding box center [862, 455] width 370 height 36
click at [829, 367] on div "Yes. [DATE] 09:35 AM" at bounding box center [815, 375] width 491 height 68
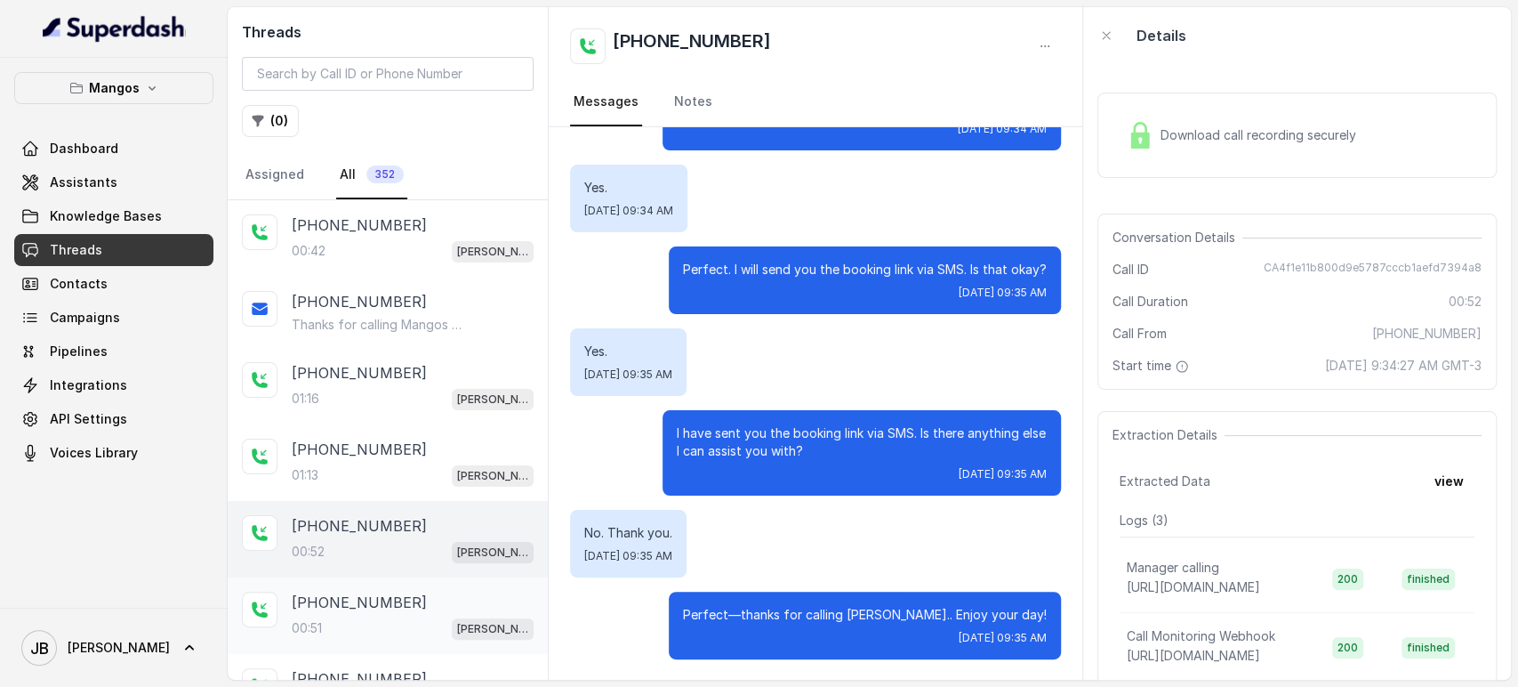
click at [384, 592] on p "[PHONE_NUMBER]" at bounding box center [359, 601] width 135 height 21
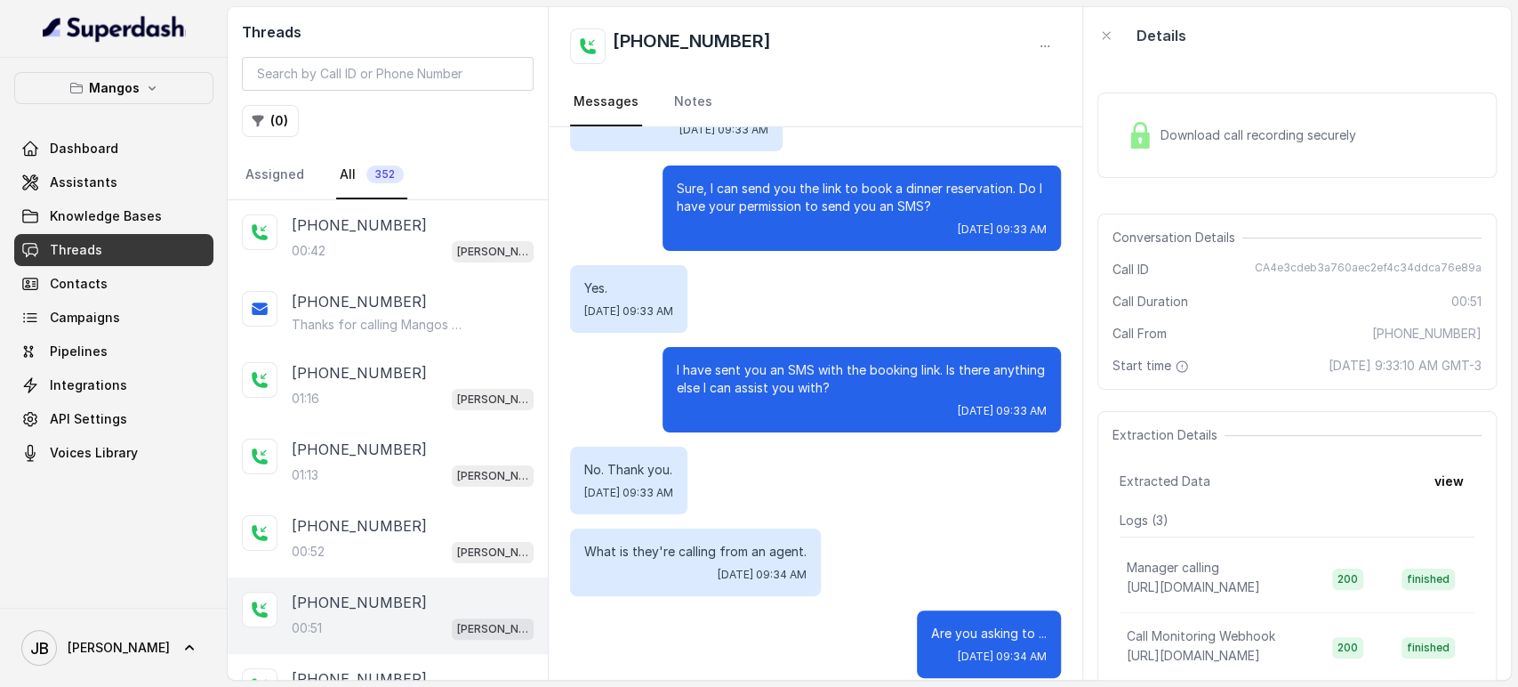
scroll to position [526, 0]
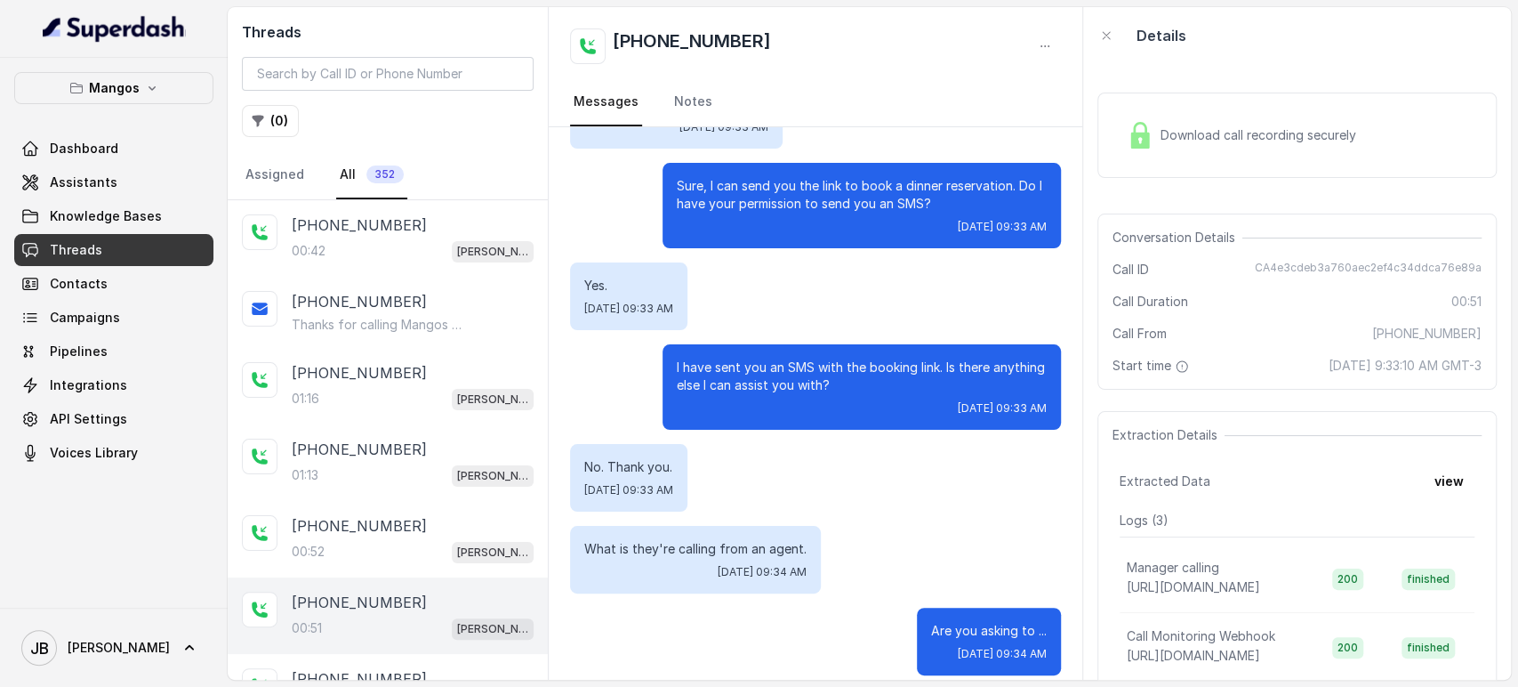
drag, startPoint x: 823, startPoint y: 384, endPoint x: 832, endPoint y: 382, distance: 9.9
click at [832, 382] on p "I have sent you an SMS with the booking link. Is there anything else I can assi…" at bounding box center [862, 376] width 370 height 36
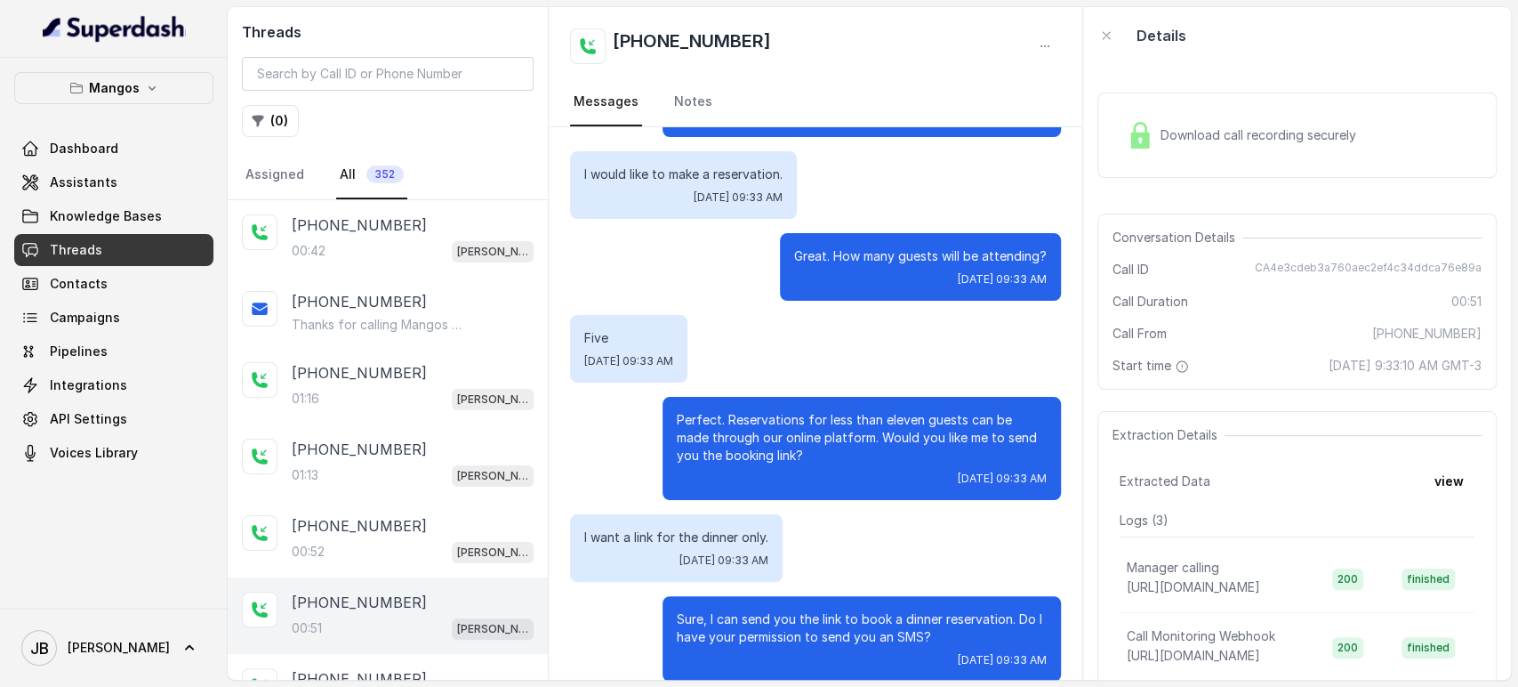
scroll to position [51, 0]
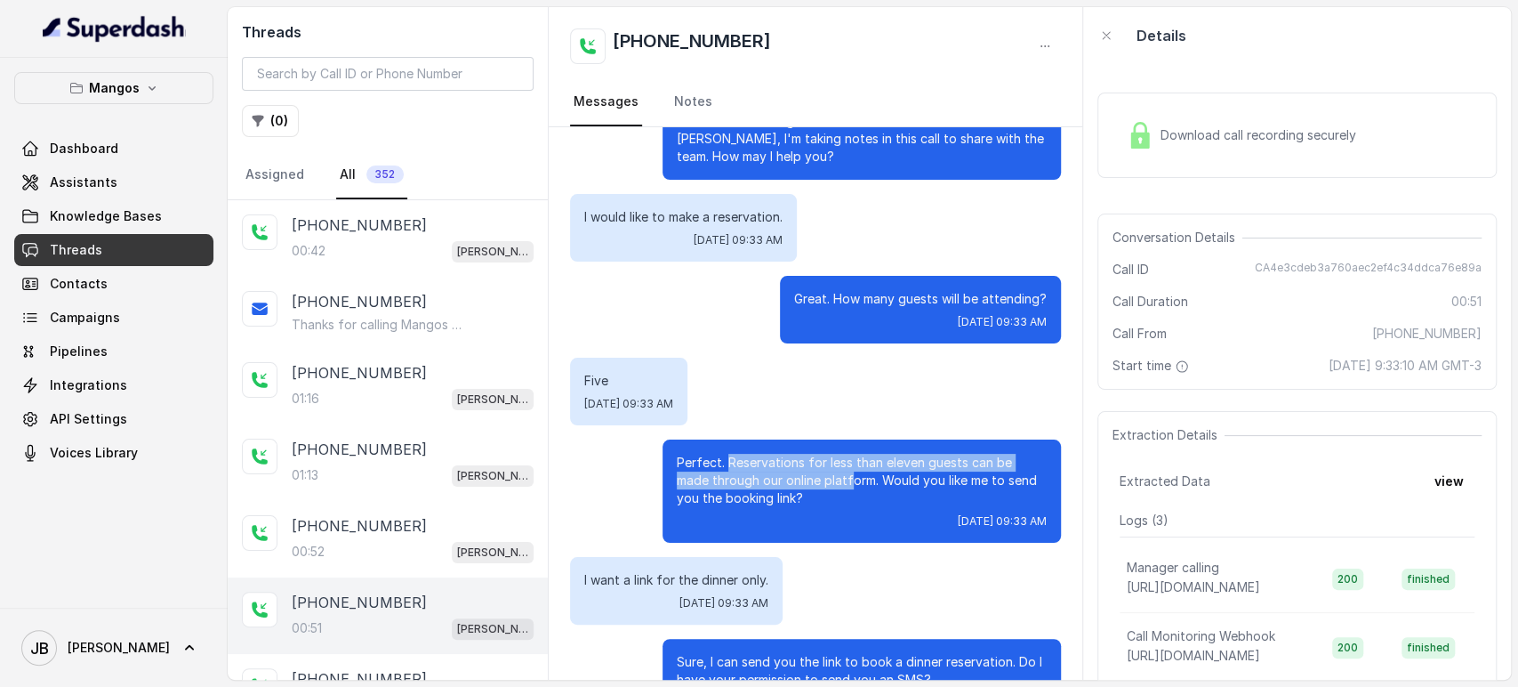
drag, startPoint x: 711, startPoint y: 465, endPoint x: 797, endPoint y: 475, distance: 85.9
click at [797, 475] on p "Perfect. Reservations for less than eleven guests can be made through our onlin…" at bounding box center [862, 480] width 370 height 53
drag, startPoint x: 664, startPoint y: 462, endPoint x: 745, endPoint y: 497, distance: 88.4
click at [745, 497] on p "Perfect. Reservations for less than eleven guests can be made through our onlin…" at bounding box center [862, 480] width 370 height 53
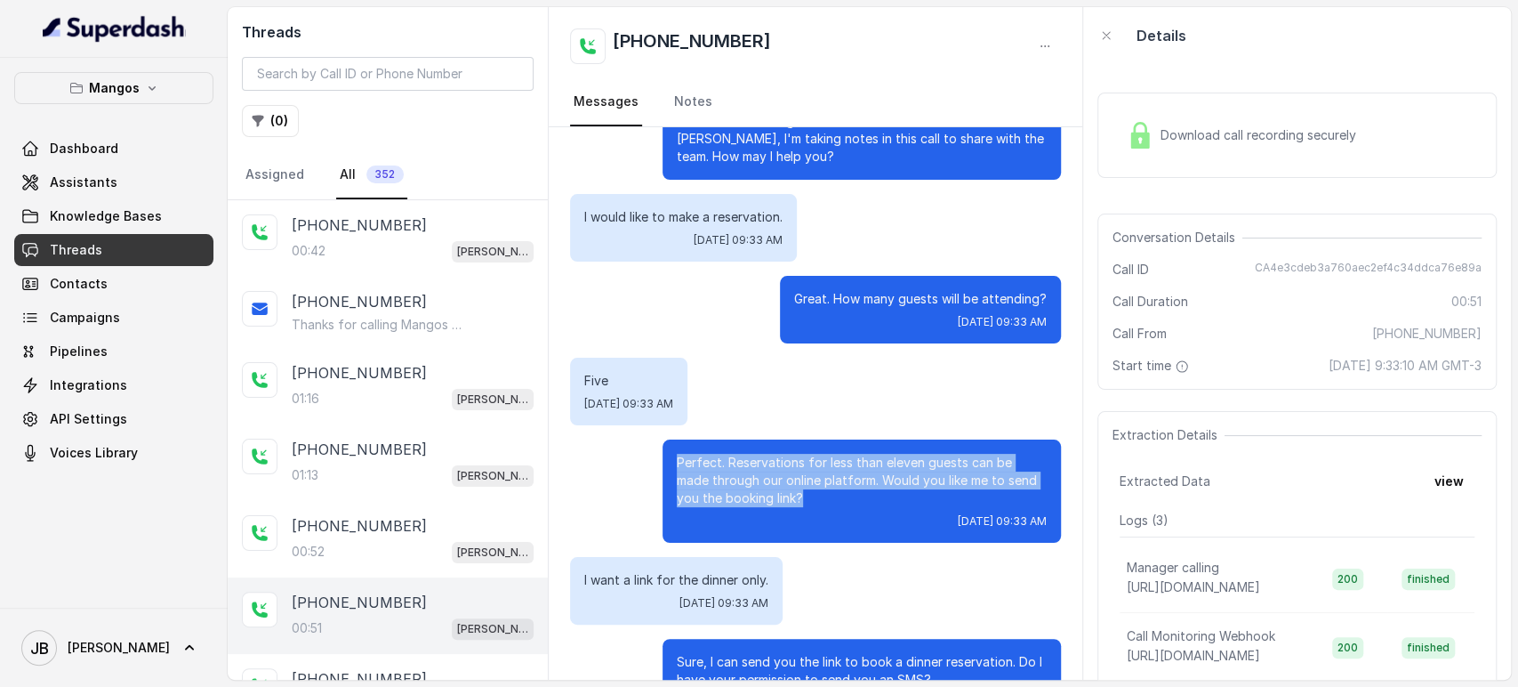
copy p "Perfect. Reservations for less than eleven guests can be made through our onlin…"
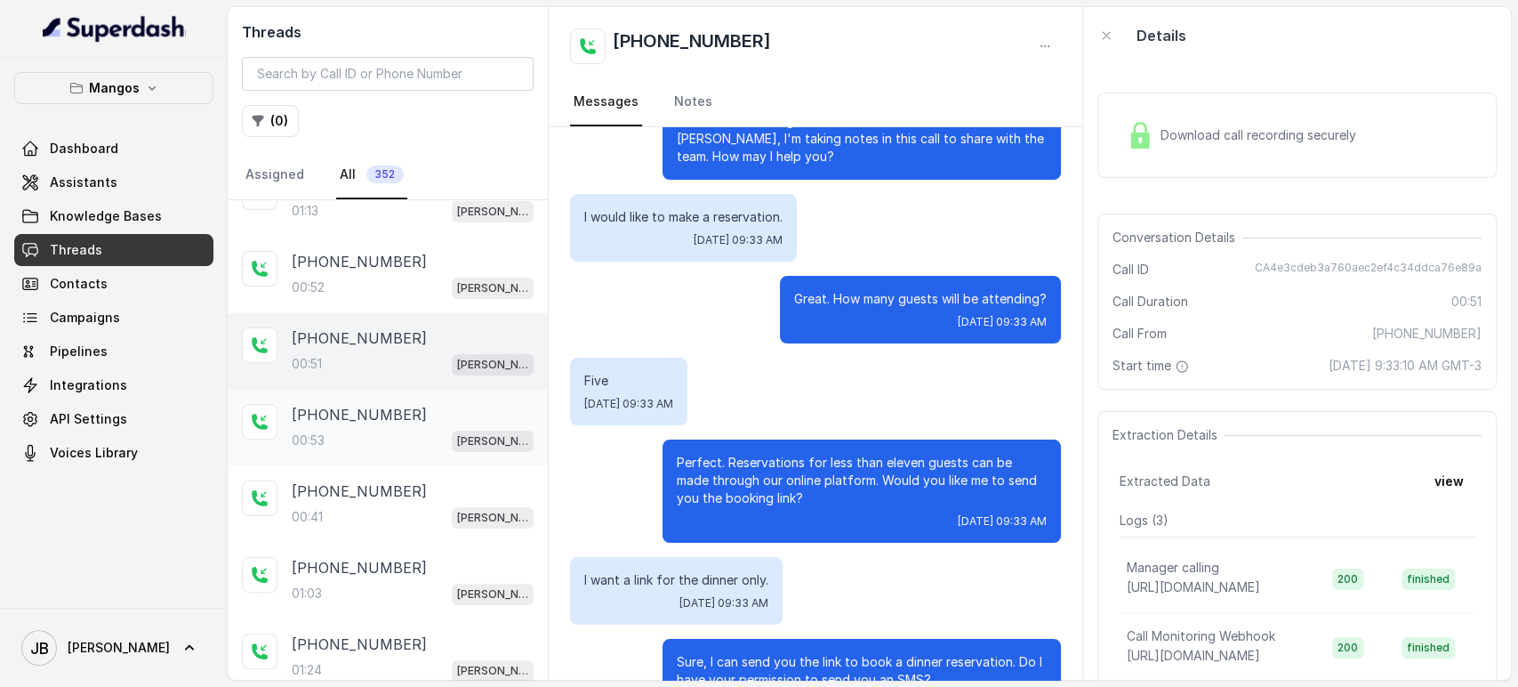
click at [430, 417] on div "[PHONE_NUMBER]" at bounding box center [413, 414] width 242 height 21
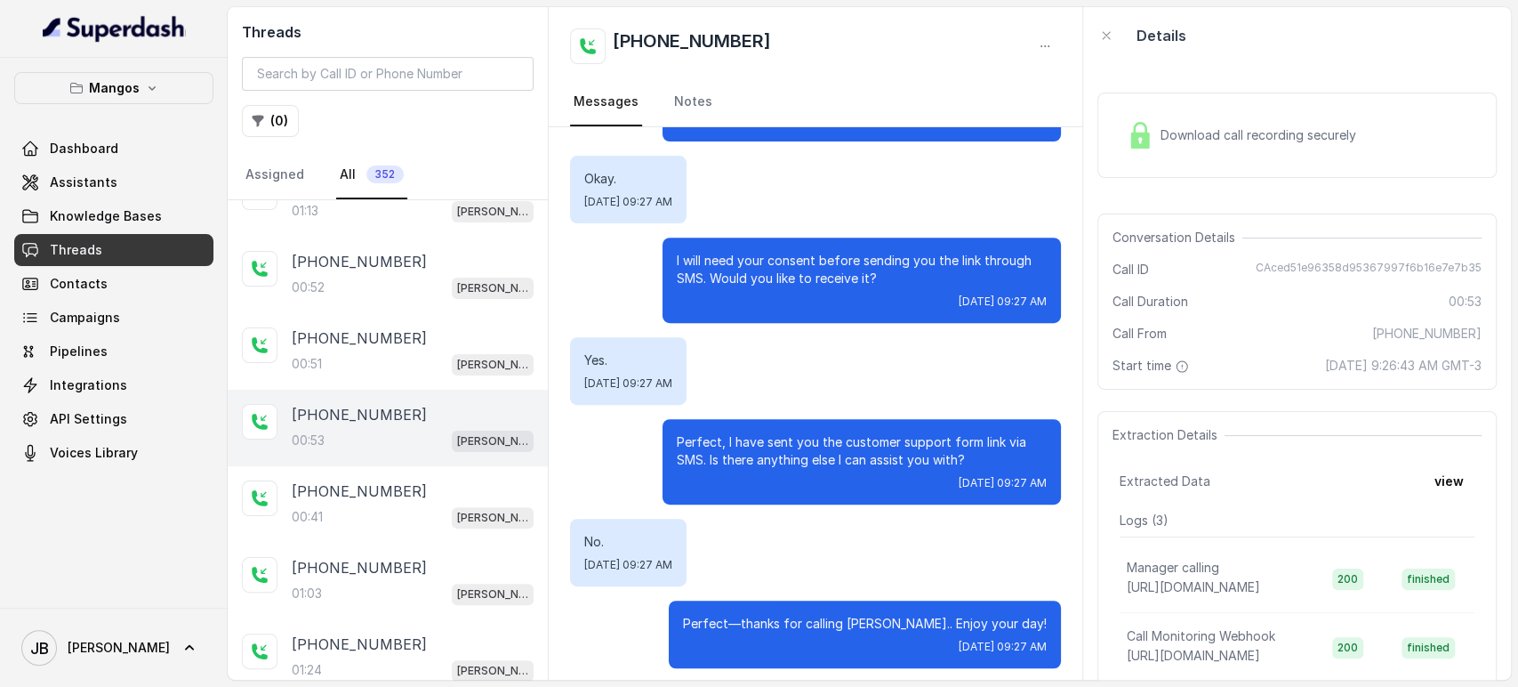
scroll to position [477, 0]
